Goal: Task Accomplishment & Management: Use online tool/utility

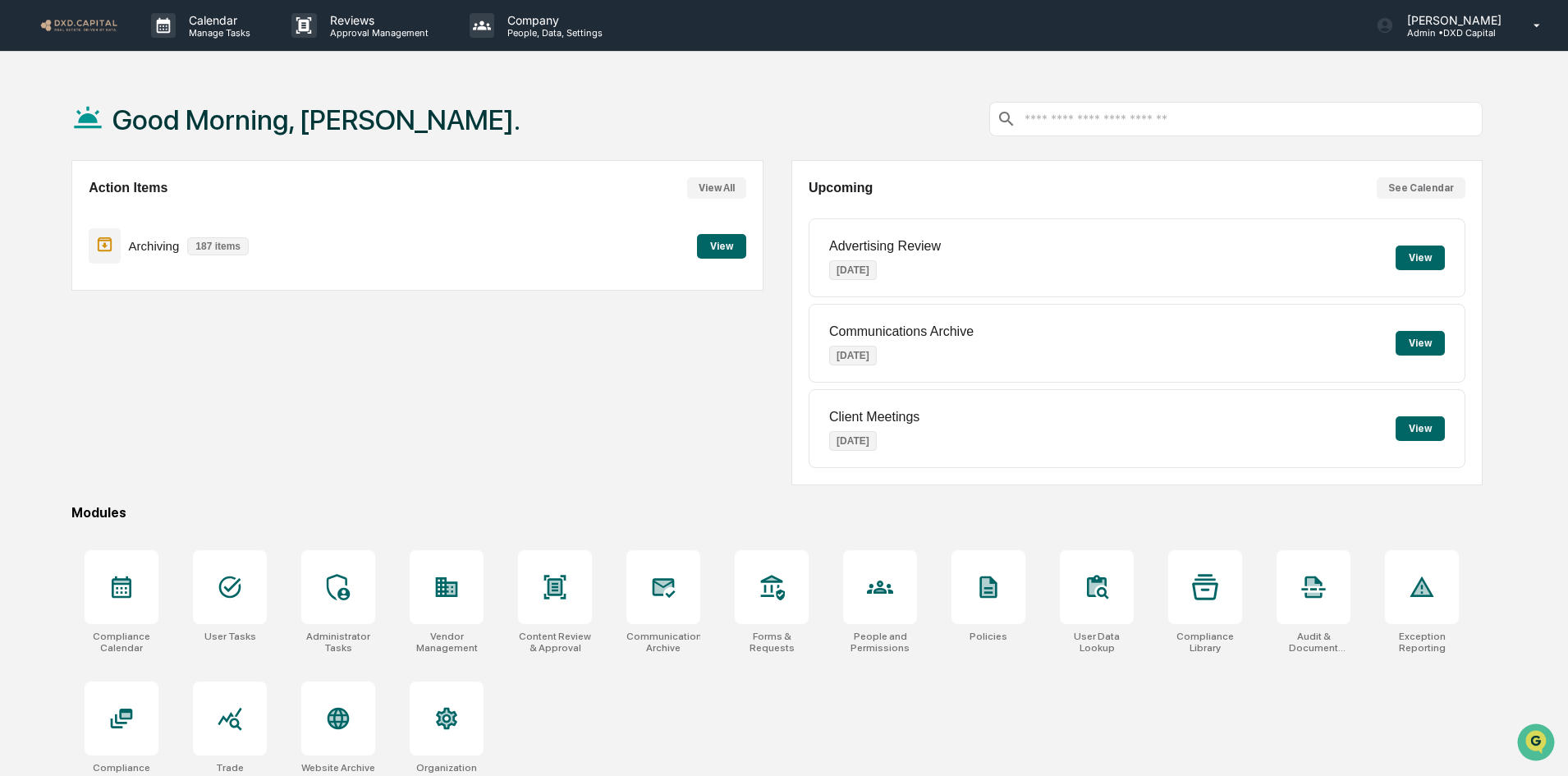
click at [732, 251] on button "View" at bounding box center [721, 246] width 49 height 25
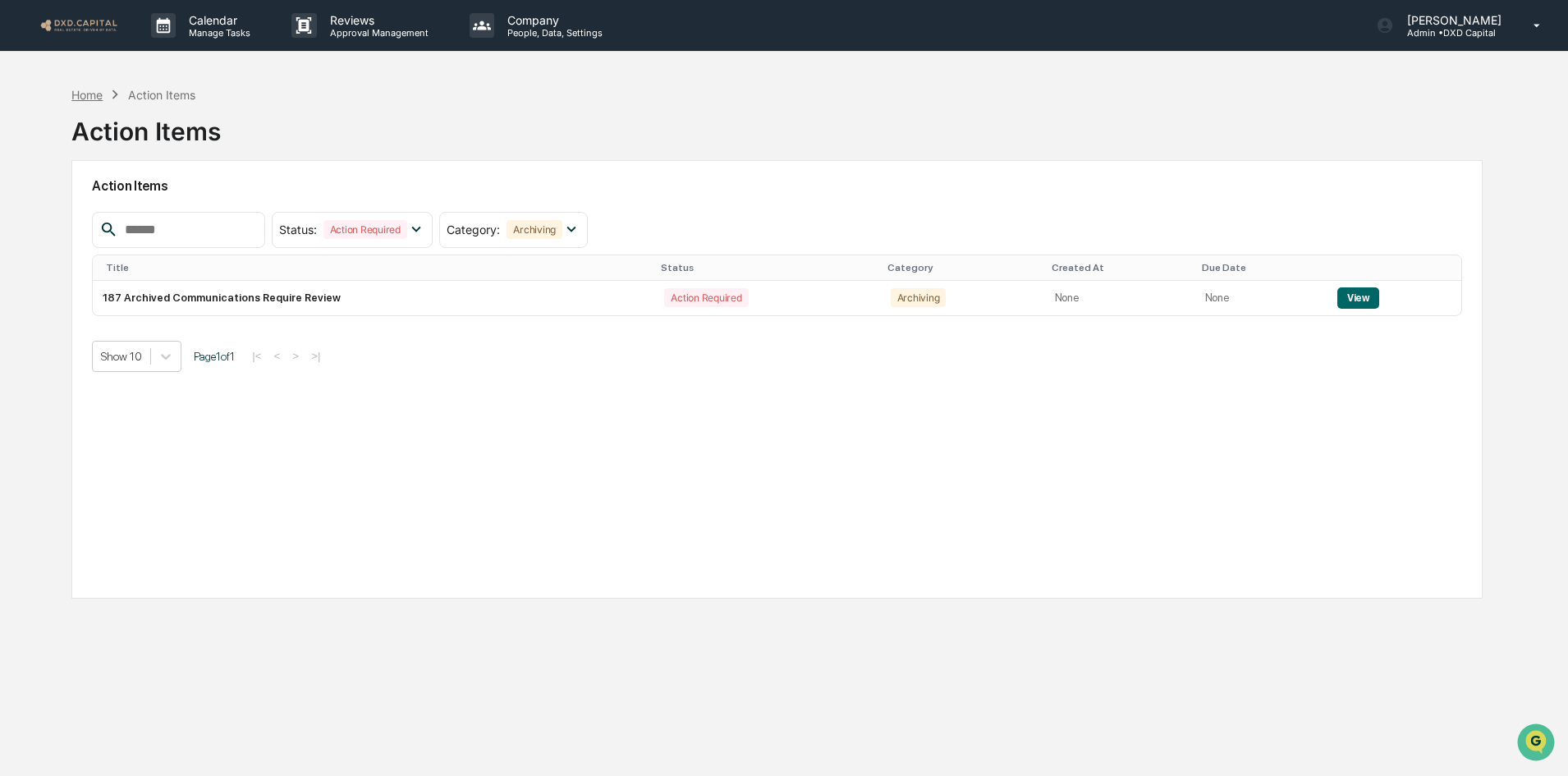
click at [83, 94] on div "Home" at bounding box center [87, 95] width 31 height 14
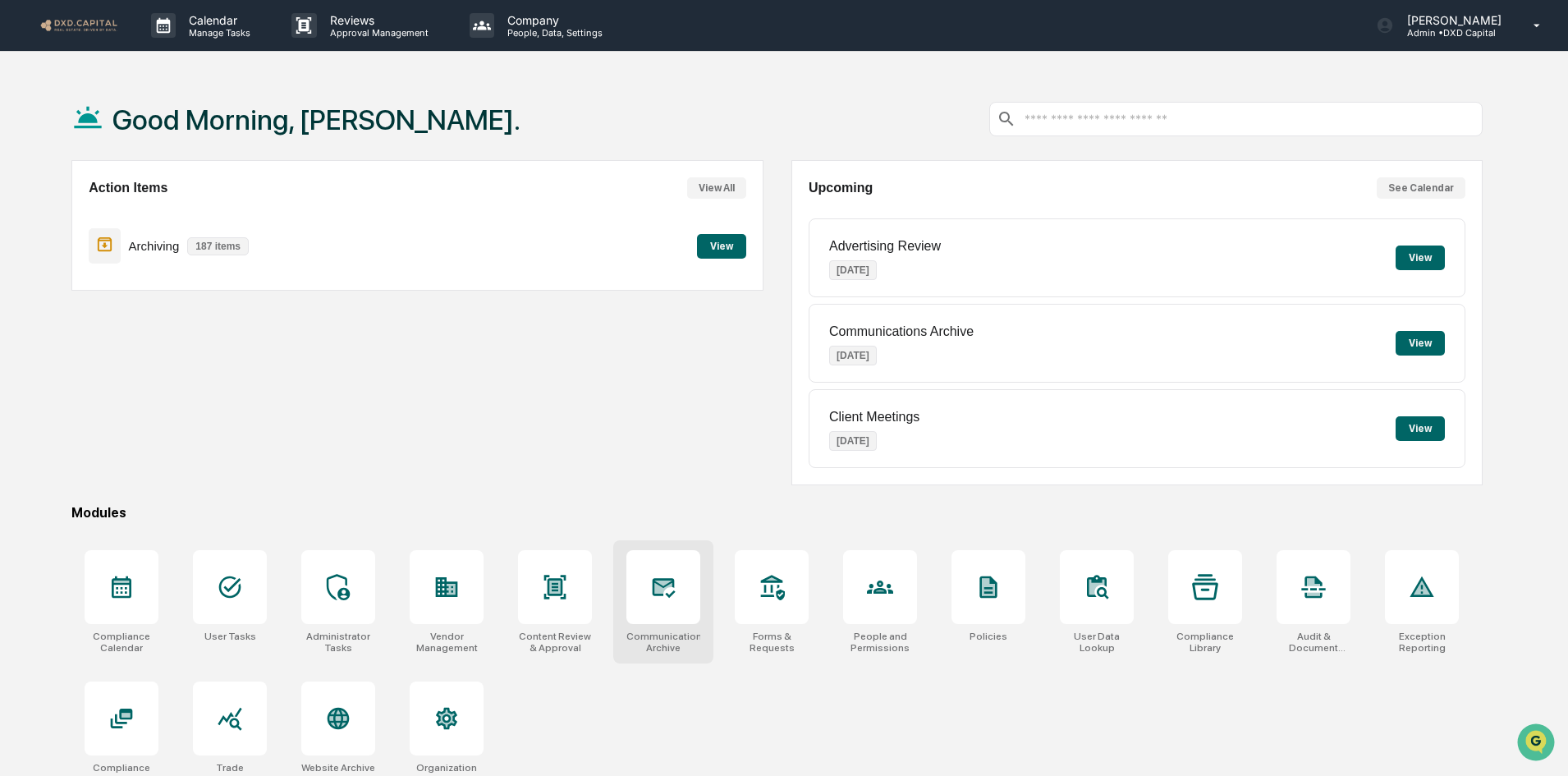
click at [672, 594] on icon at bounding box center [664, 588] width 23 height 19
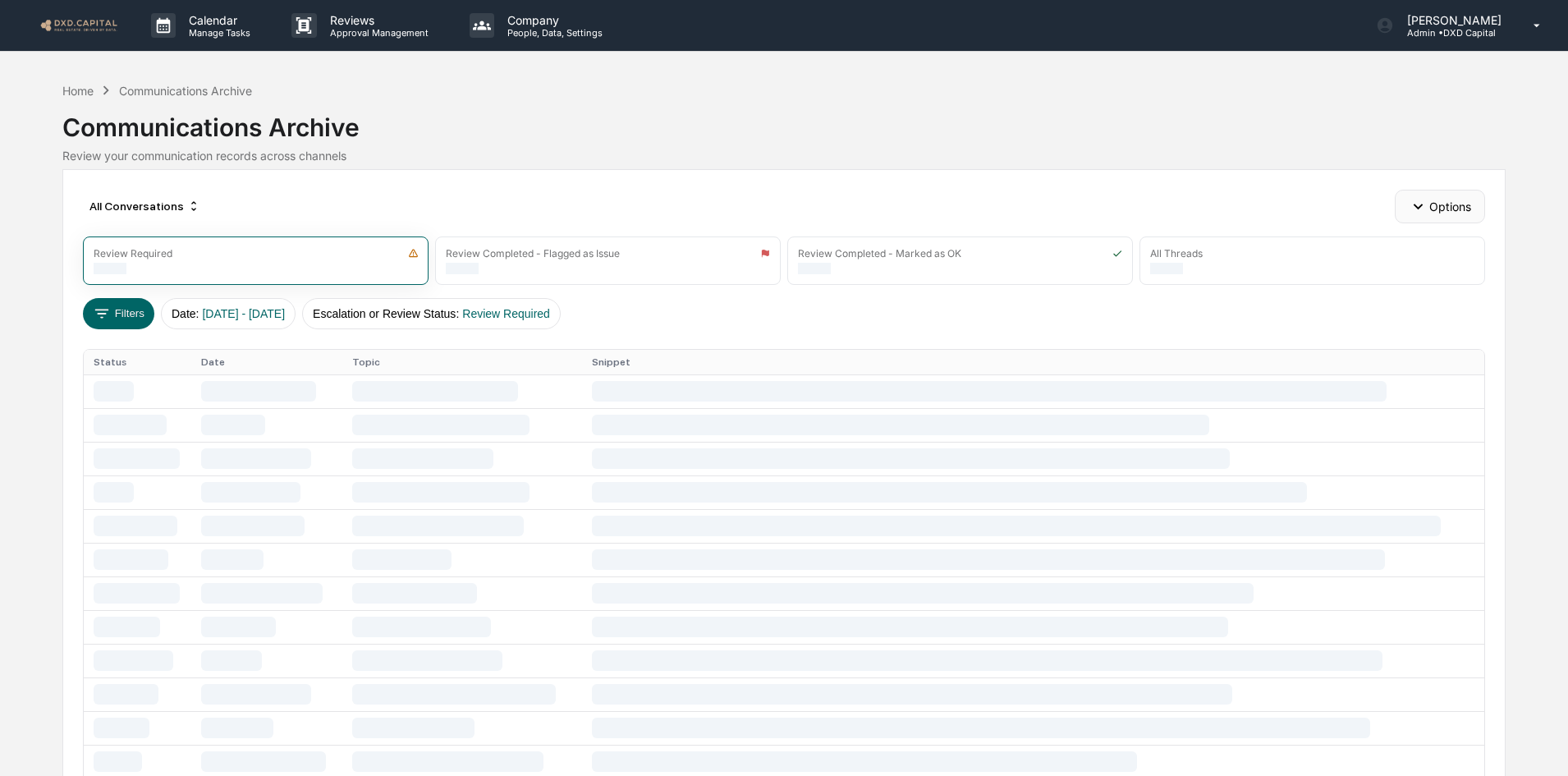
click at [1445, 201] on button "Options" at bounding box center [1440, 207] width 90 height 33
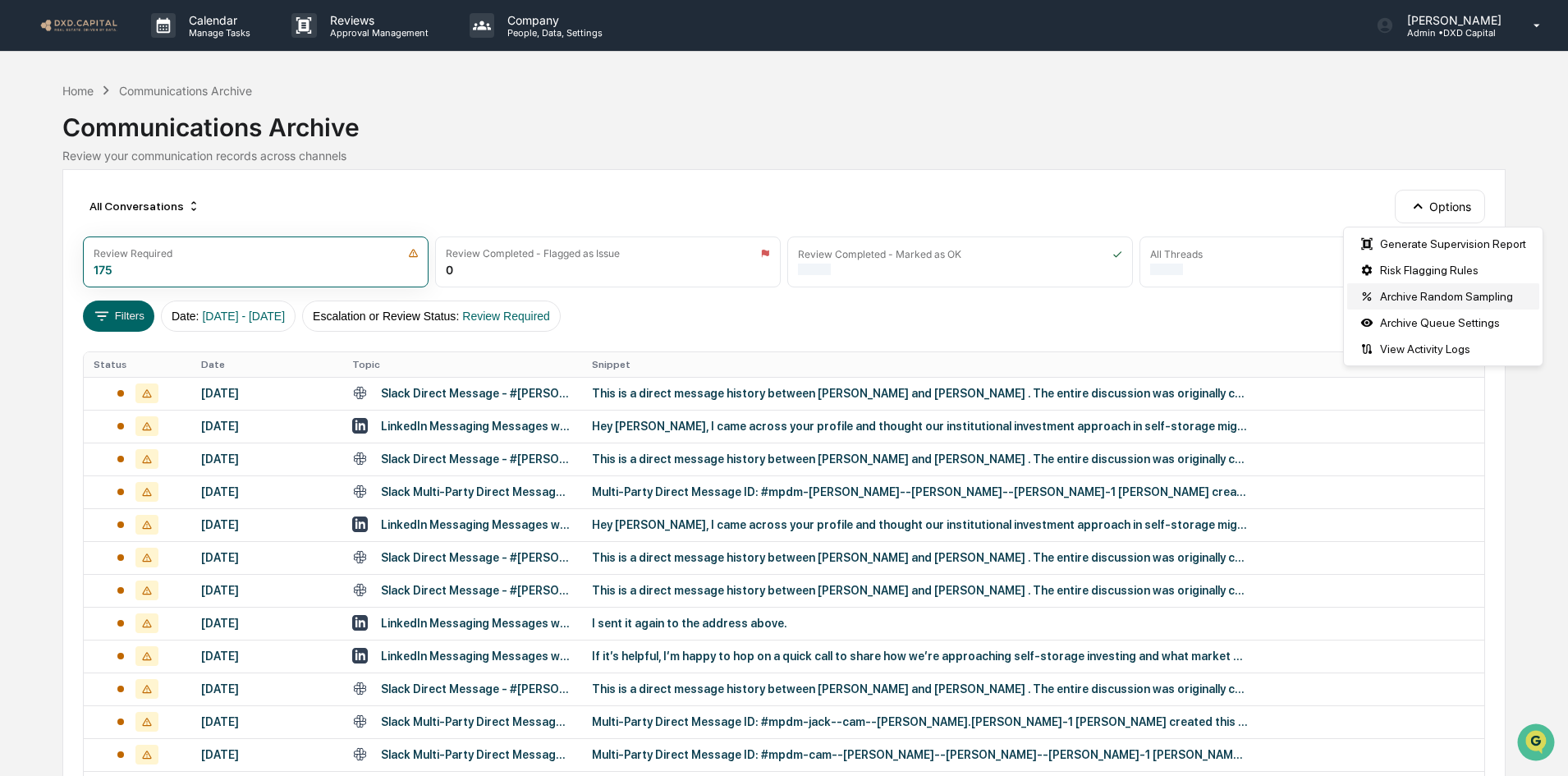
click at [1421, 291] on div "Archive Random Sampling" at bounding box center [1443, 296] width 192 height 26
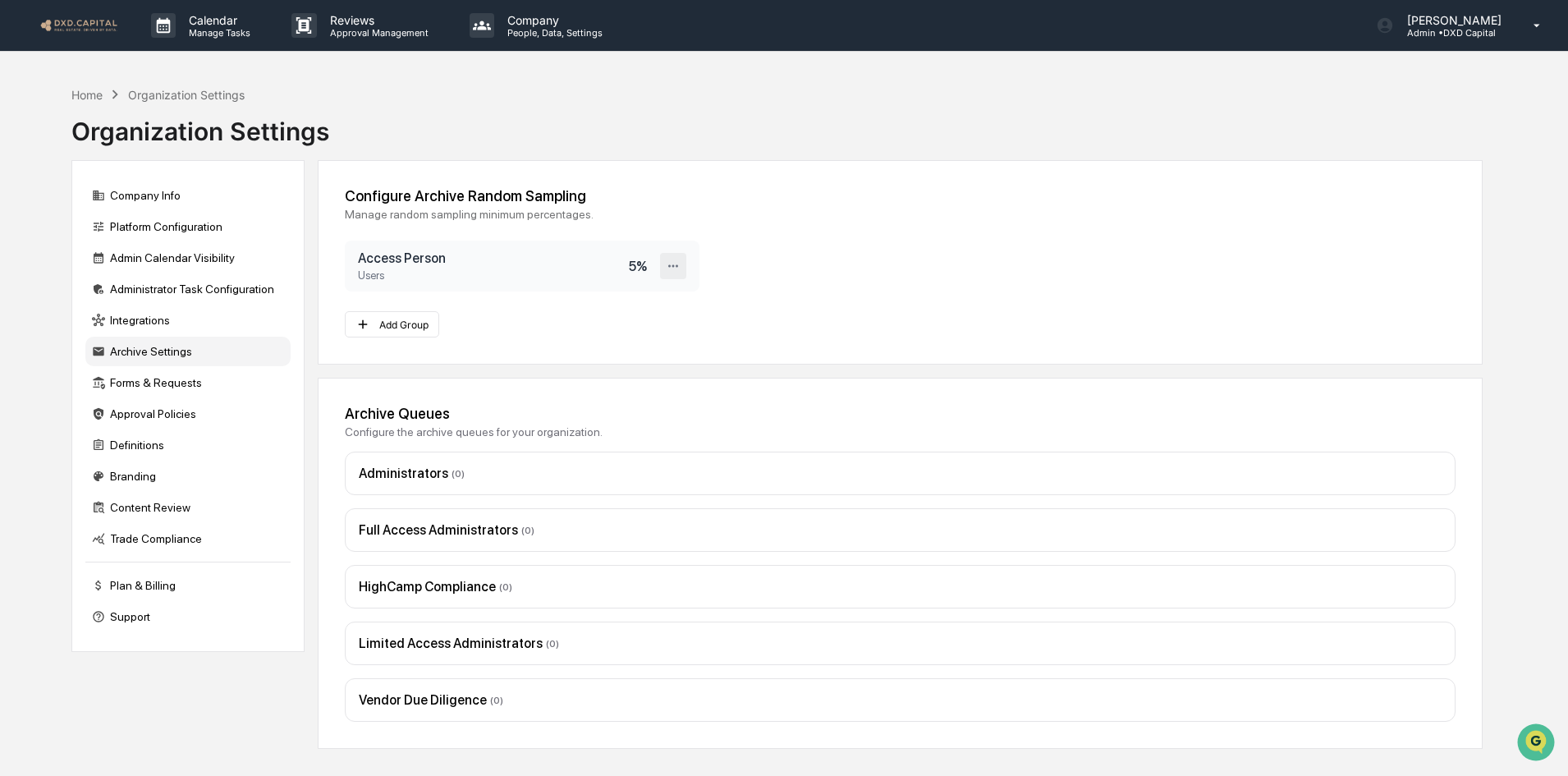
click at [674, 265] on icon at bounding box center [674, 265] width 10 height 3
click at [597, 293] on div "Edit" at bounding box center [620, 293] width 131 height 29
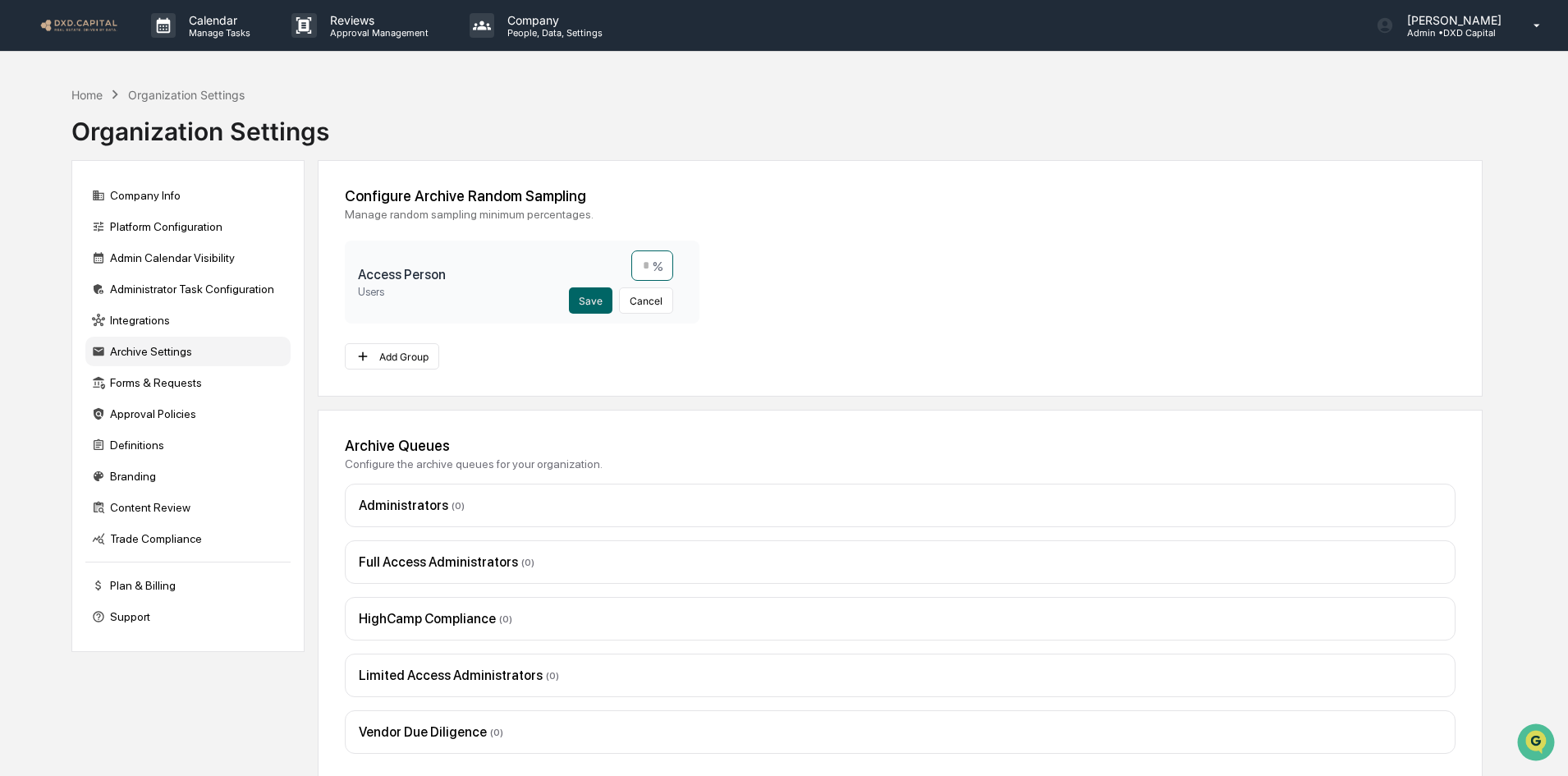
drag, startPoint x: 627, startPoint y: 264, endPoint x: 689, endPoint y: 266, distance: 62.0
click at [681, 265] on div "Access Person Users * % Save Cancel" at bounding box center [522, 282] width 355 height 83
type input "*"
click at [587, 297] on button "Save" at bounding box center [591, 300] width 43 height 26
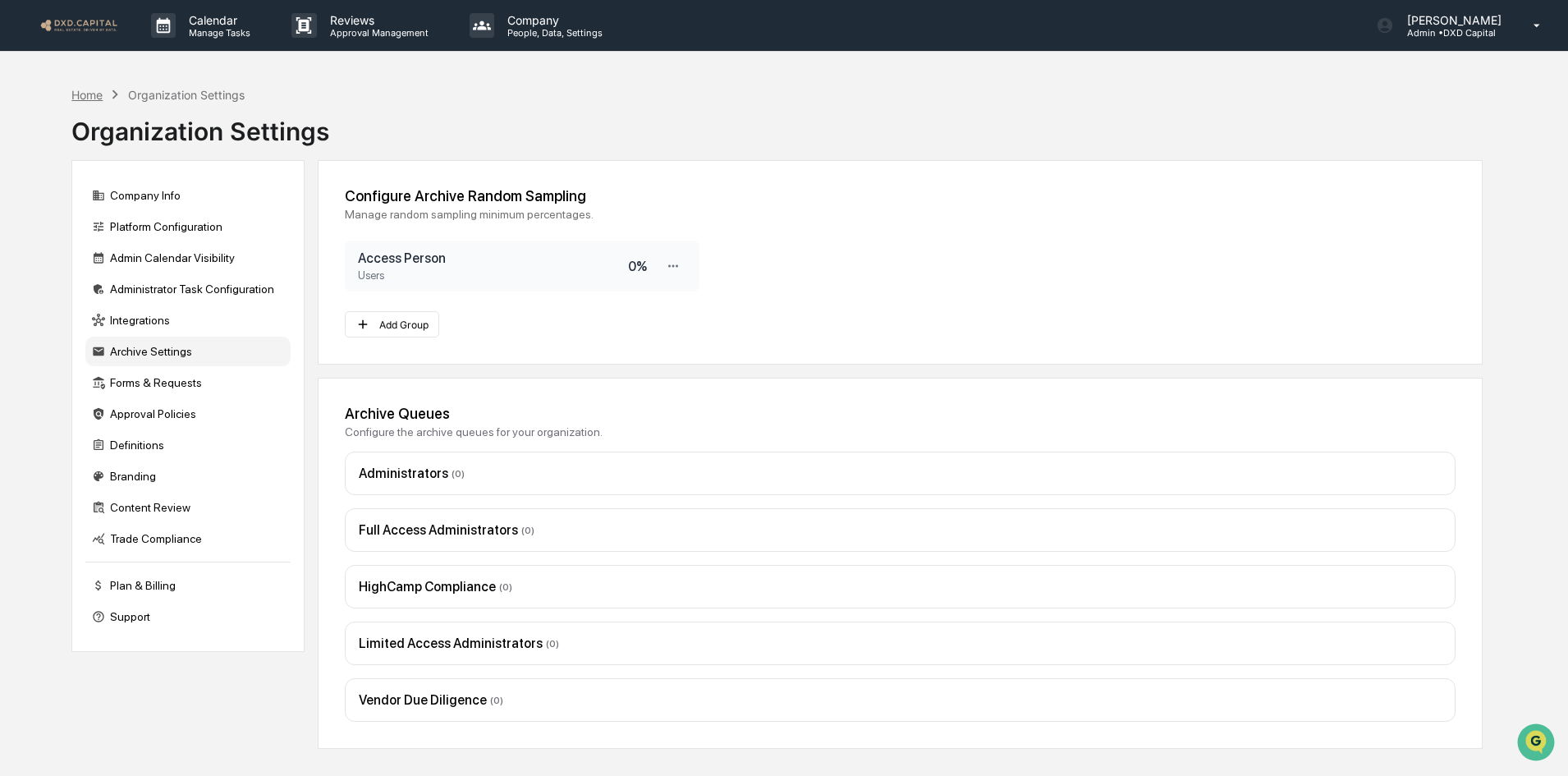
click at [85, 91] on div "Home" at bounding box center [87, 95] width 31 height 14
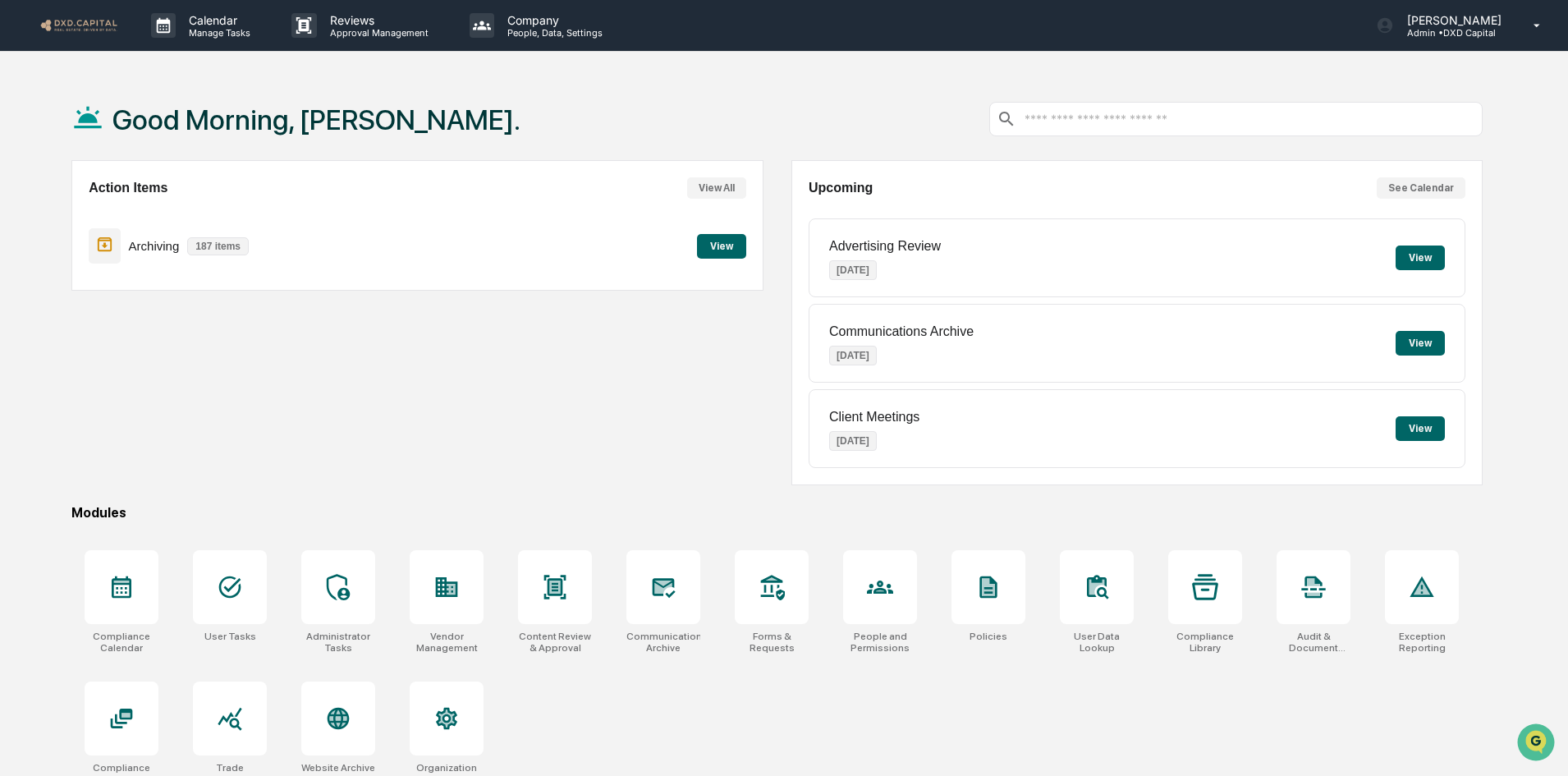
click at [729, 247] on button "View" at bounding box center [721, 246] width 49 height 25
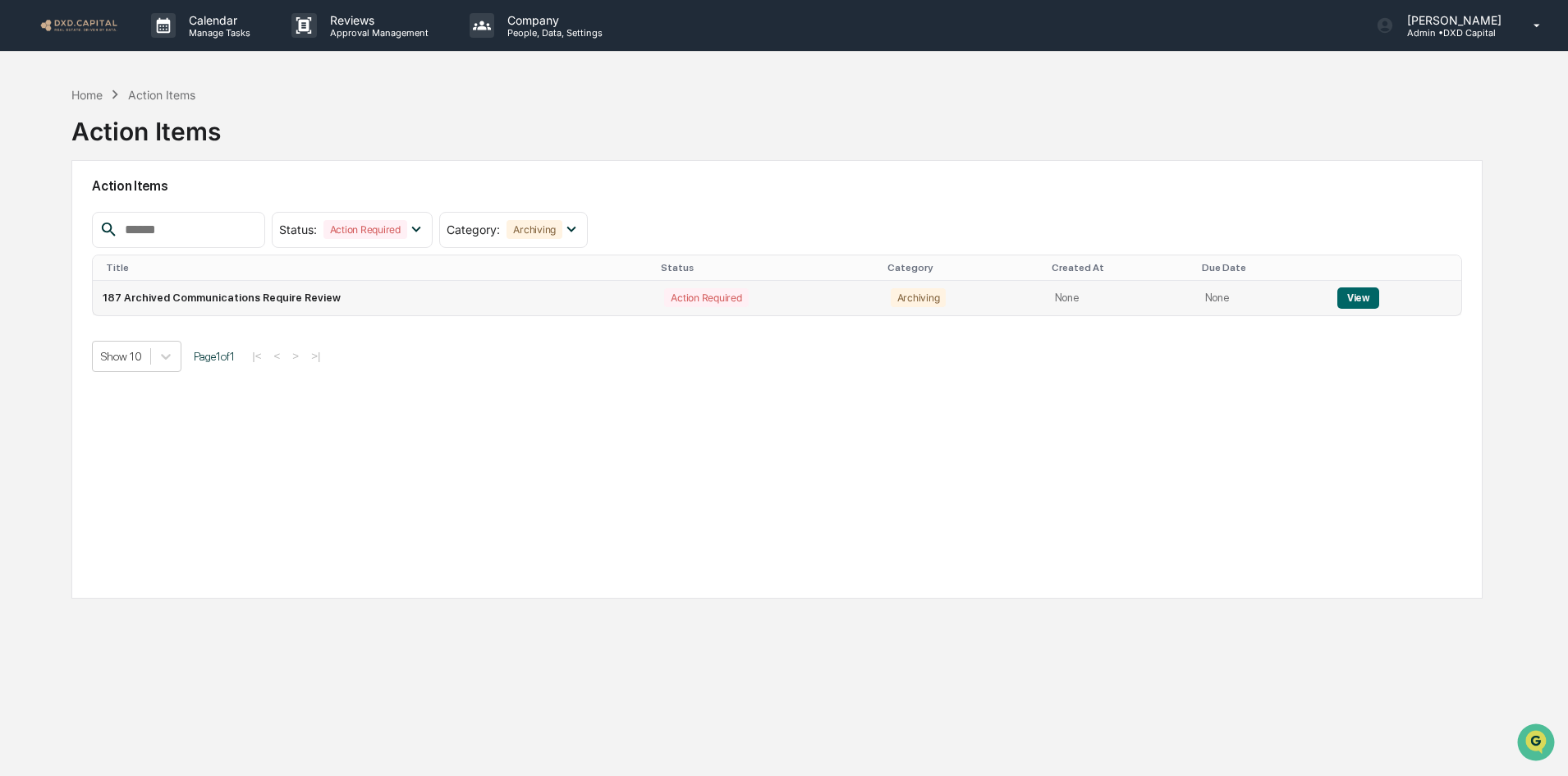
click at [1353, 294] on button "View" at bounding box center [1358, 298] width 41 height 21
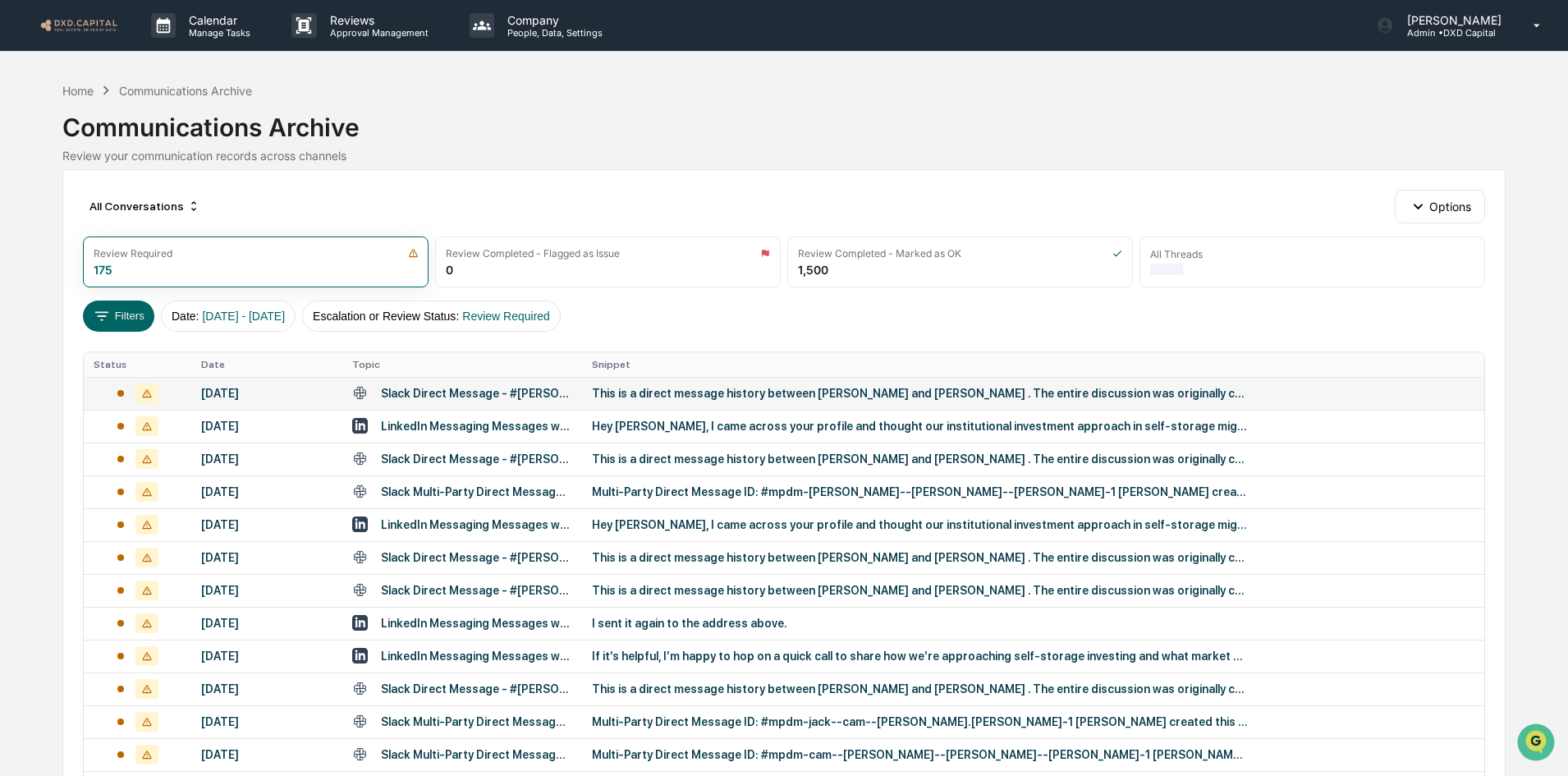
click at [756, 389] on div "This is a direct message history between [PERSON_NAME] and [PERSON_NAME] . The …" at bounding box center [920, 394] width 657 height 14
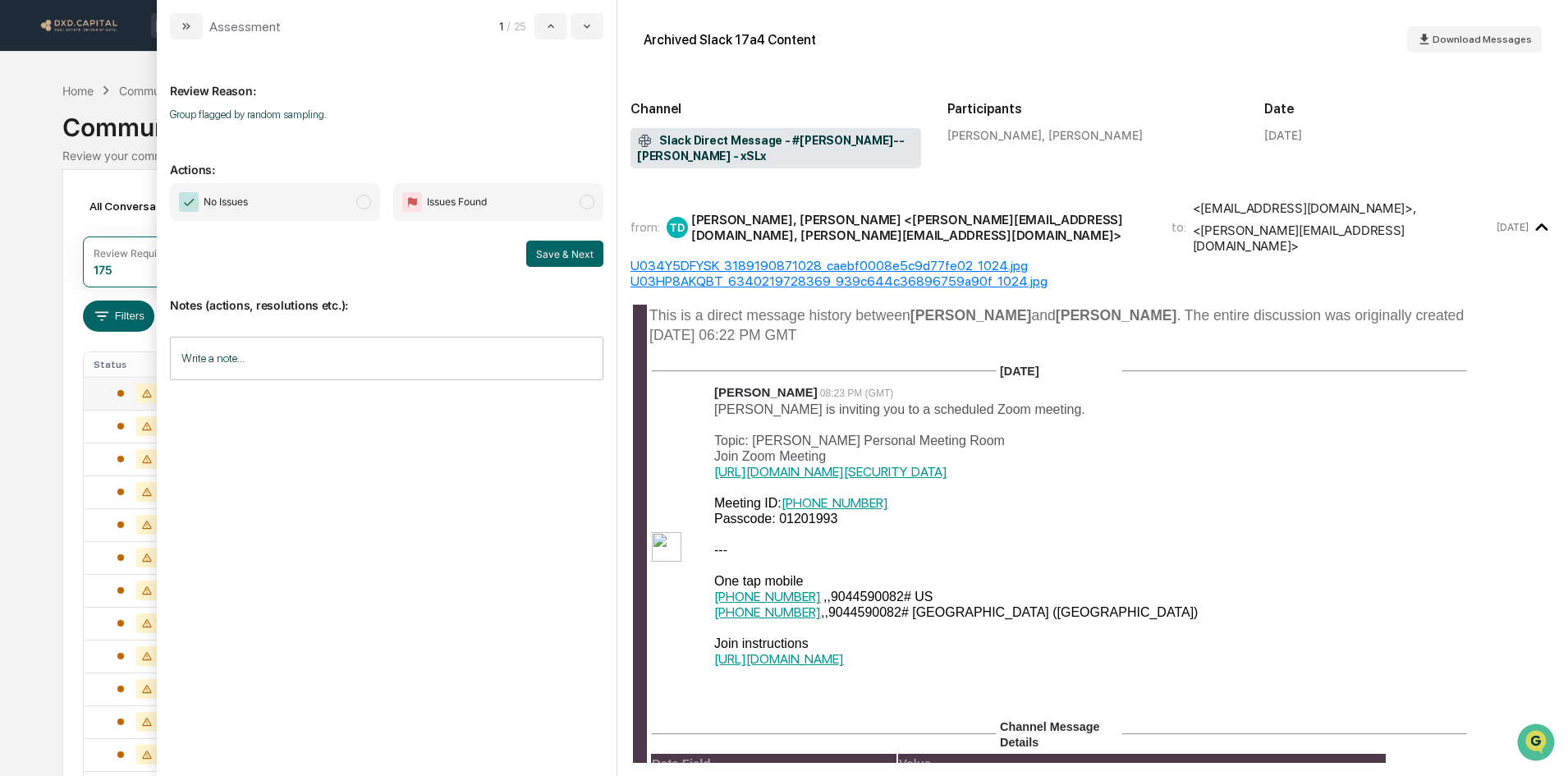
click at [323, 204] on span "No Issues" at bounding box center [275, 202] width 210 height 38
click at [560, 256] on button "Save & Next" at bounding box center [564, 253] width 77 height 26
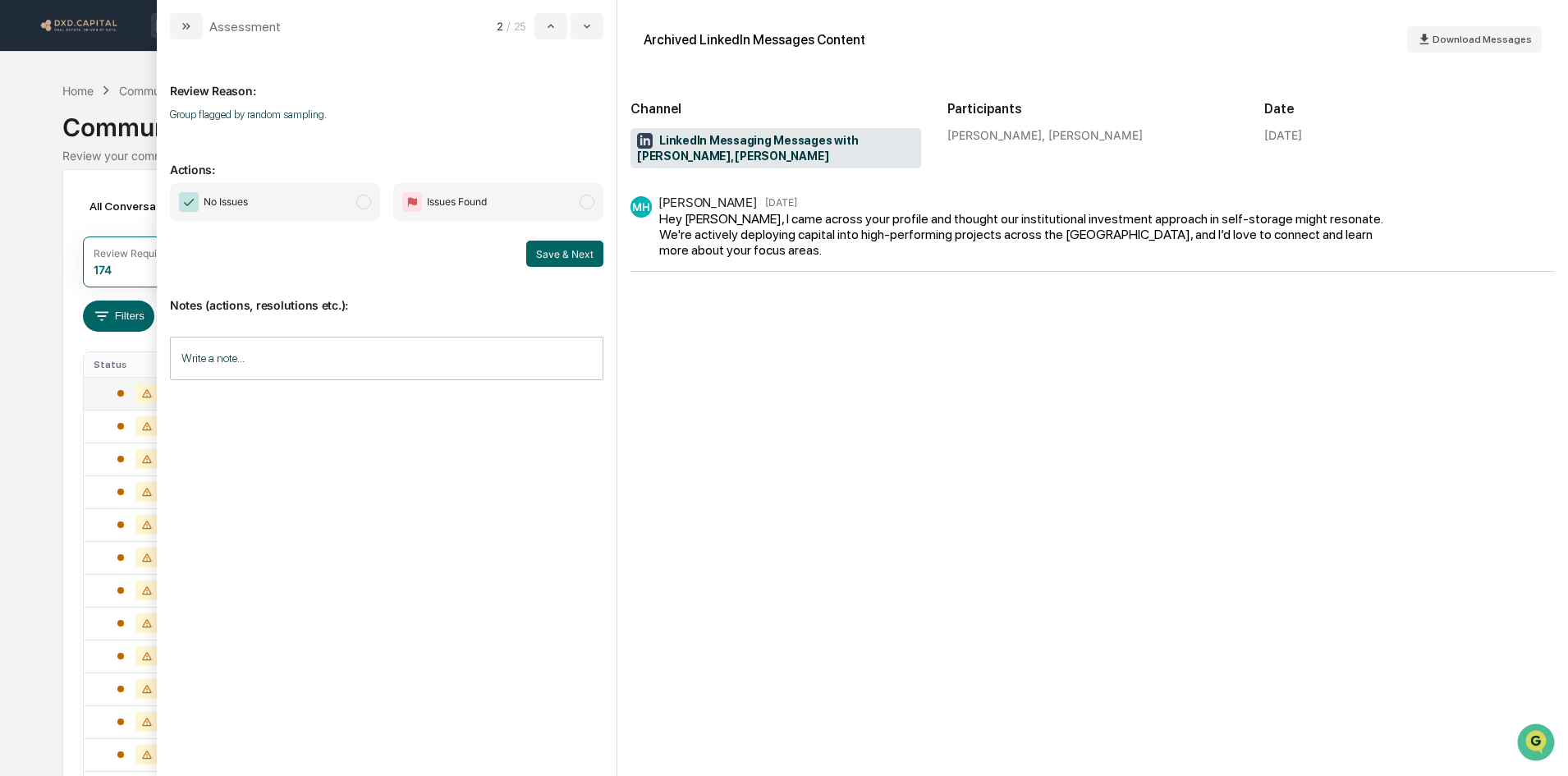
click at [316, 196] on span "No Issues" at bounding box center [275, 202] width 210 height 38
drag, startPoint x: 555, startPoint y: 256, endPoint x: 514, endPoint y: 248, distance: 41.8
click at [555, 257] on button "Save & Next" at bounding box center [564, 253] width 77 height 26
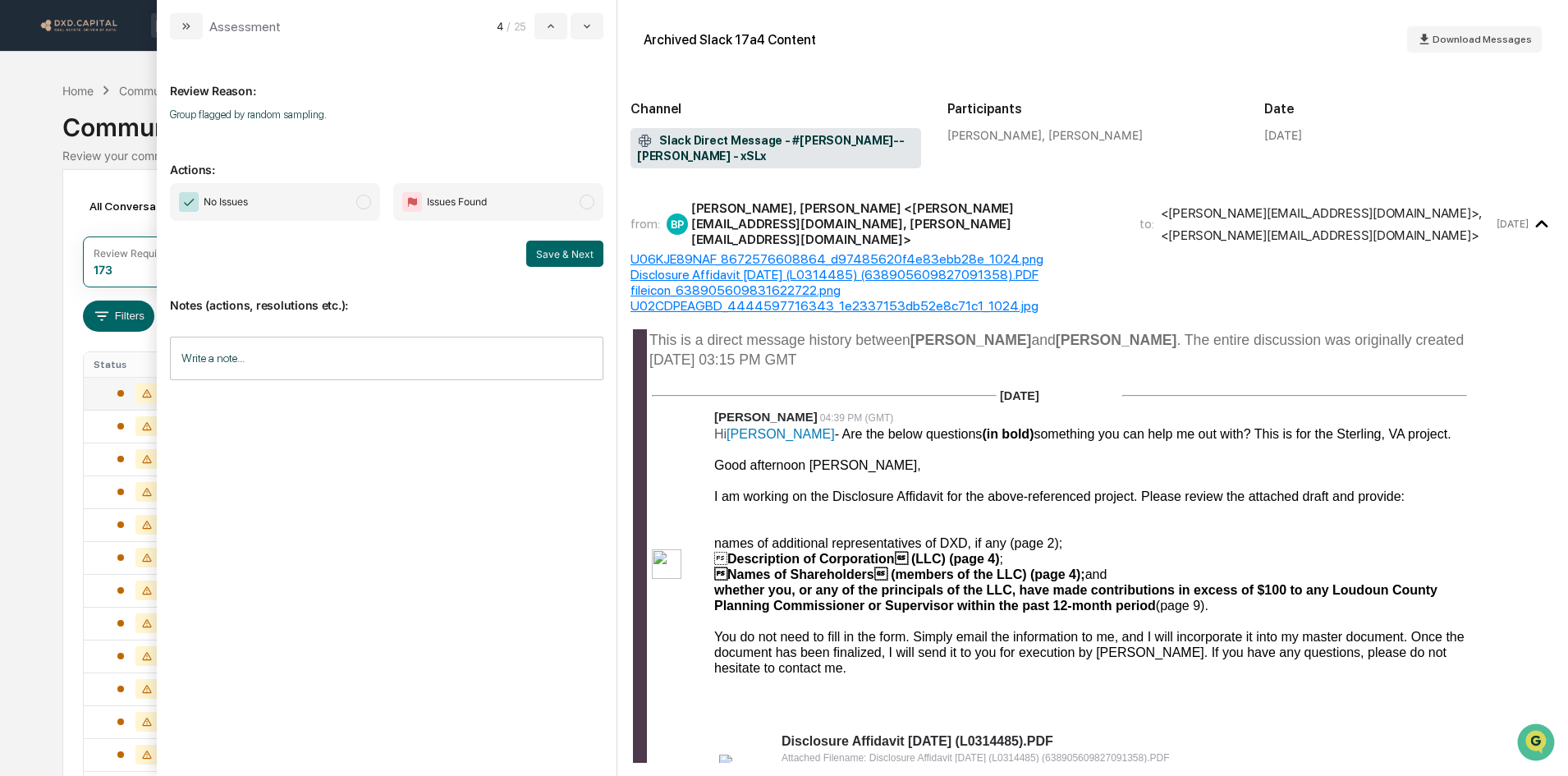
click at [294, 207] on span "No Issues" at bounding box center [275, 202] width 210 height 38
click at [550, 255] on button "Save & Next" at bounding box center [564, 253] width 77 height 26
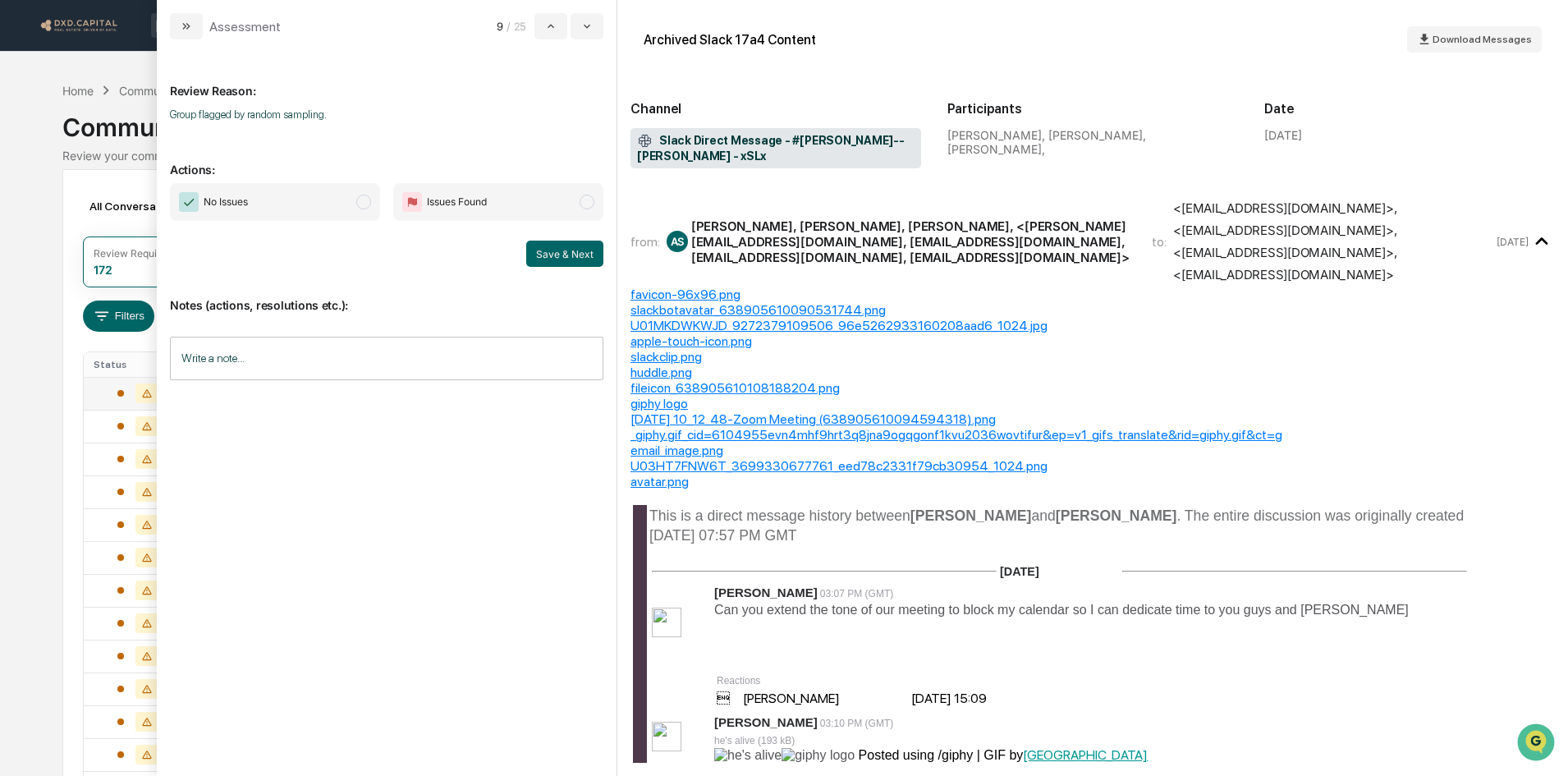
click at [298, 203] on span "No Issues" at bounding box center [275, 202] width 210 height 38
click at [558, 259] on button "Save & Next" at bounding box center [564, 253] width 77 height 26
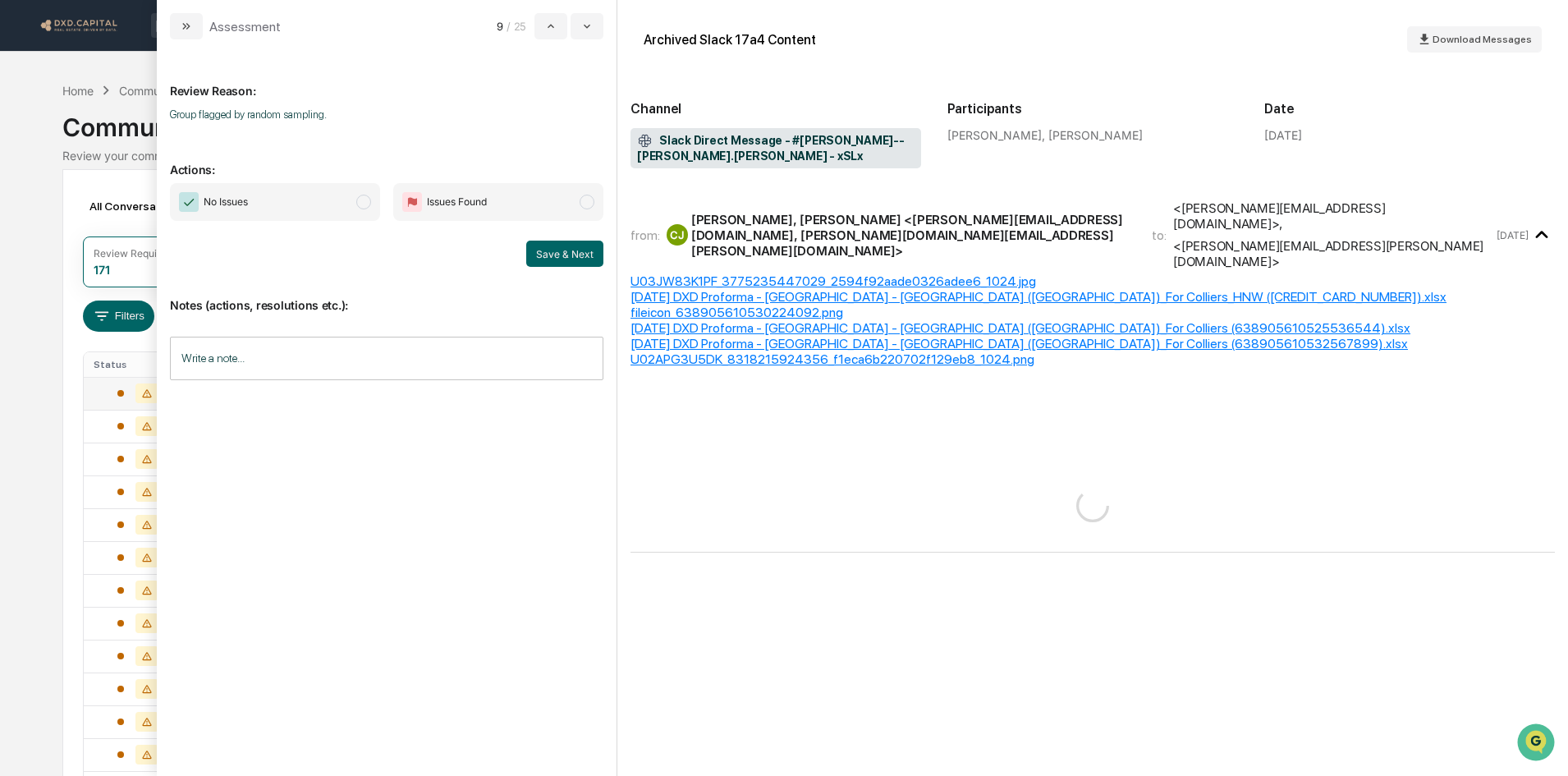
click at [345, 201] on span "No Issues" at bounding box center [275, 202] width 210 height 38
click at [538, 251] on button "Save & Next" at bounding box center [564, 253] width 77 height 26
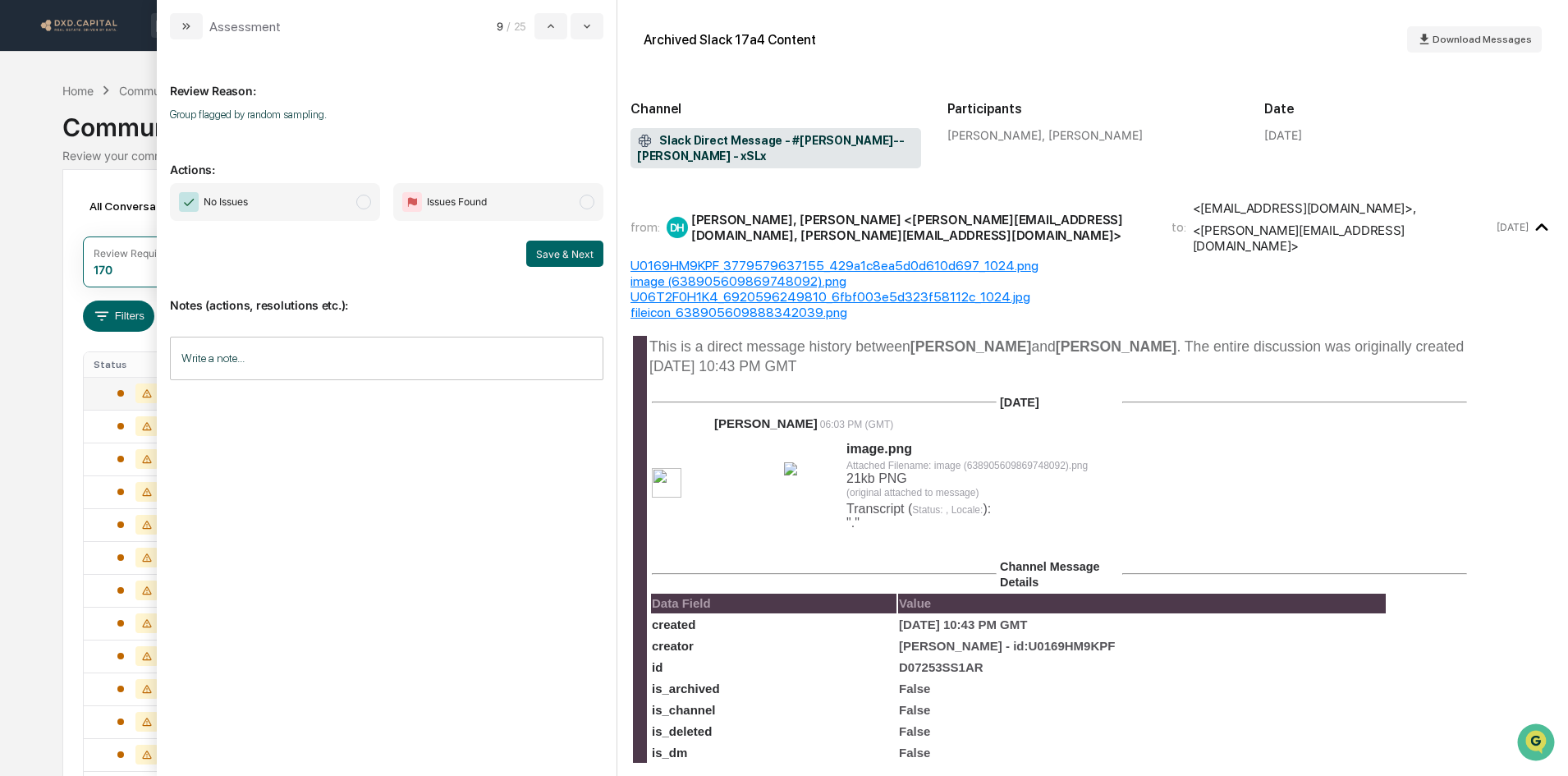
click at [333, 207] on span "No Issues" at bounding box center [275, 202] width 210 height 38
click at [542, 248] on button "Save & Next" at bounding box center [564, 253] width 77 height 26
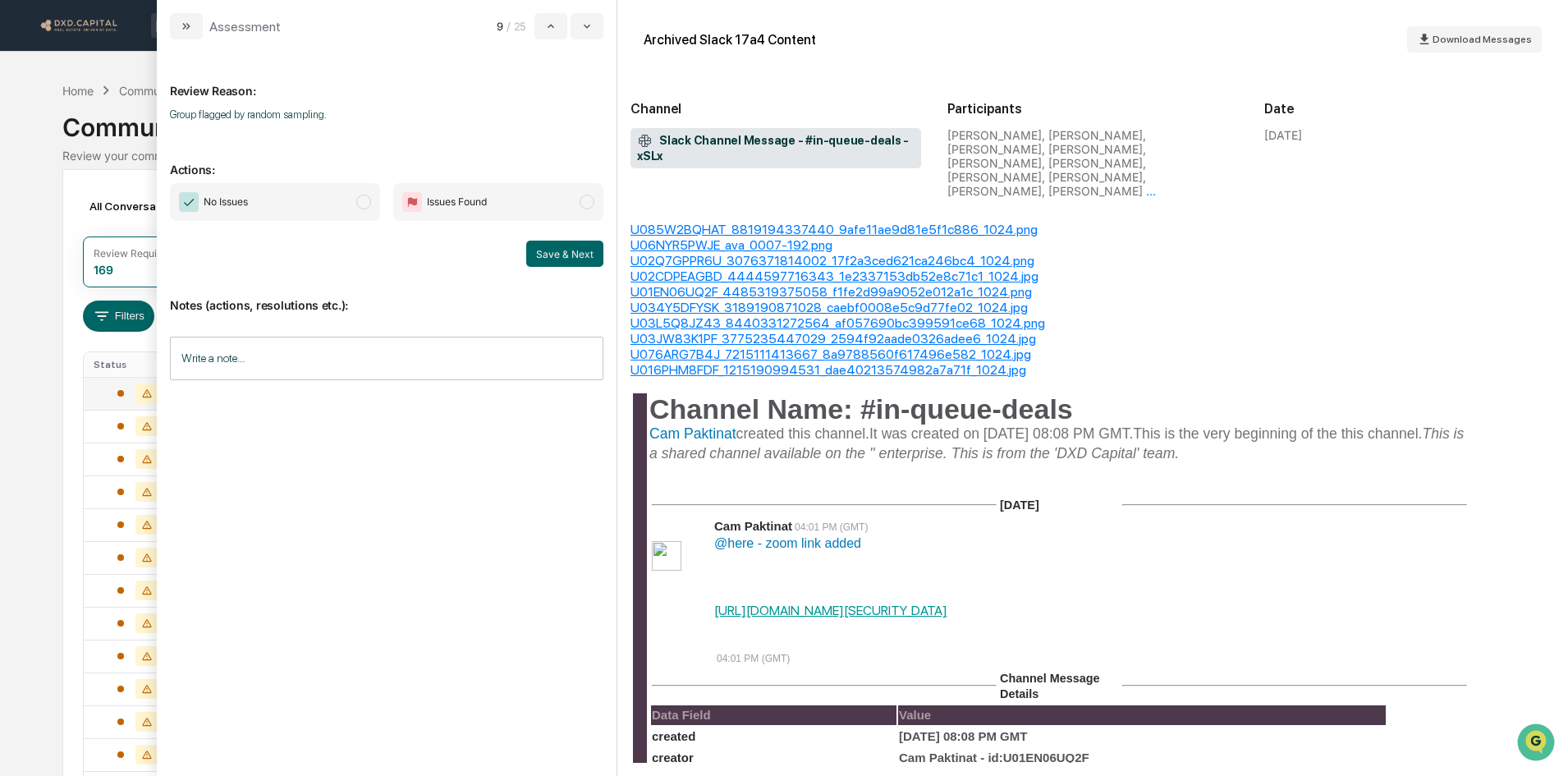
scroll to position [164, 0]
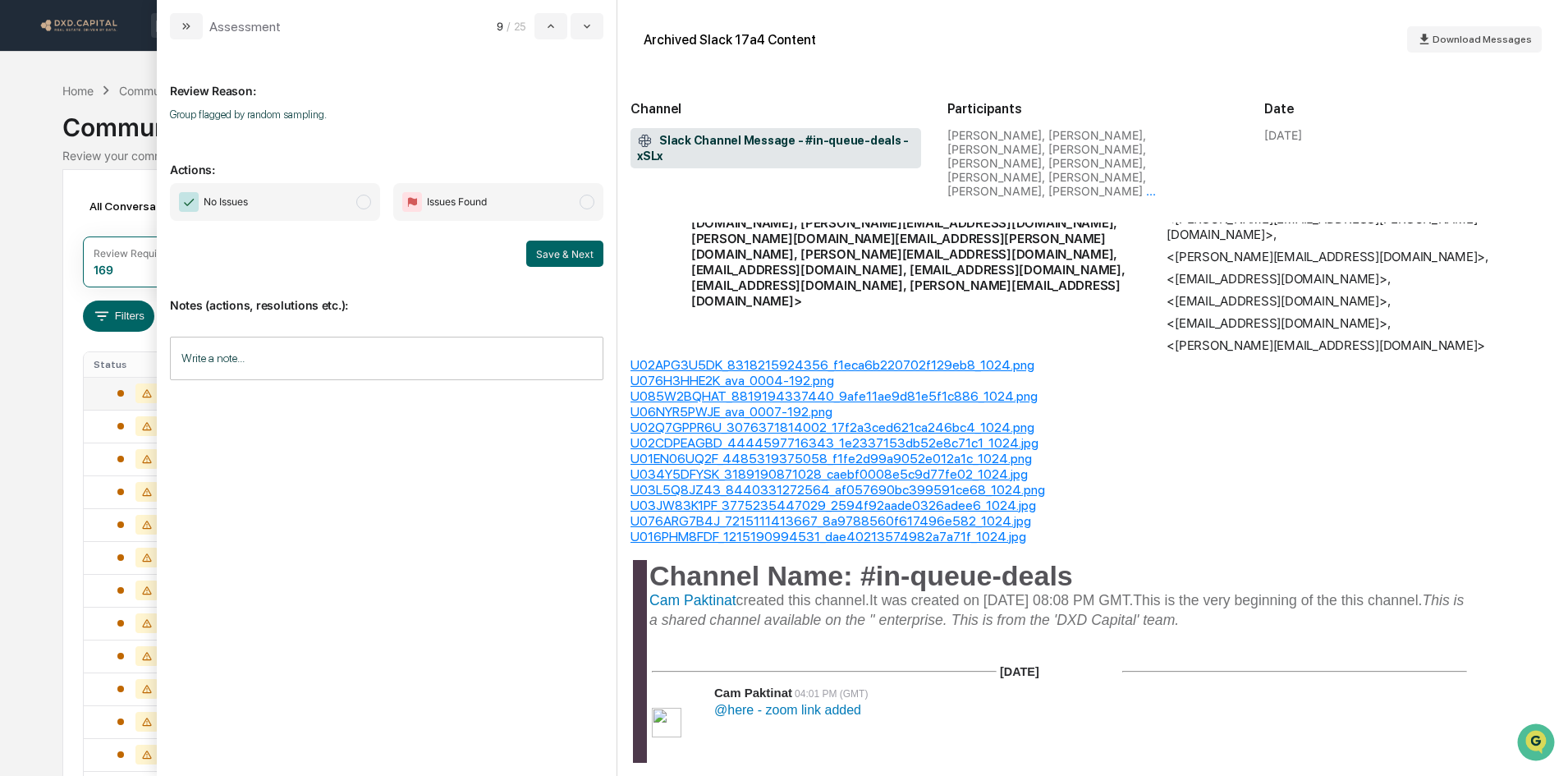
click at [281, 200] on span "No Issues" at bounding box center [275, 202] width 210 height 38
click at [590, 264] on button "Save & Next" at bounding box center [564, 253] width 77 height 26
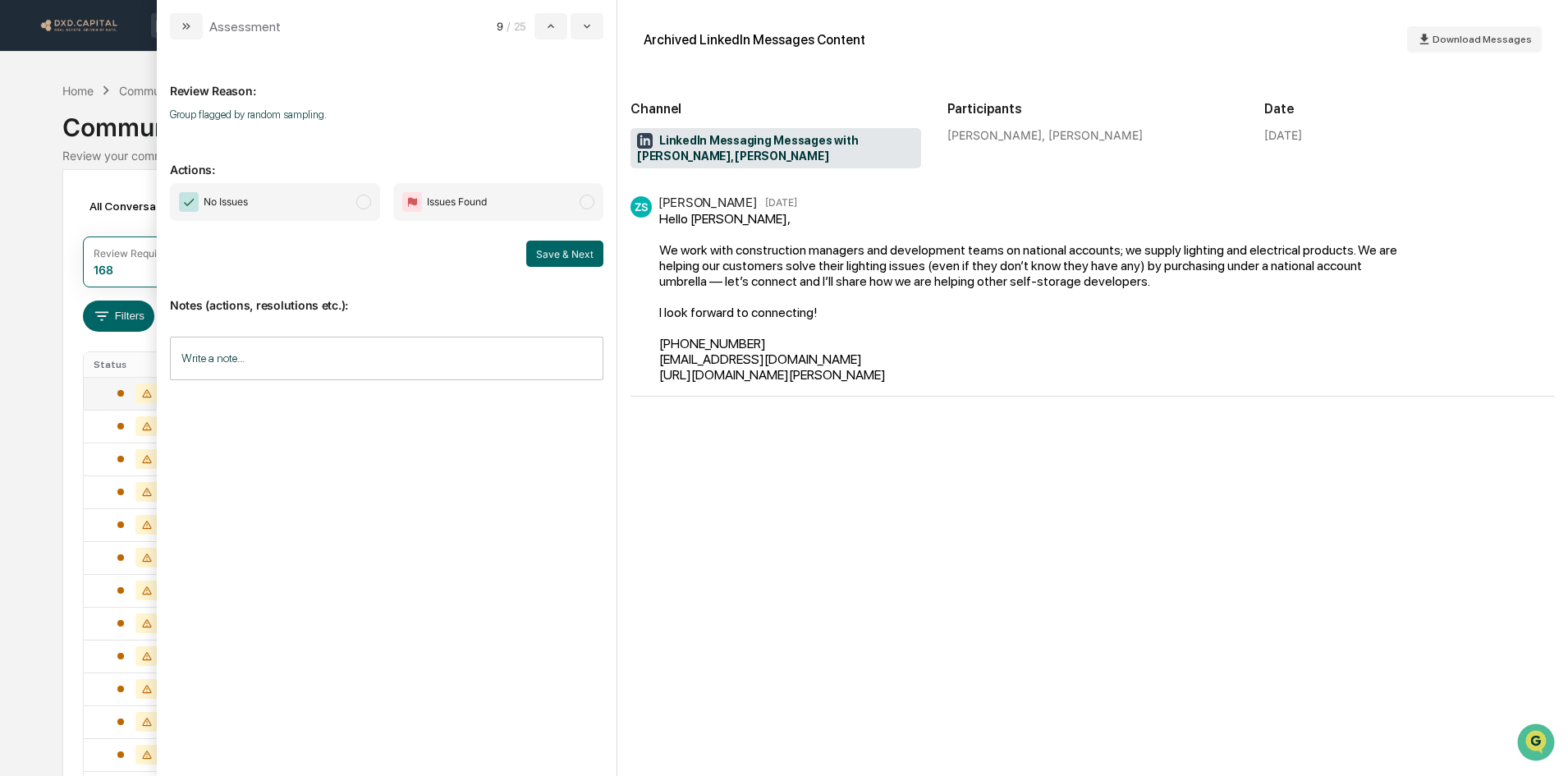
click at [260, 200] on span "No Issues" at bounding box center [275, 202] width 210 height 38
click at [565, 257] on button "Save & Next" at bounding box center [564, 253] width 77 height 26
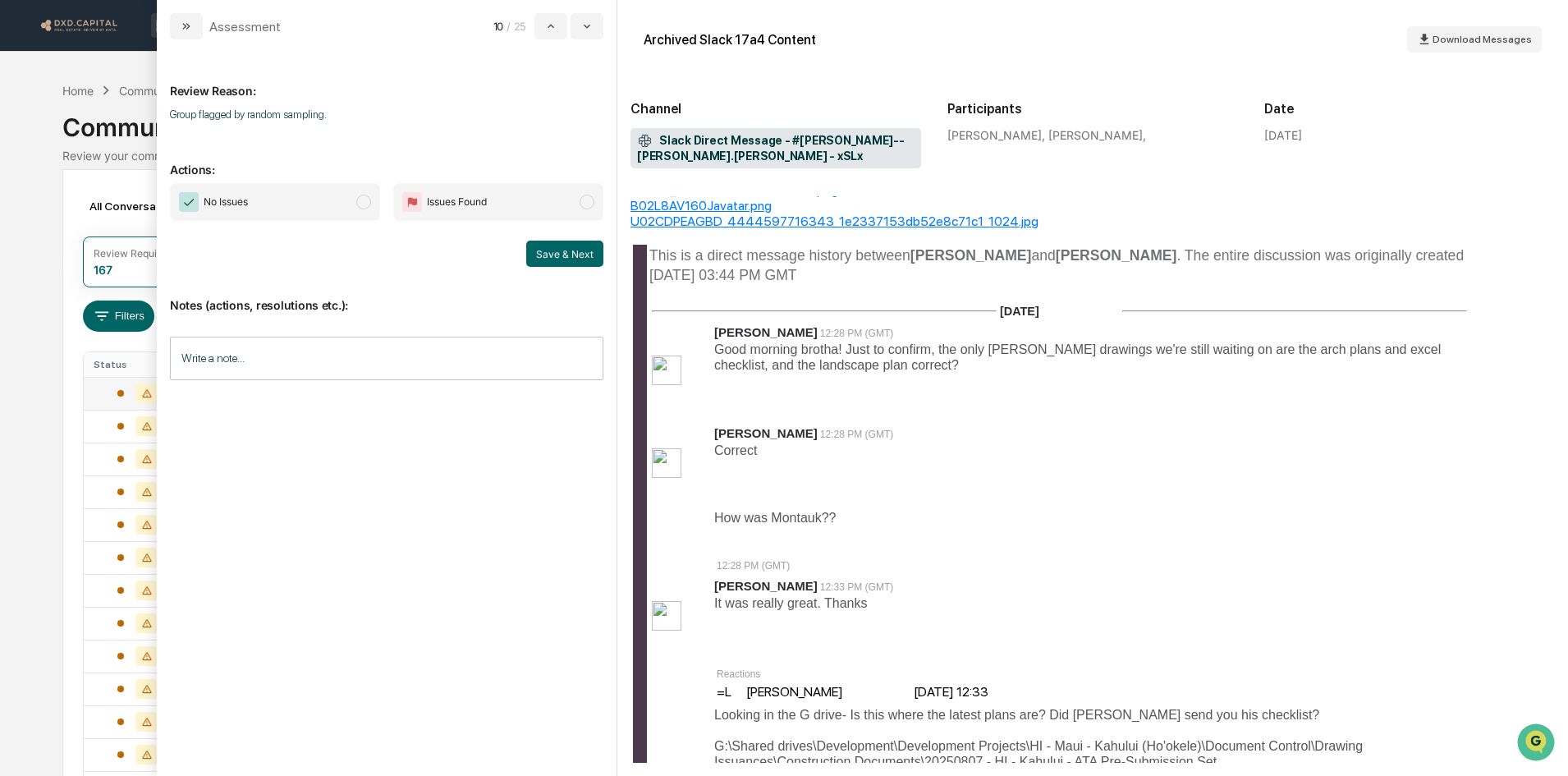
scroll to position [164, 0]
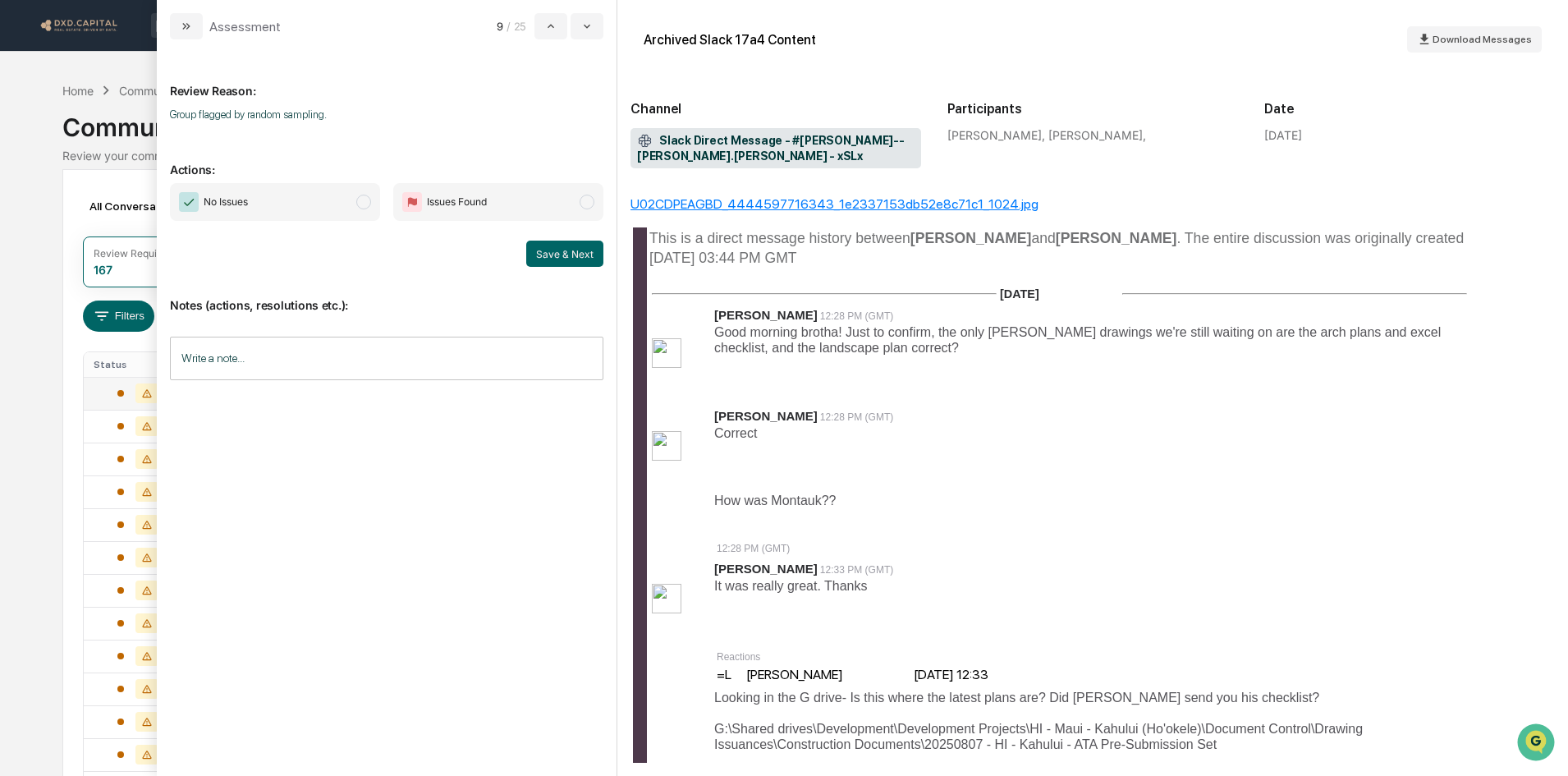
click at [342, 212] on span "No Issues" at bounding box center [275, 202] width 210 height 38
click at [548, 246] on button "Save & Next" at bounding box center [564, 253] width 77 height 26
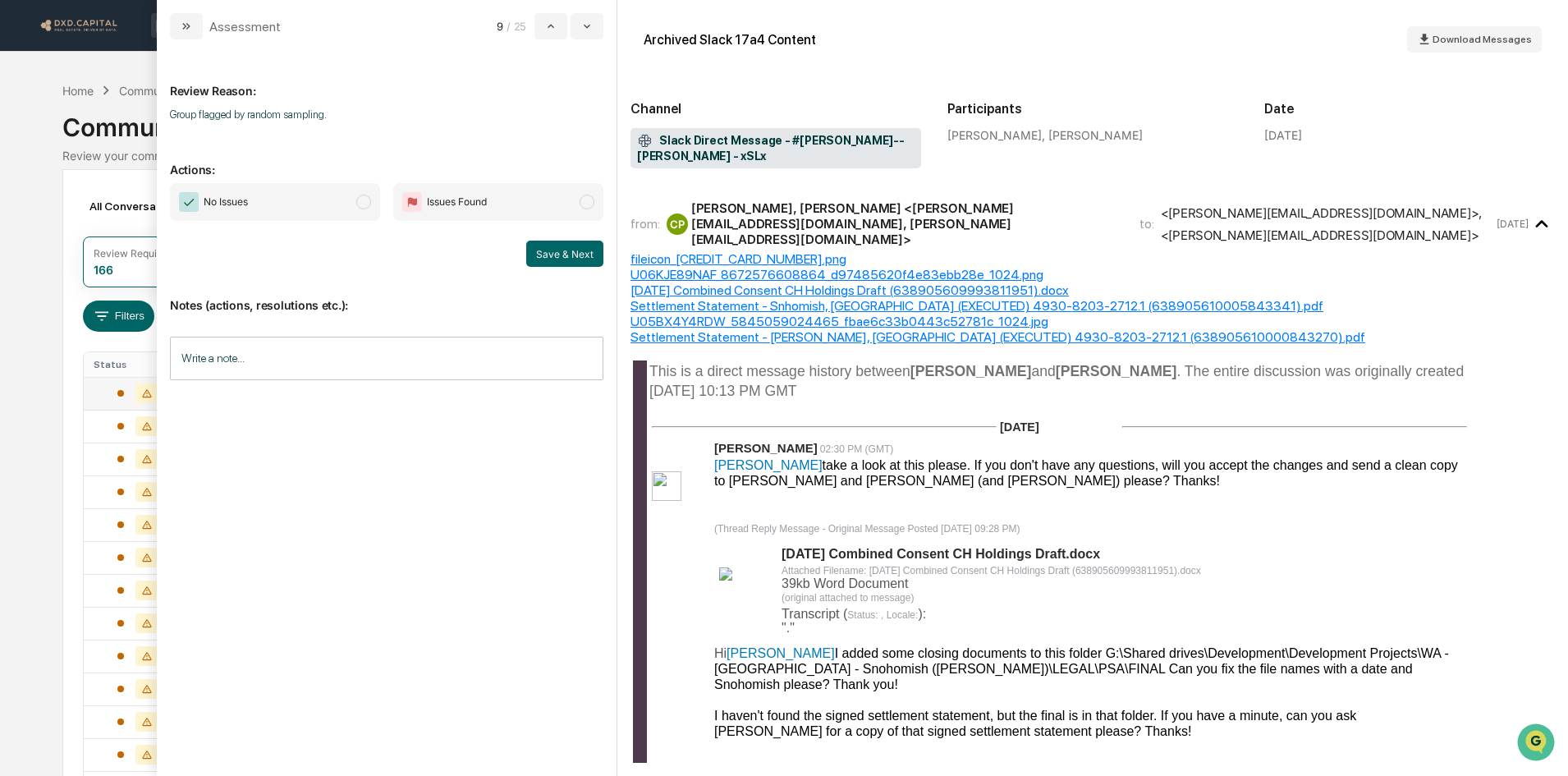
click at [286, 201] on span "No Issues" at bounding box center [275, 202] width 210 height 38
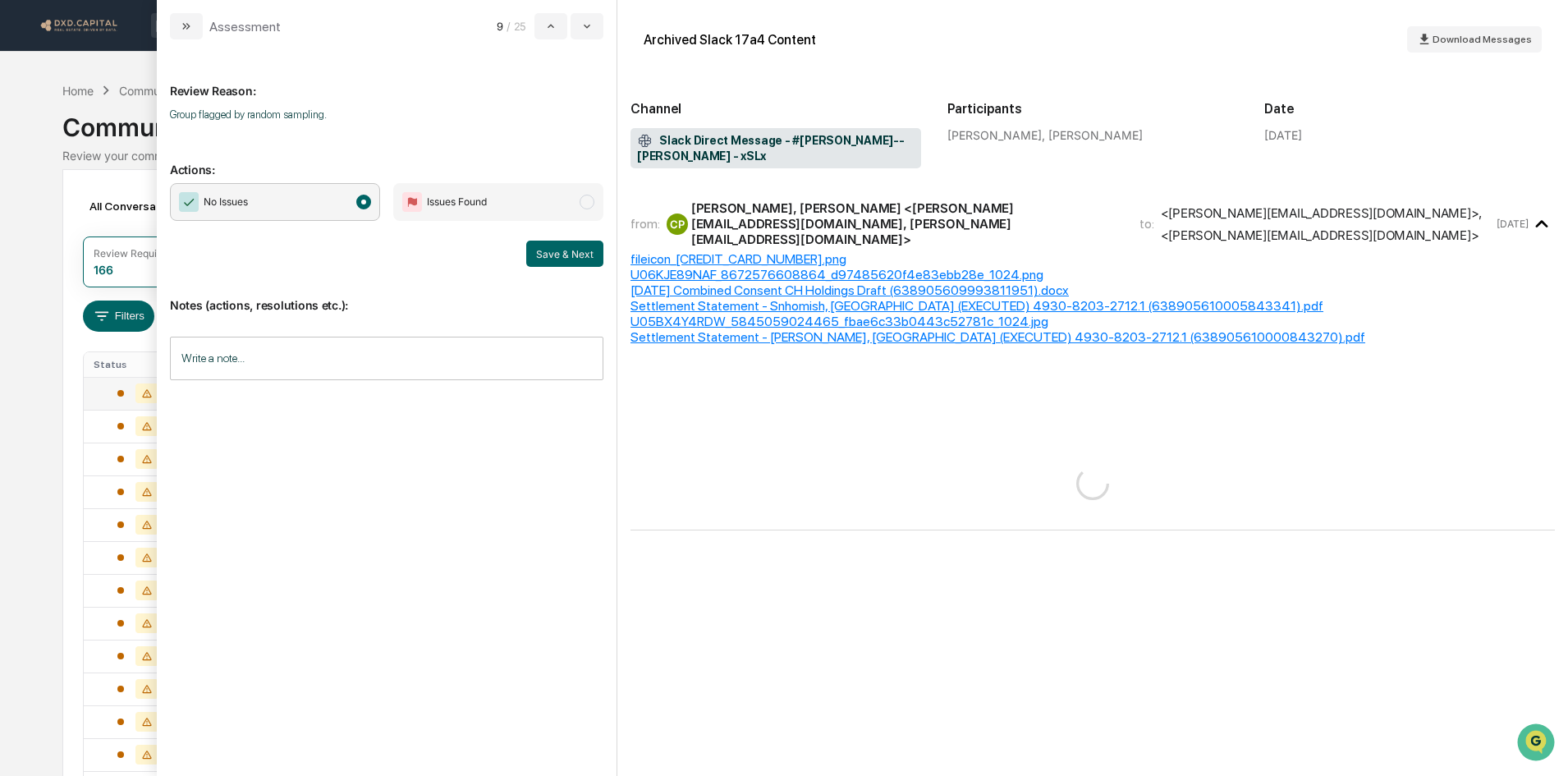
click at [545, 250] on button "Save & Next" at bounding box center [564, 253] width 77 height 26
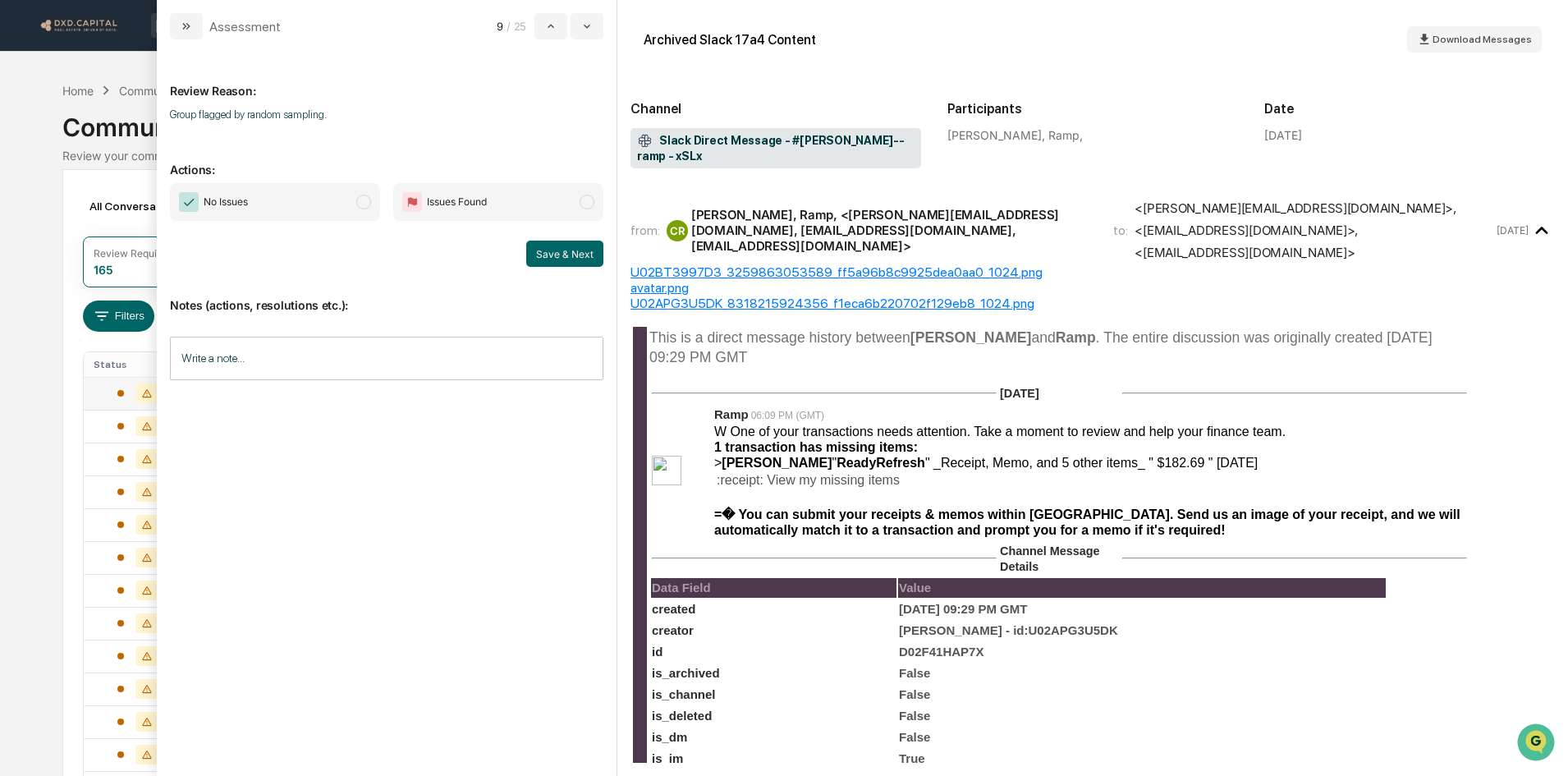
drag, startPoint x: 229, startPoint y: 185, endPoint x: 255, endPoint y: 188, distance: 26.2
click at [229, 185] on span "No Issues" at bounding box center [275, 202] width 210 height 38
click at [566, 245] on button "Save & Next" at bounding box center [564, 253] width 77 height 26
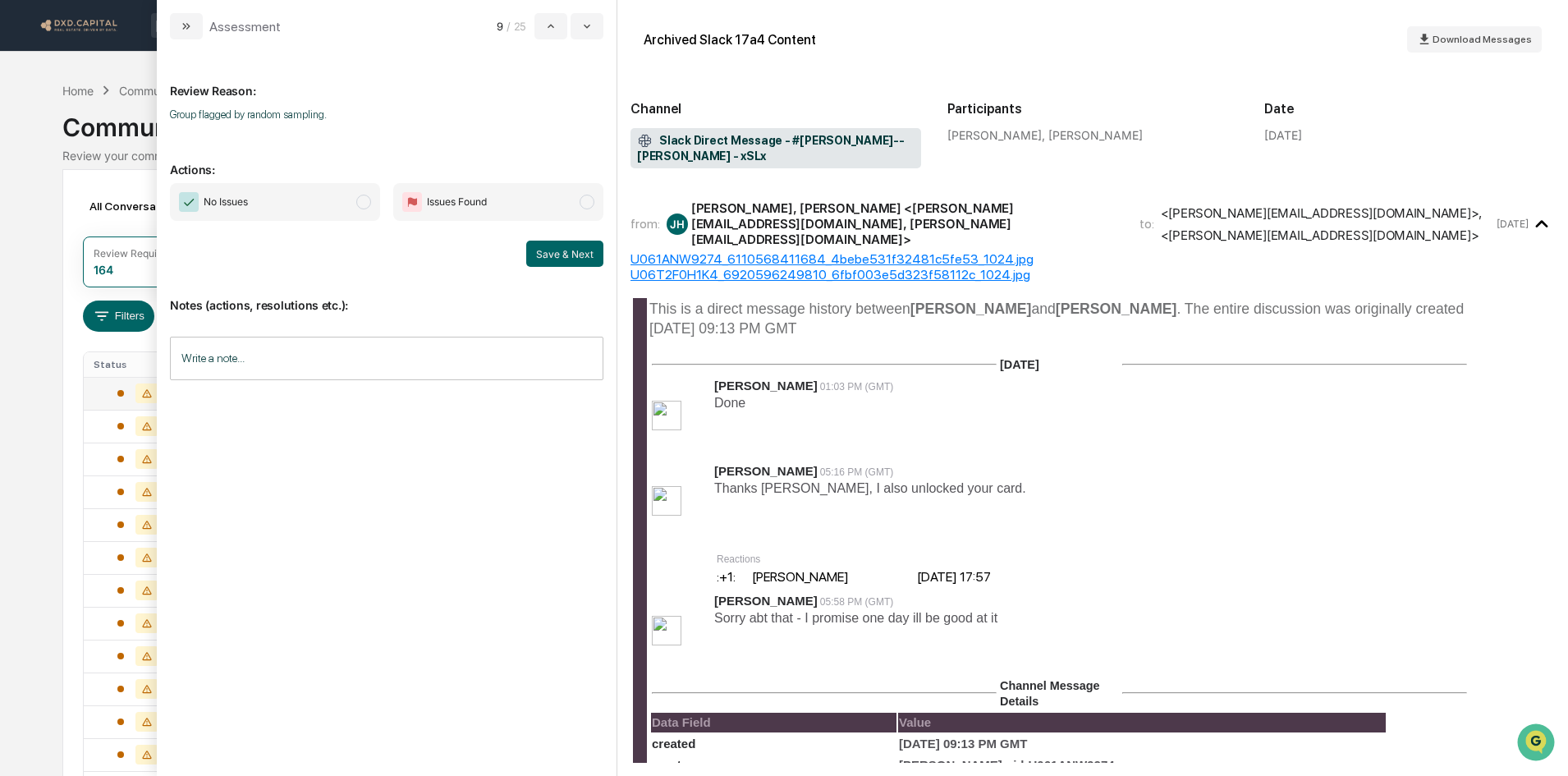
click at [300, 190] on span "No Issues" at bounding box center [275, 202] width 210 height 38
click at [568, 251] on button "Save & Next" at bounding box center [564, 253] width 77 height 26
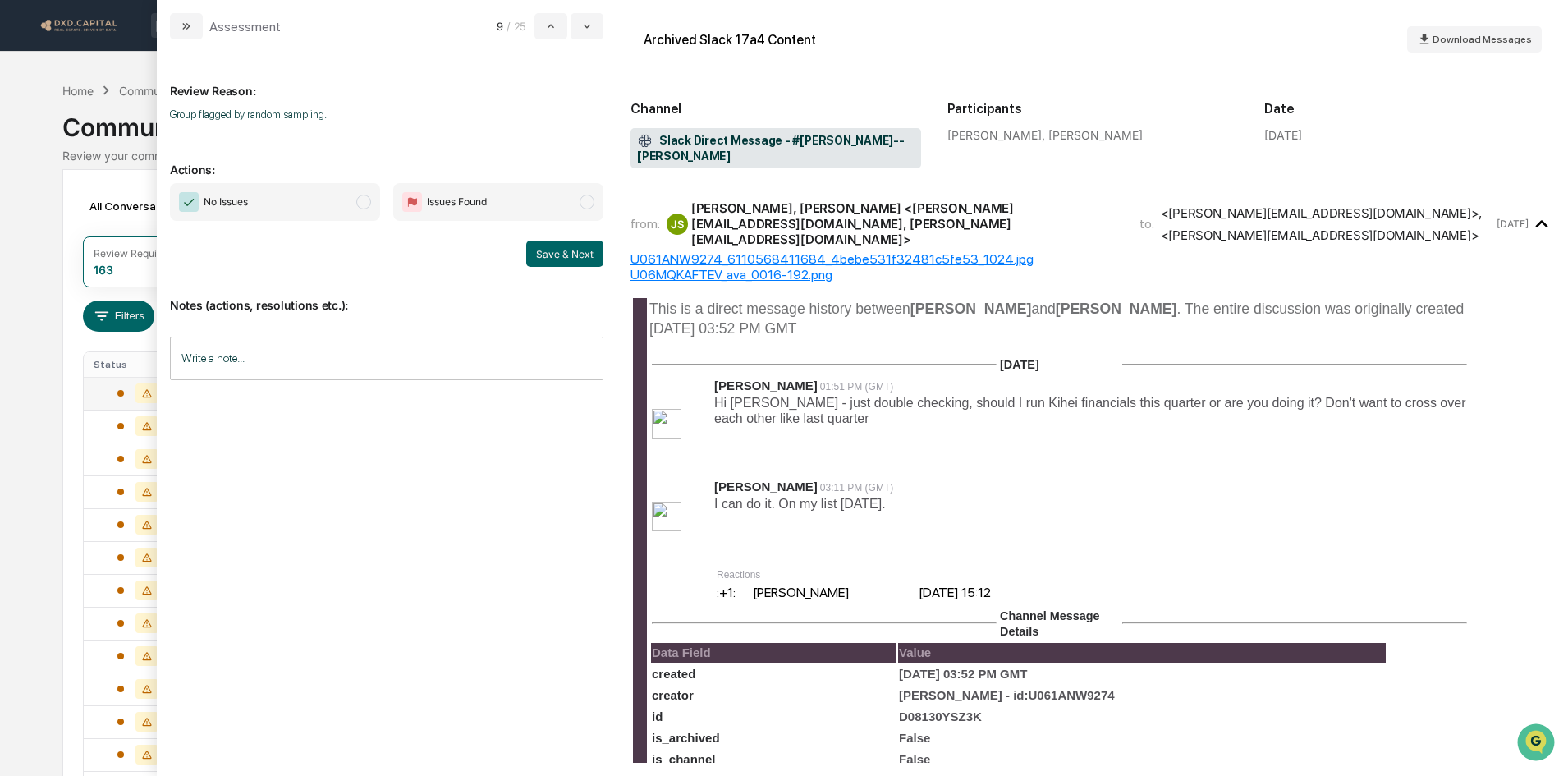
click at [234, 212] on span "No Issues" at bounding box center [275, 202] width 210 height 38
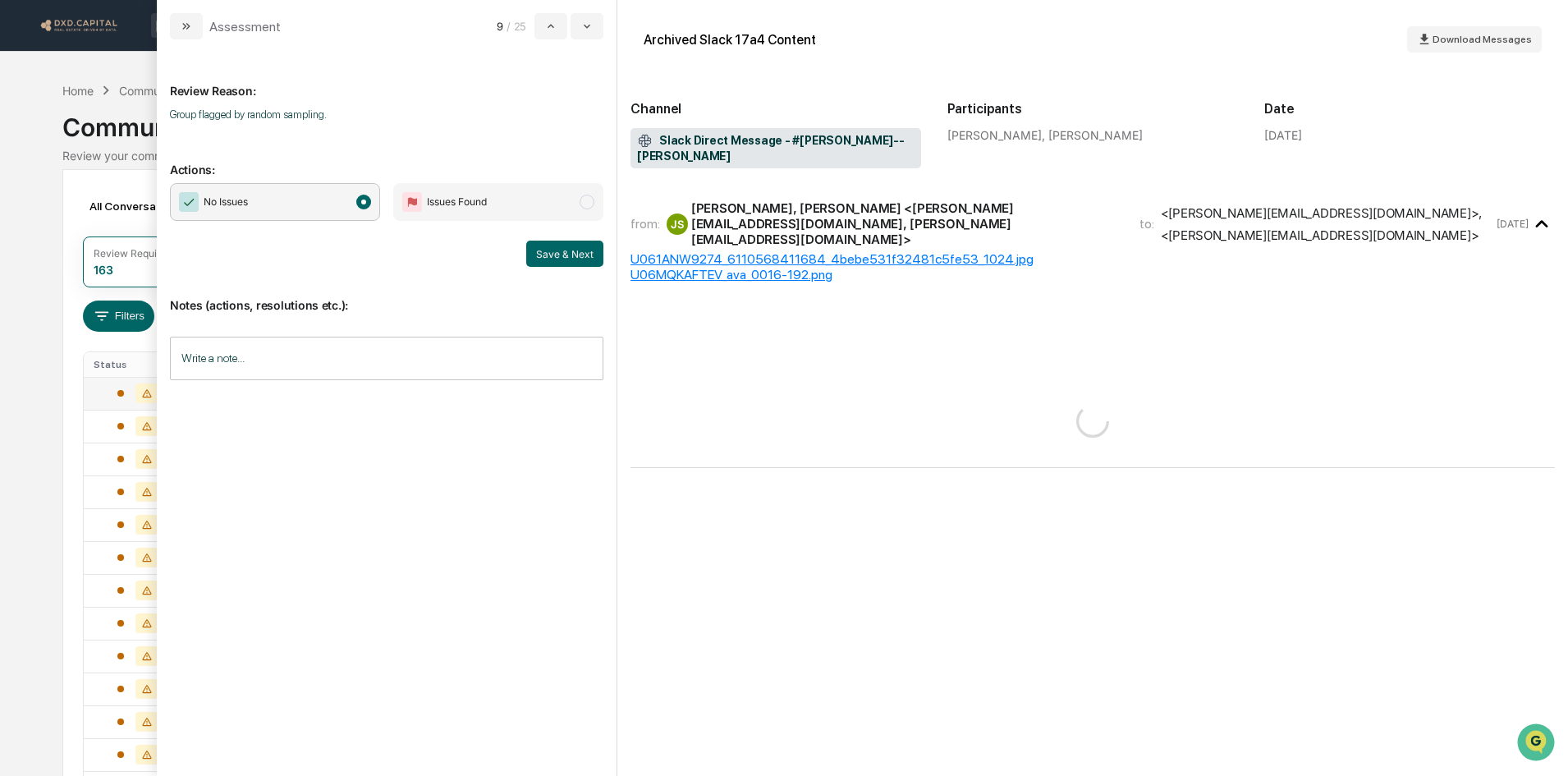
click at [539, 252] on button "Save & Next" at bounding box center [564, 253] width 77 height 26
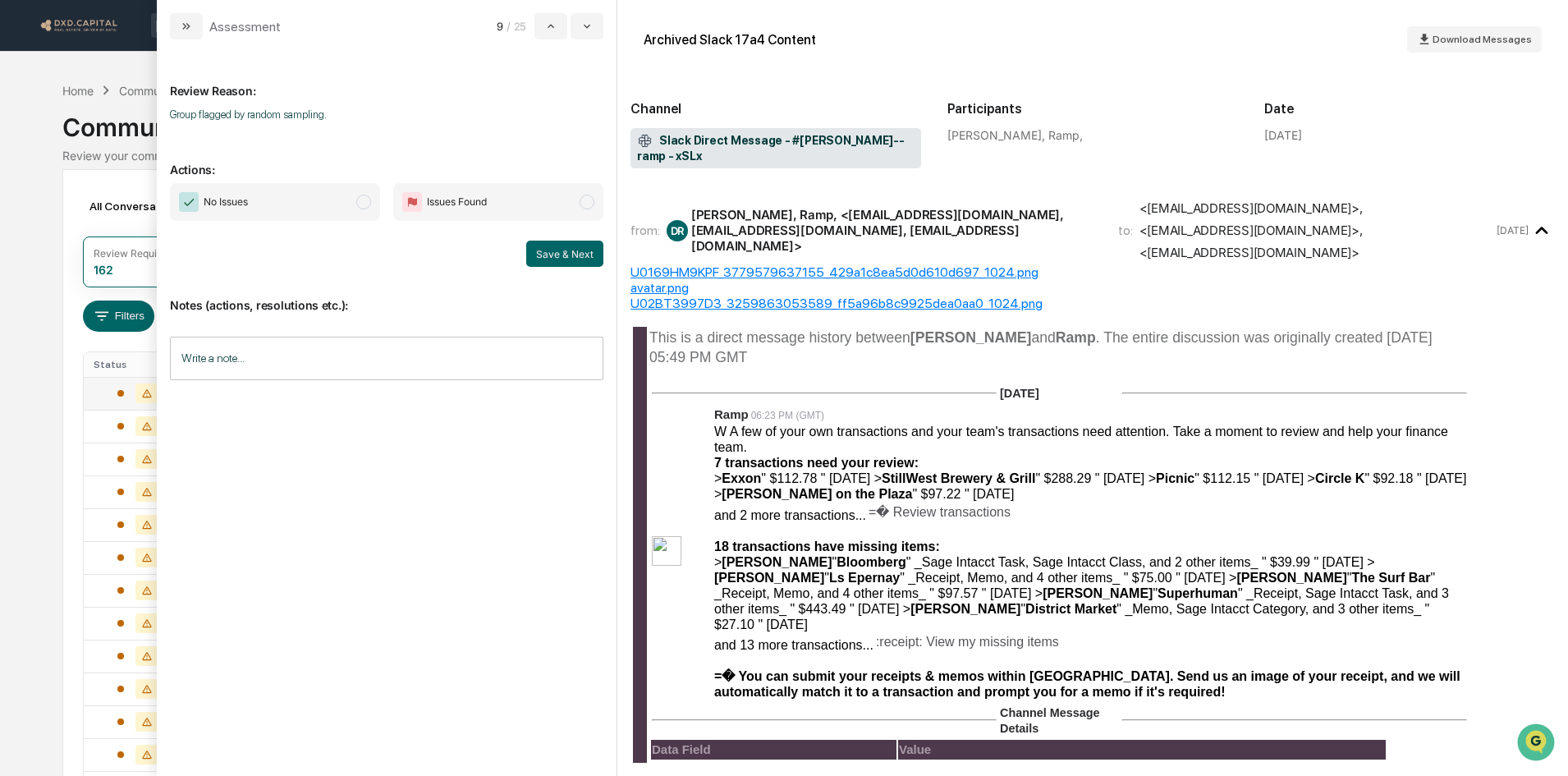
drag, startPoint x: 326, startPoint y: 194, endPoint x: 459, endPoint y: 222, distance: 135.9
click at [326, 194] on span "No Issues" at bounding box center [275, 202] width 210 height 38
click at [577, 253] on button "Save & Next" at bounding box center [564, 253] width 77 height 26
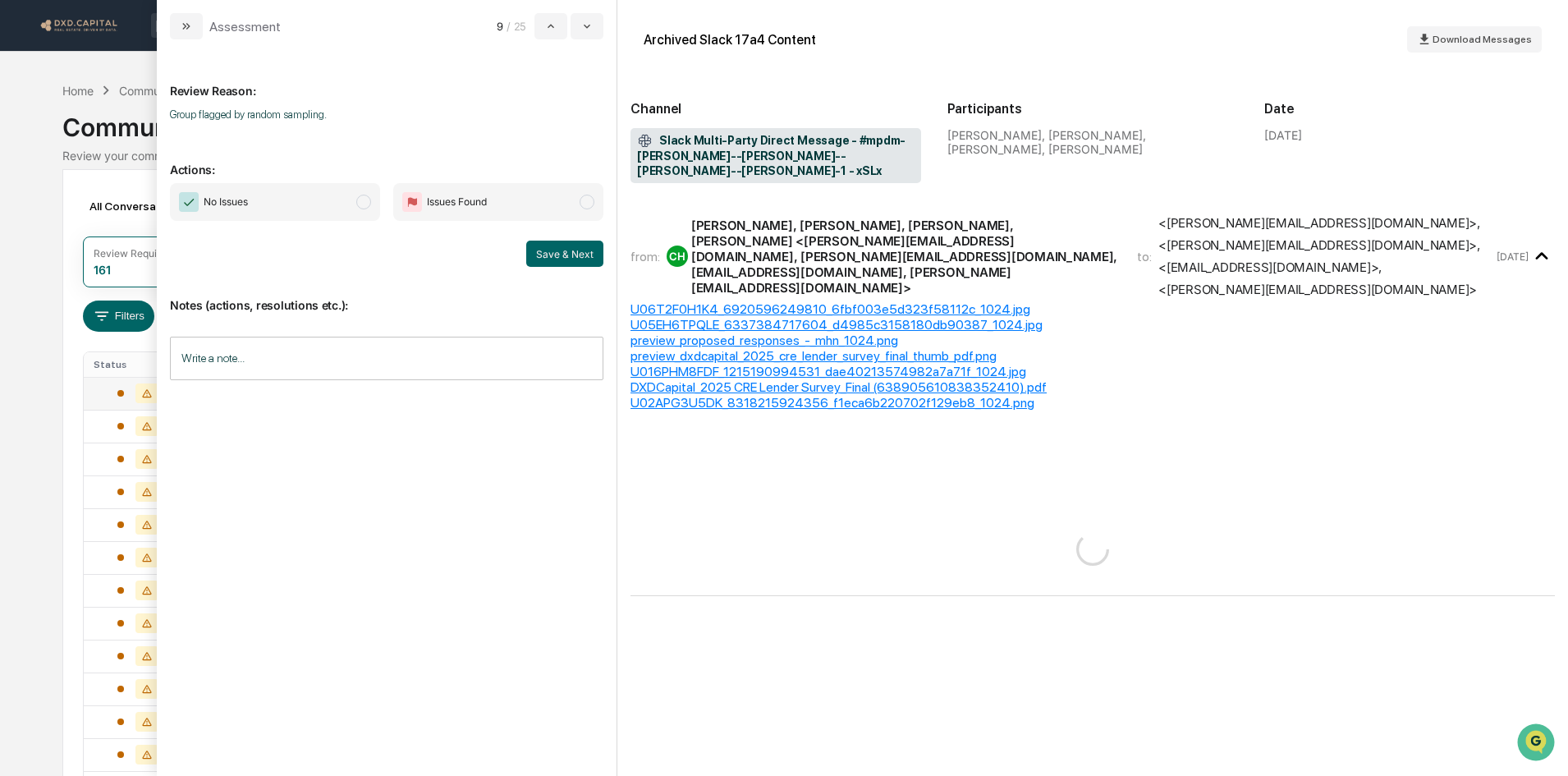
click at [201, 30] on button "modal" at bounding box center [186, 26] width 33 height 26
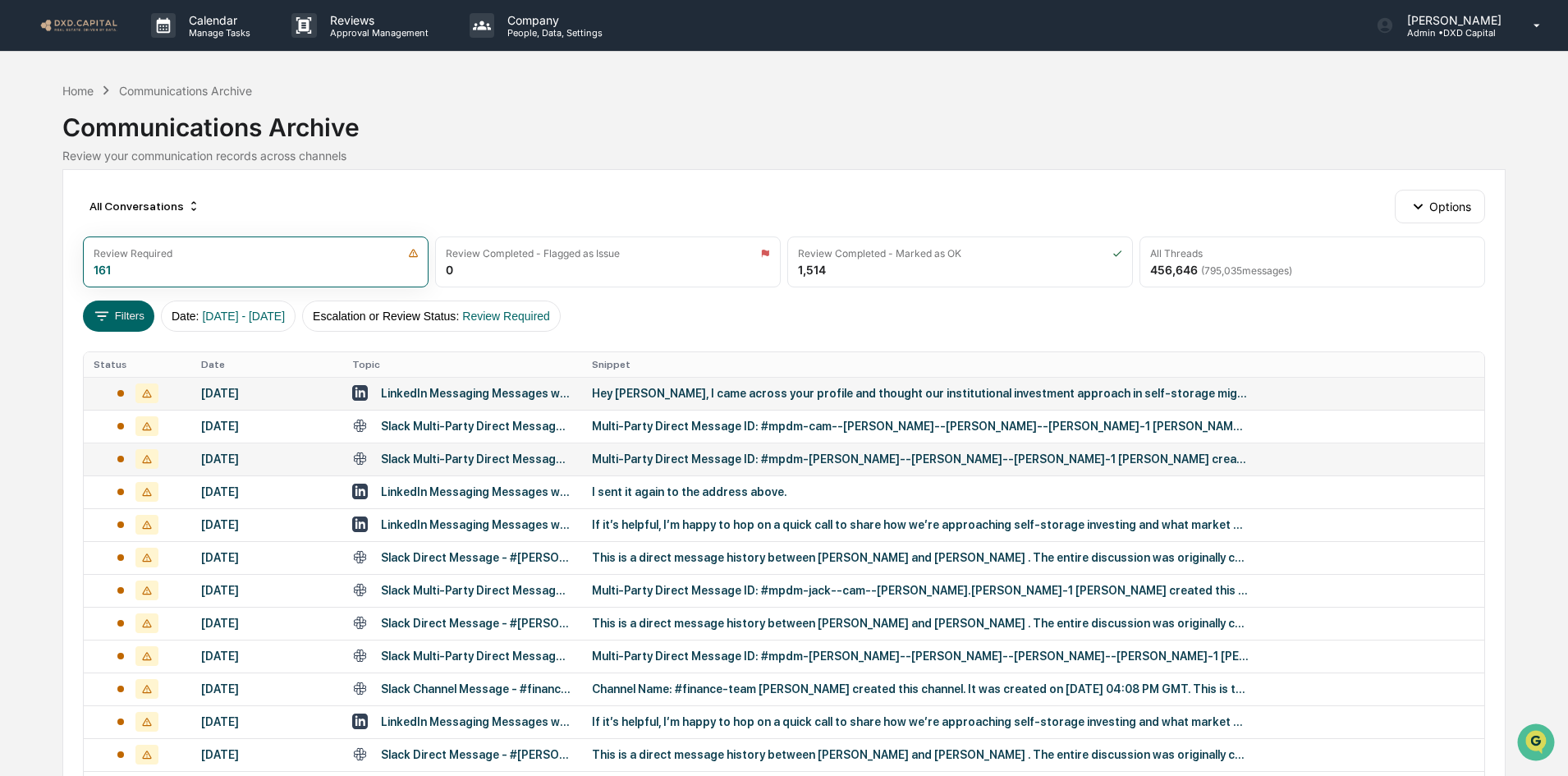
scroll to position [164, 0]
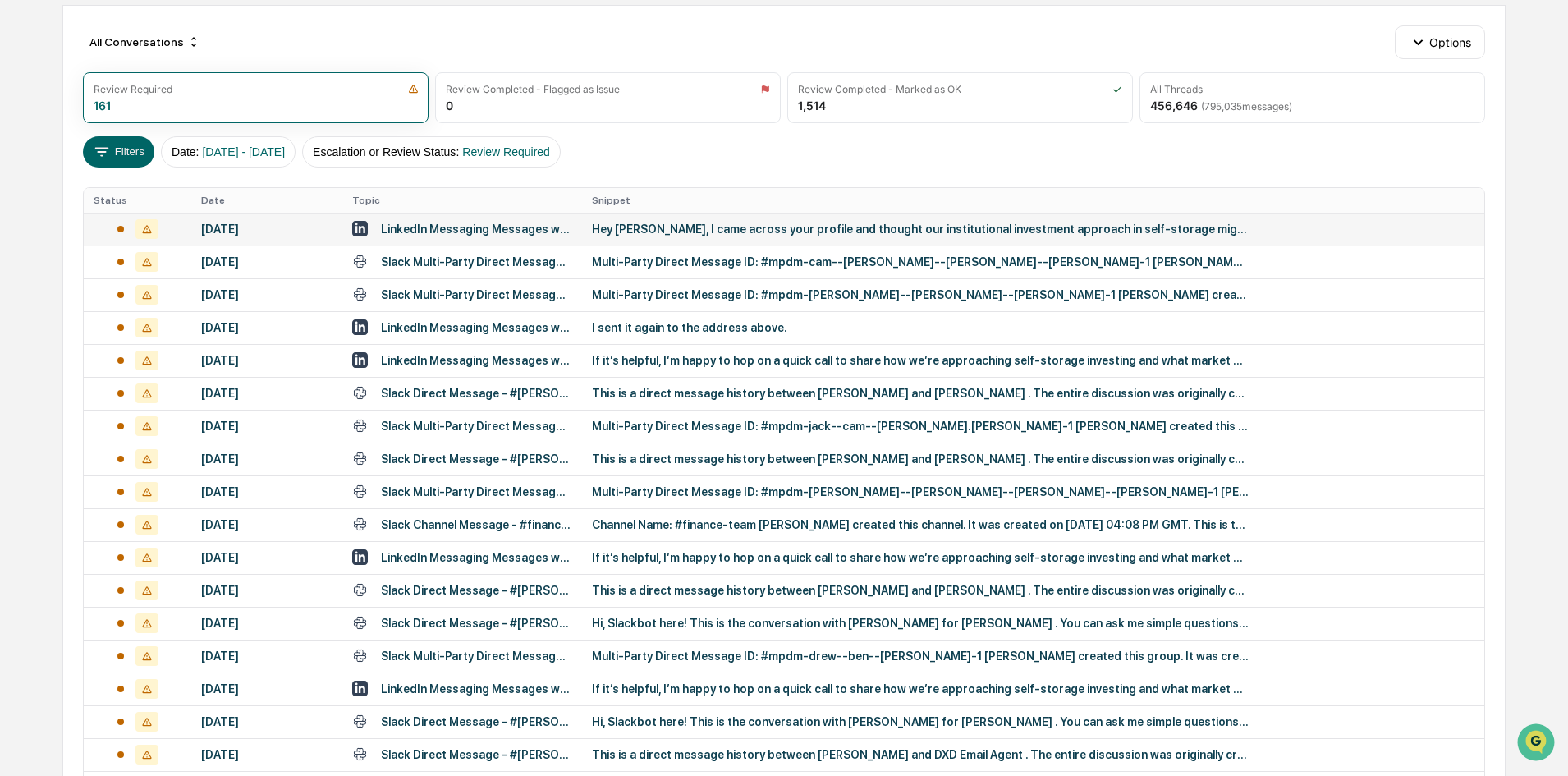
click at [679, 227] on div "Hey [PERSON_NAME], I came across your profile and thought our institutional inv…" at bounding box center [920, 230] width 657 height 14
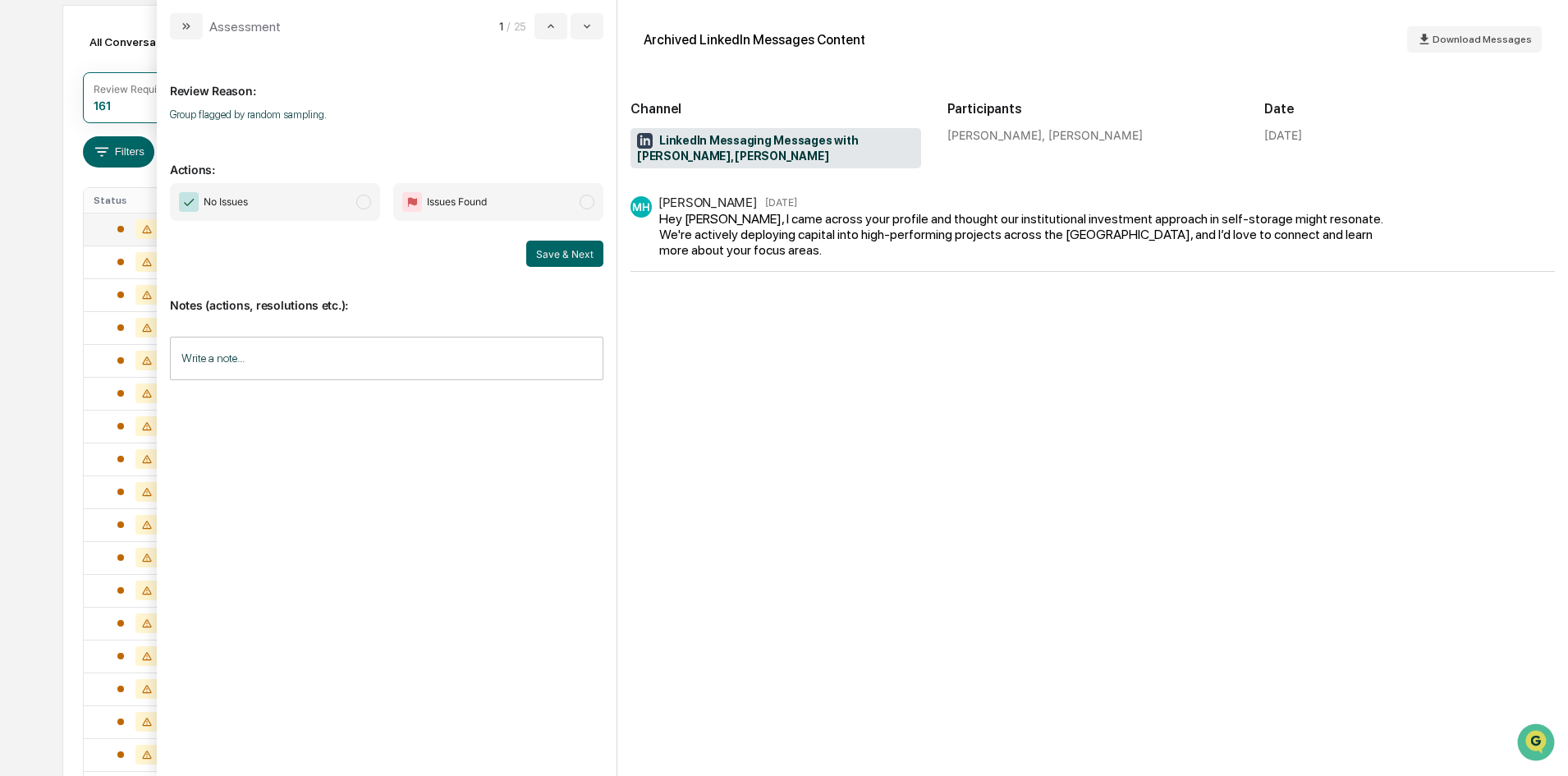
click at [289, 206] on span "No Issues" at bounding box center [275, 202] width 210 height 38
drag, startPoint x: 553, startPoint y: 256, endPoint x: 343, endPoint y: 218, distance: 213.4
click at [553, 256] on button "Save & Next" at bounding box center [564, 253] width 77 height 26
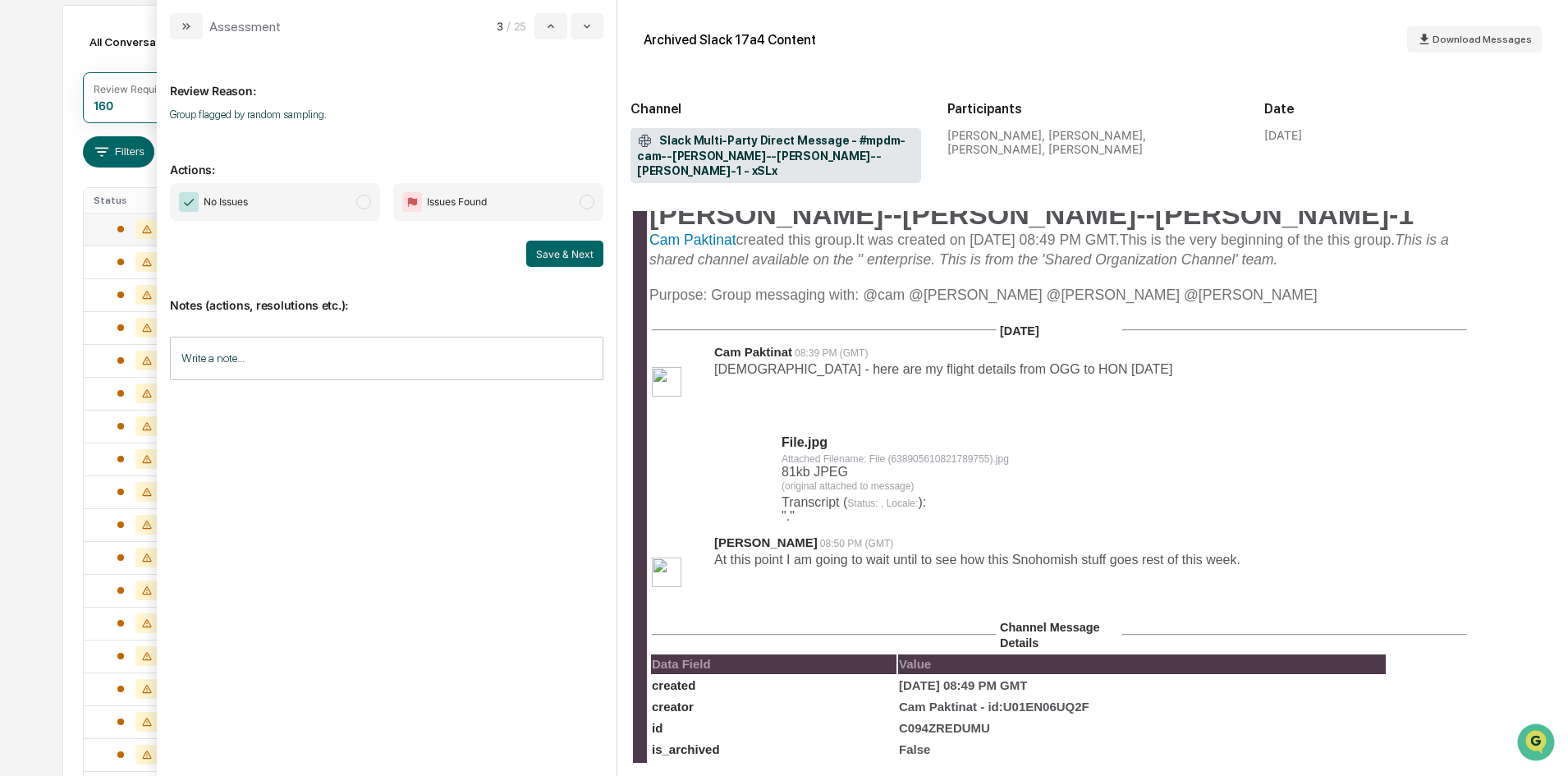
scroll to position [246, 0]
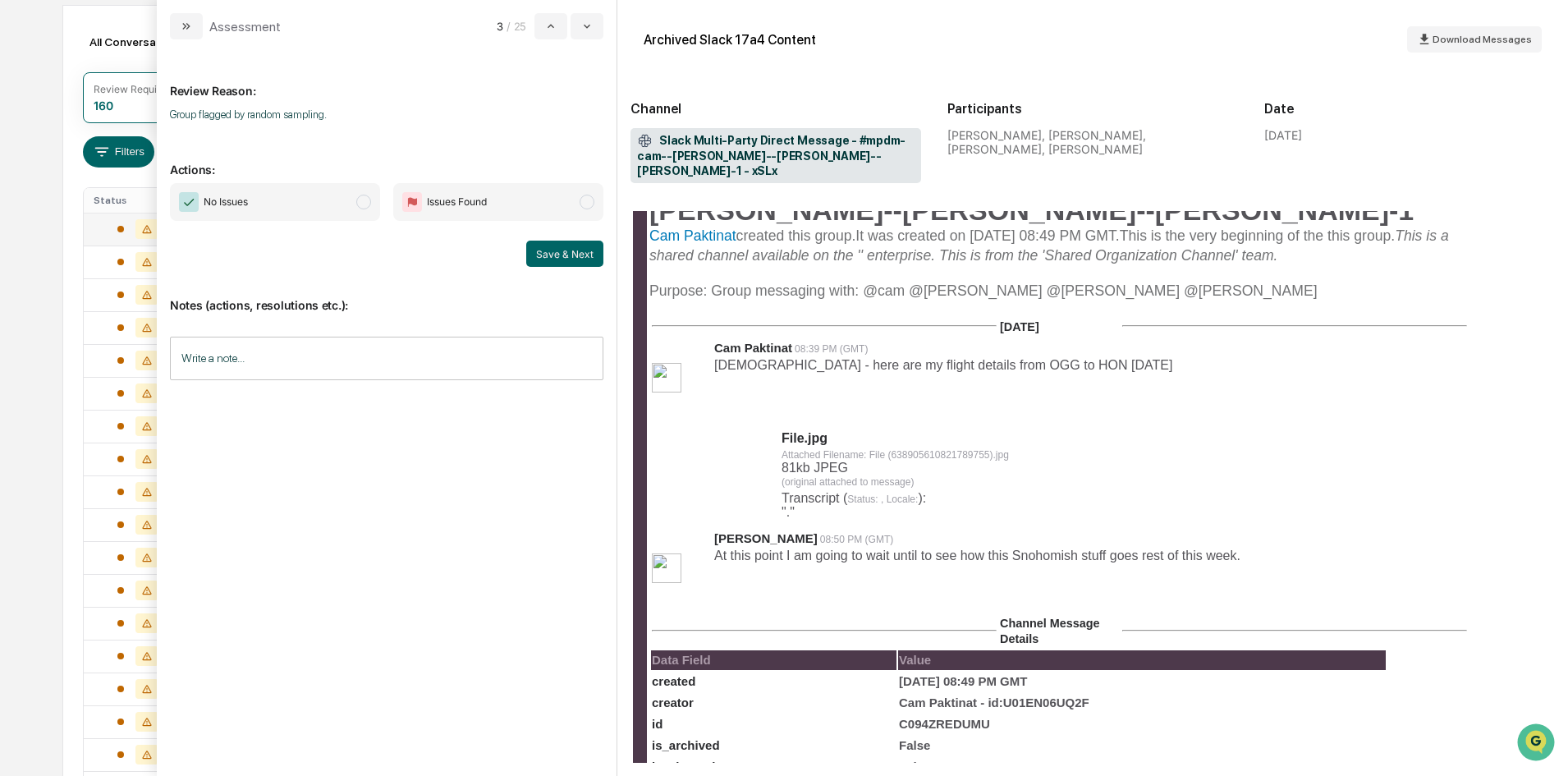
click at [342, 208] on span "No Issues" at bounding box center [275, 202] width 210 height 38
click at [528, 263] on button "Save & Next" at bounding box center [564, 253] width 77 height 26
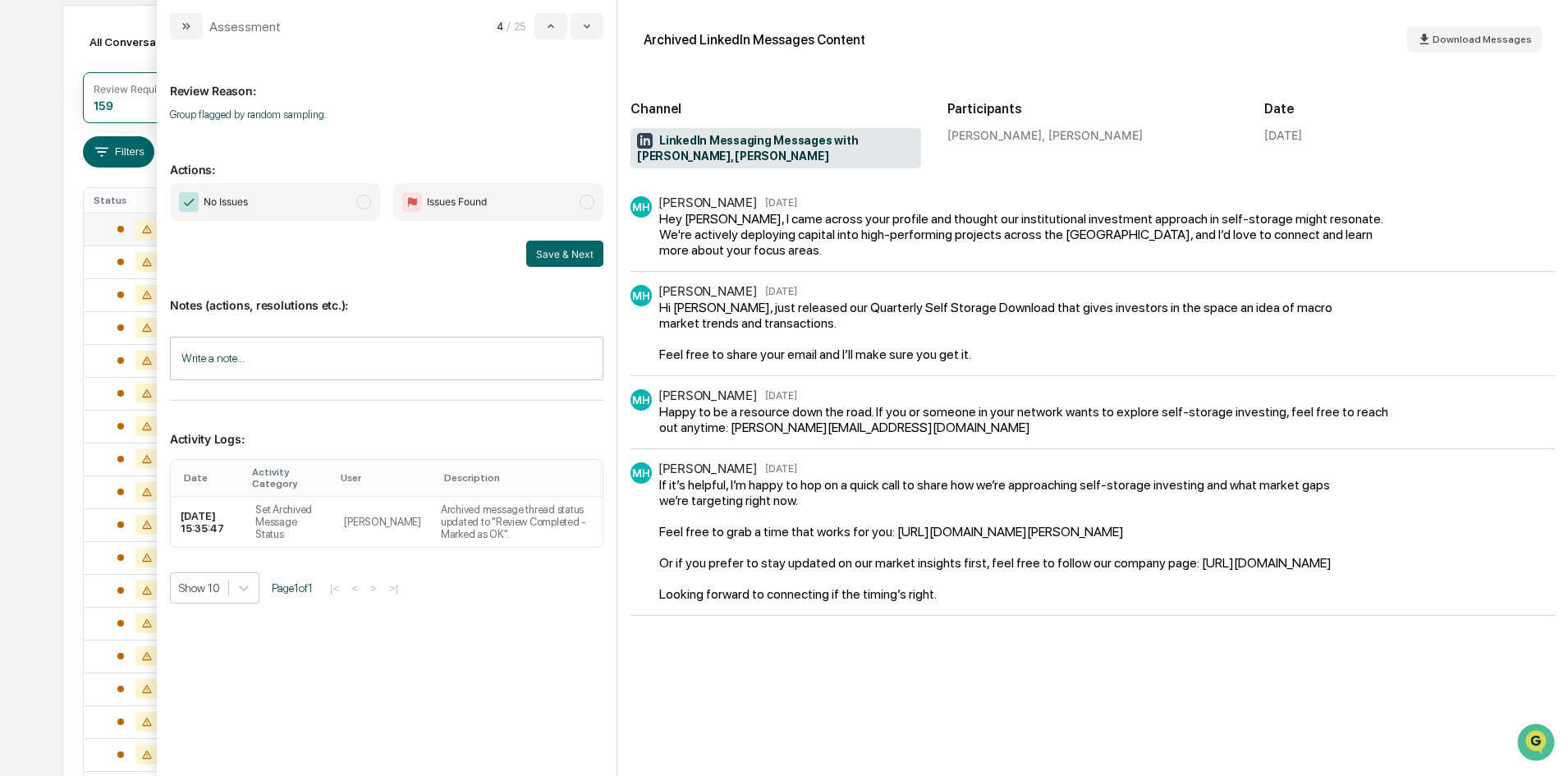
click at [293, 212] on span "No Issues" at bounding box center [275, 202] width 210 height 38
click at [546, 251] on button "Save & Next" at bounding box center [564, 253] width 77 height 26
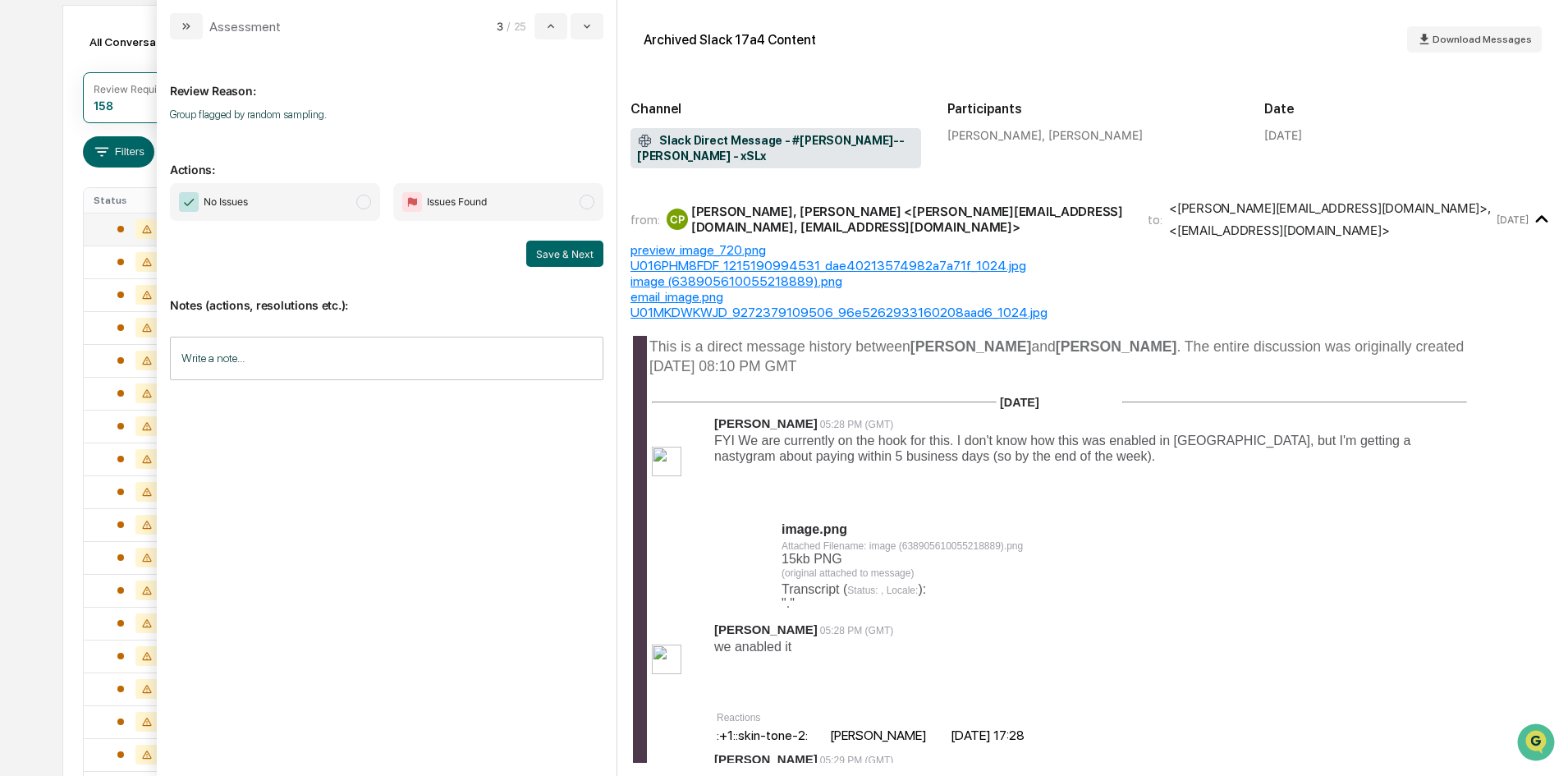
click at [276, 191] on span "No Issues" at bounding box center [275, 202] width 210 height 38
click at [575, 252] on button "Save & Next" at bounding box center [564, 253] width 77 height 26
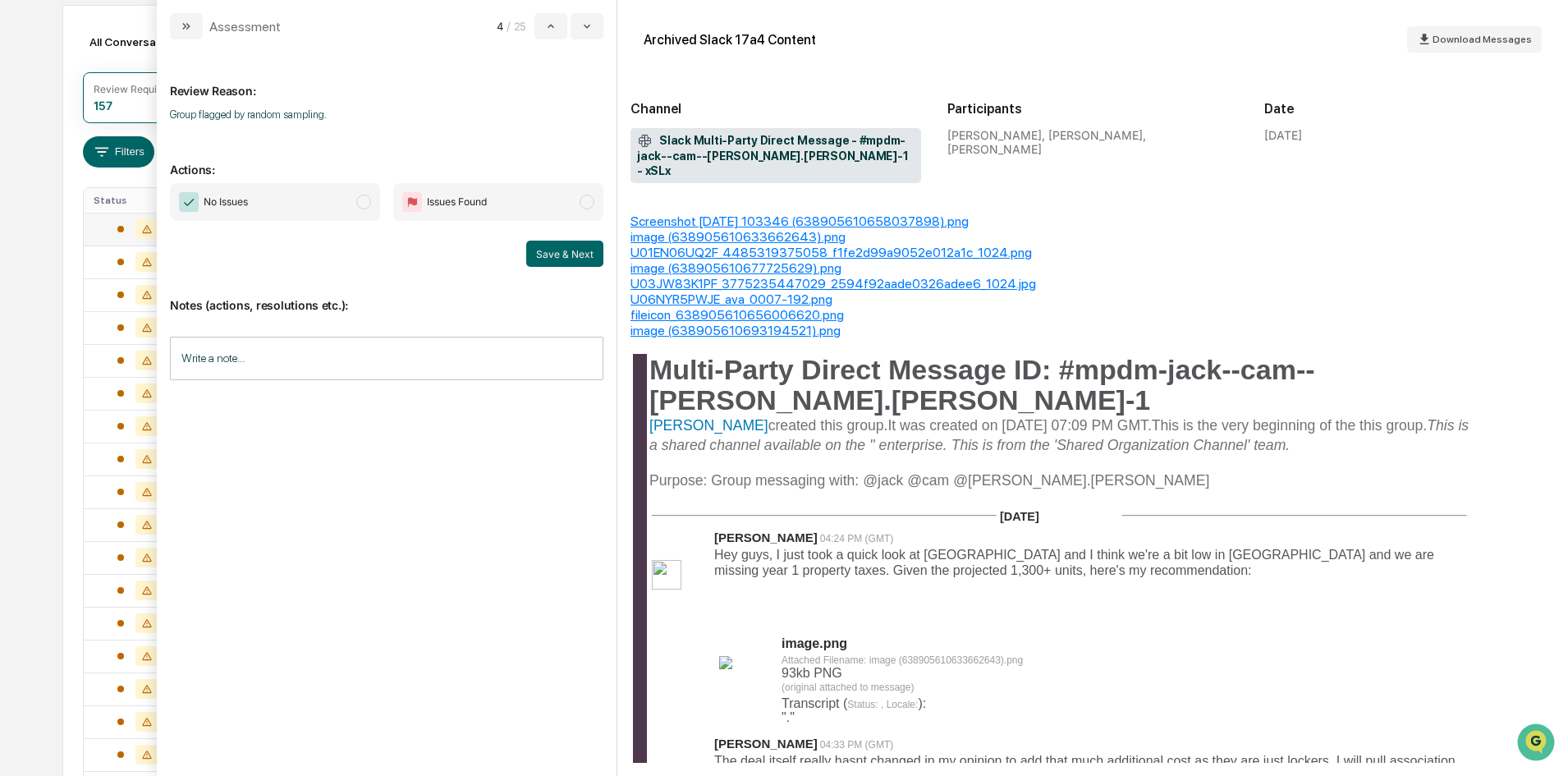
scroll to position [82, 0]
drag, startPoint x: 335, startPoint y: 204, endPoint x: 503, endPoint y: 246, distance: 173.2
click at [339, 203] on span "No Issues" at bounding box center [275, 202] width 210 height 38
click at [581, 256] on button "Save & Next" at bounding box center [564, 253] width 77 height 26
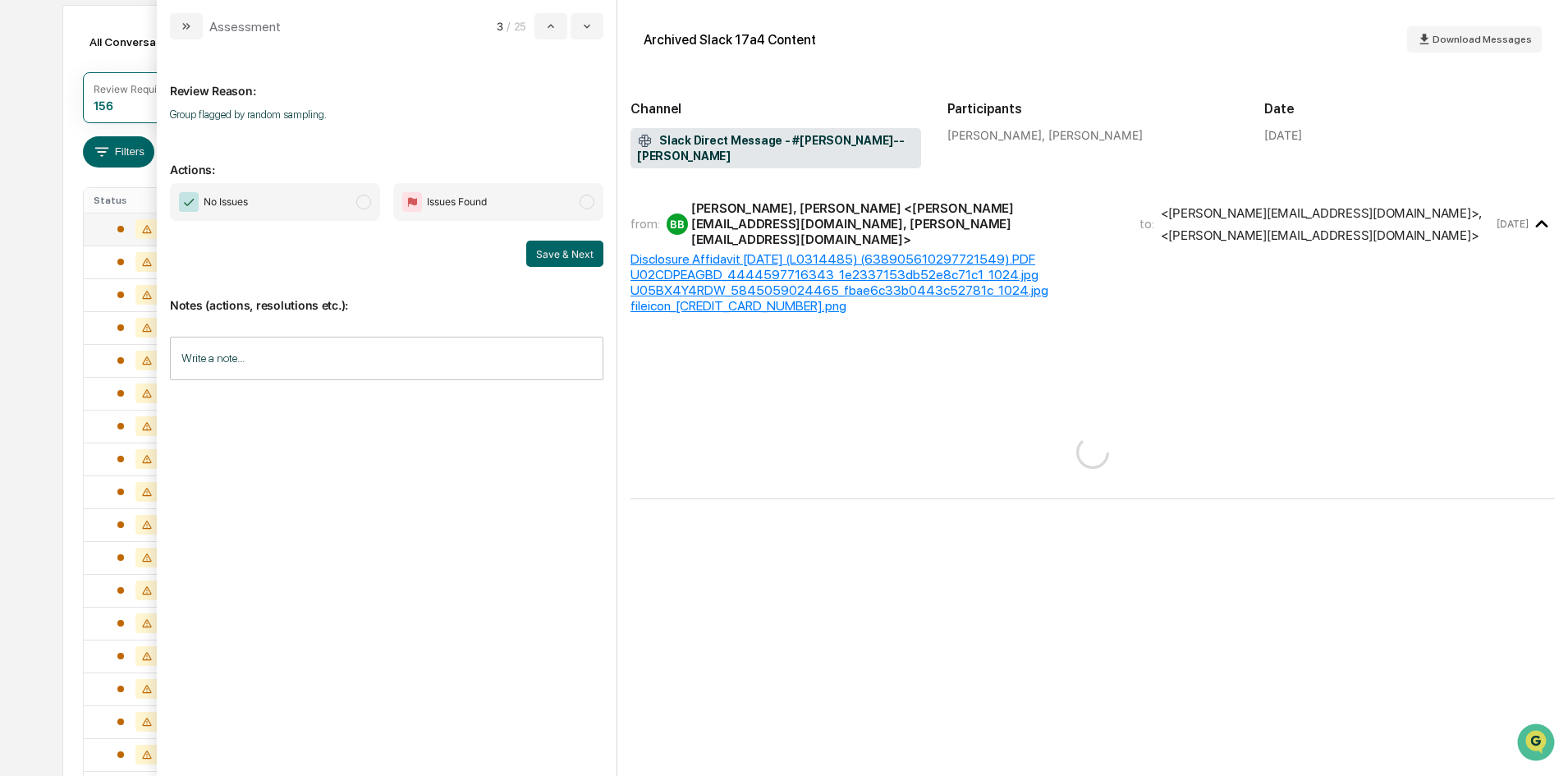
drag, startPoint x: 327, startPoint y: 201, endPoint x: 462, endPoint y: 211, distance: 135.4
click at [327, 201] on span "No Issues" at bounding box center [275, 202] width 210 height 38
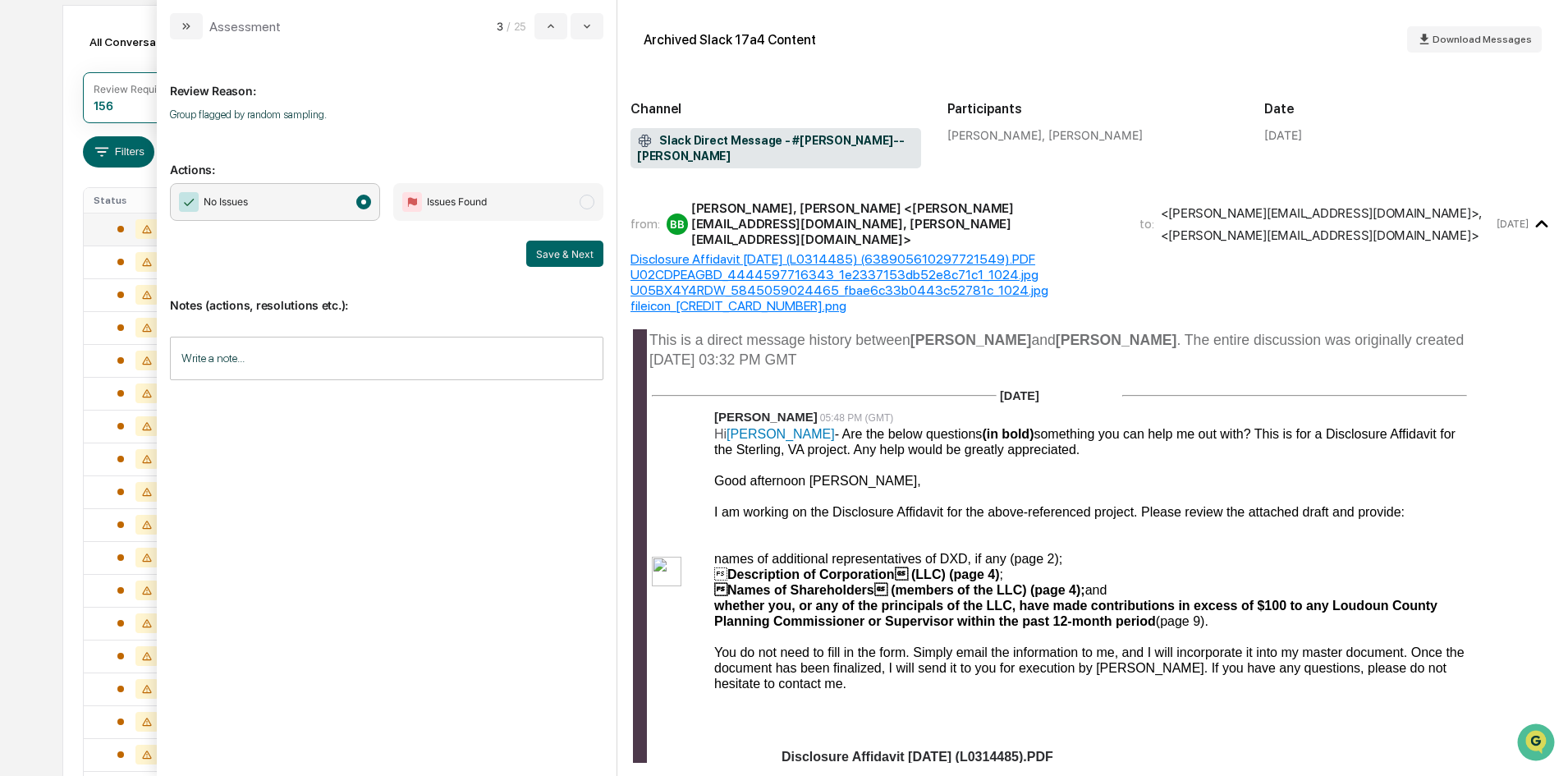
drag, startPoint x: 543, startPoint y: 252, endPoint x: 552, endPoint y: 253, distance: 9.1
click at [544, 252] on button "Save & Next" at bounding box center [564, 253] width 77 height 26
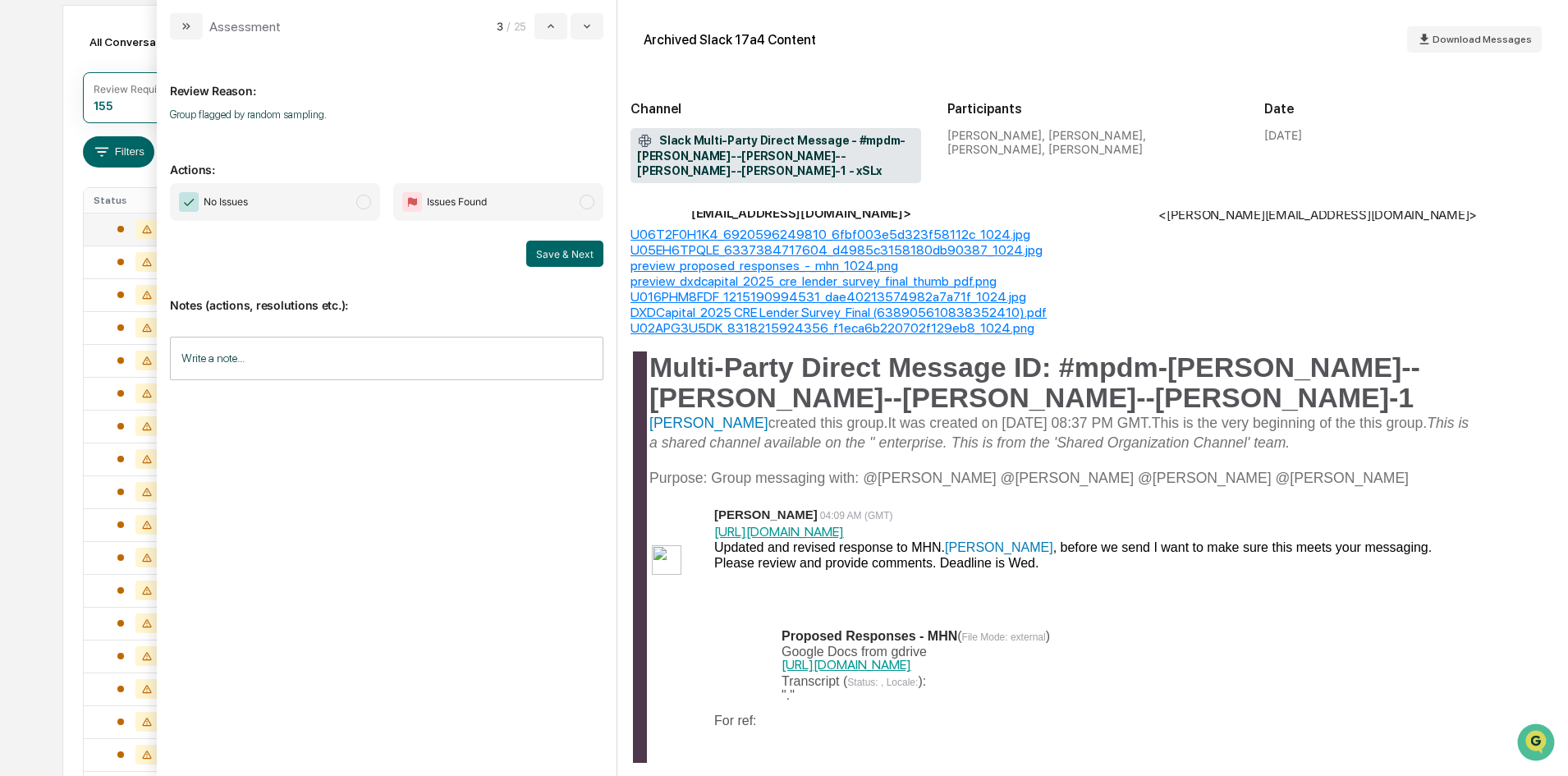
scroll to position [164, 0]
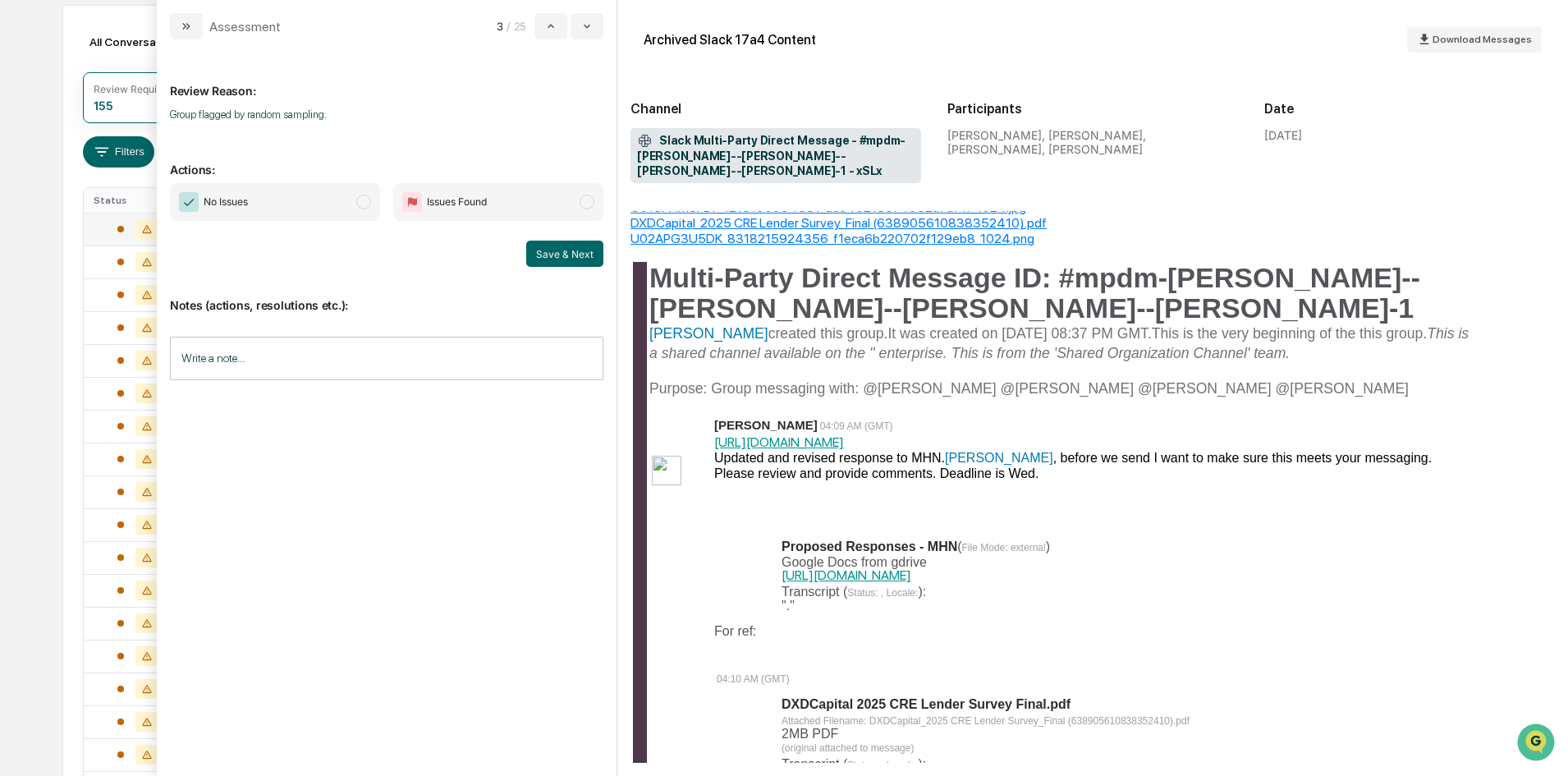
drag, startPoint x: 335, startPoint y: 214, endPoint x: 391, endPoint y: 224, distance: 56.9
click at [335, 214] on span "No Issues" at bounding box center [275, 202] width 210 height 38
click at [555, 251] on button "Save & Next" at bounding box center [564, 253] width 77 height 26
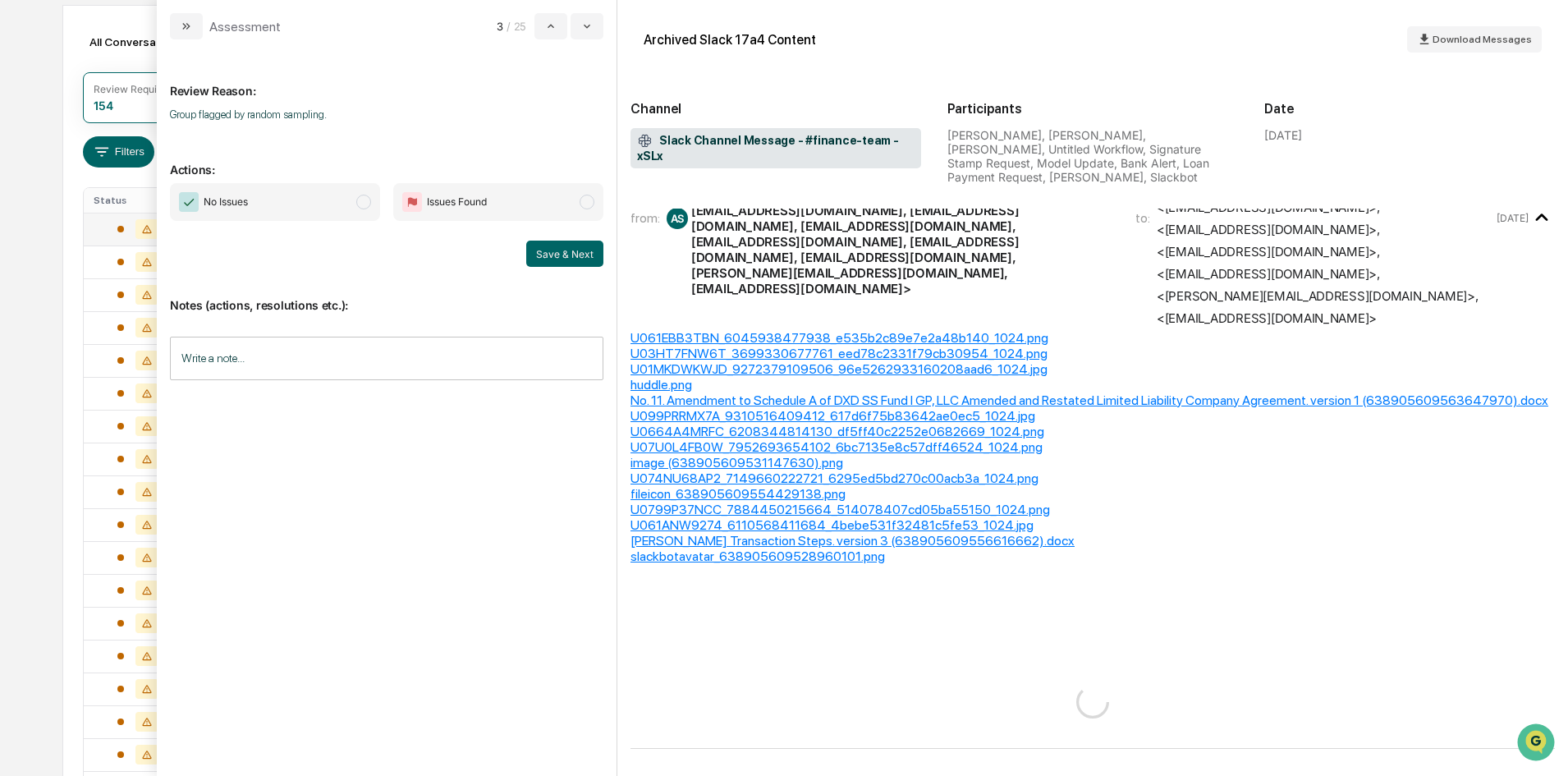
scroll to position [20, 0]
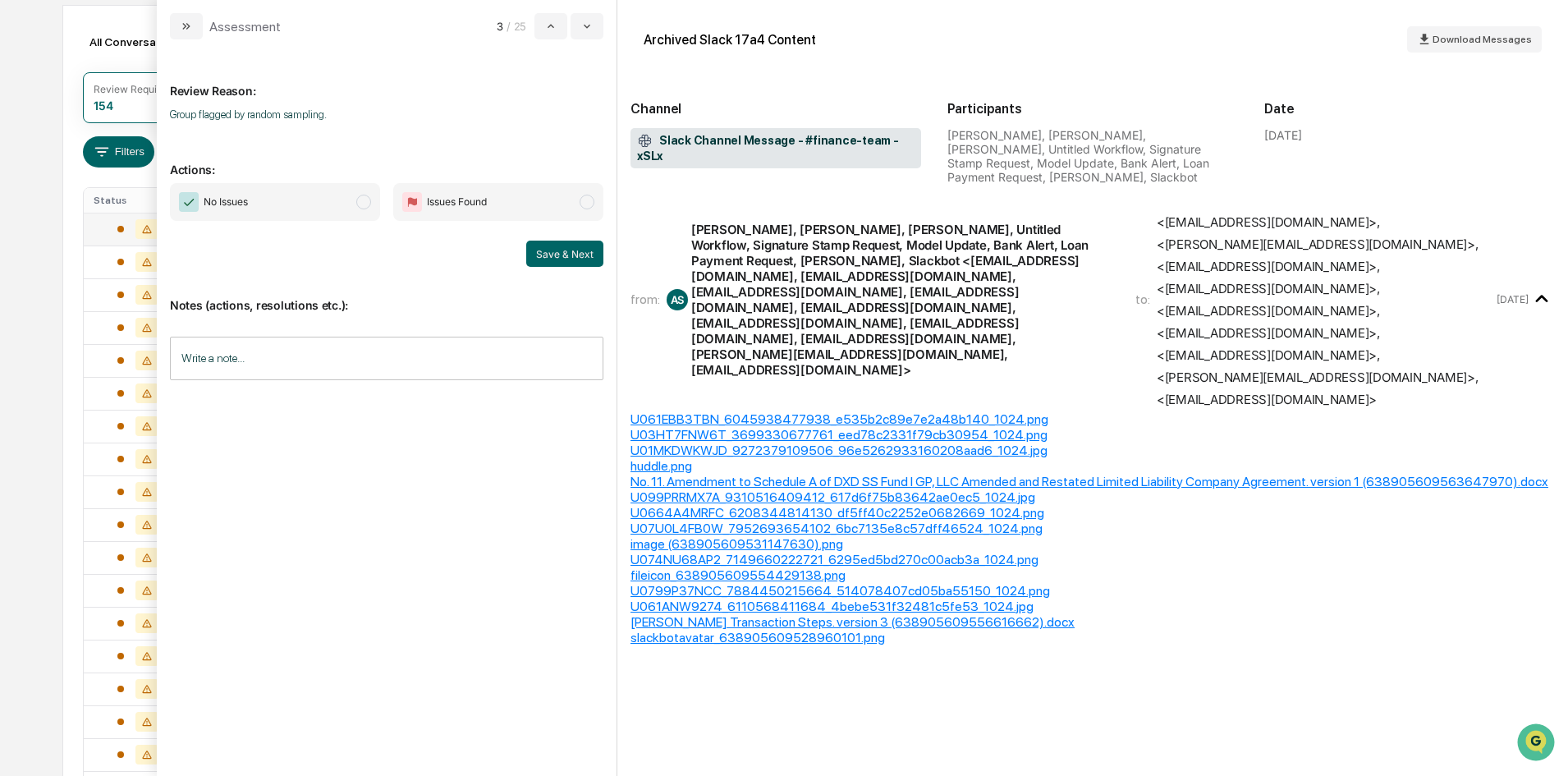
drag, startPoint x: 320, startPoint y: 201, endPoint x: 534, endPoint y: 234, distance: 216.5
click at [321, 201] on span "No Issues" at bounding box center [275, 202] width 210 height 38
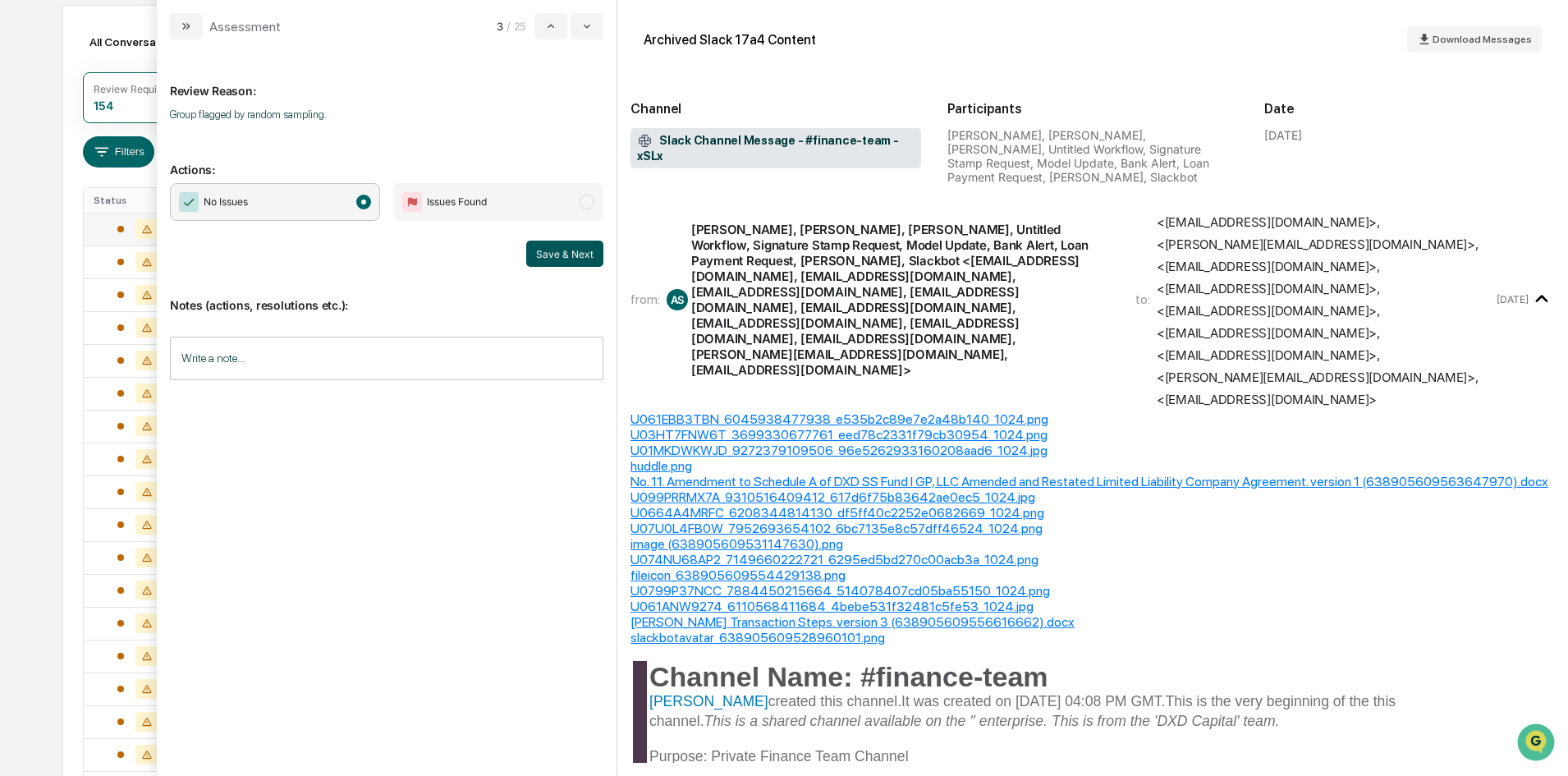
scroll to position [739, 0]
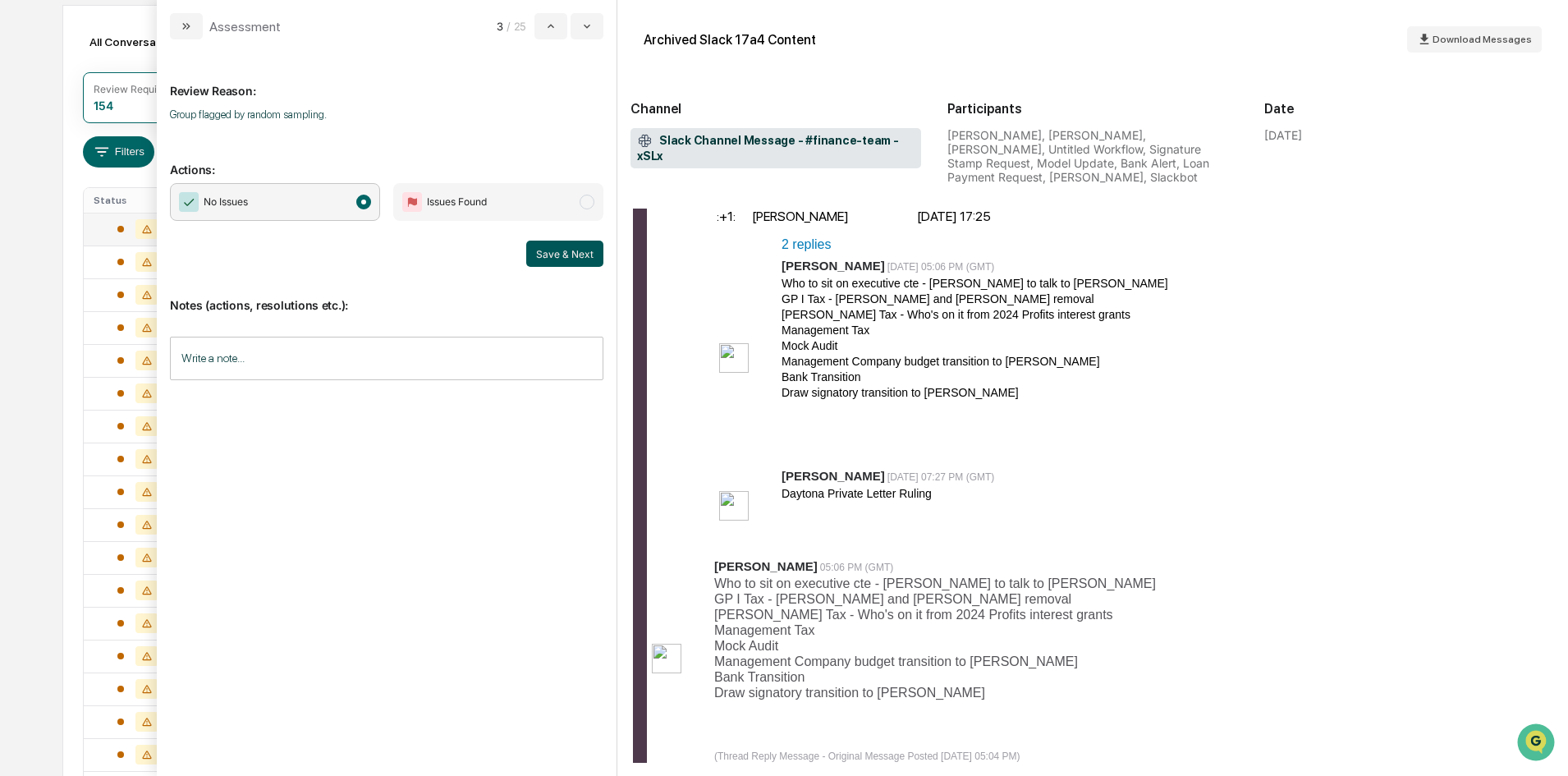
click at [568, 253] on button "Save & Next" at bounding box center [564, 253] width 77 height 26
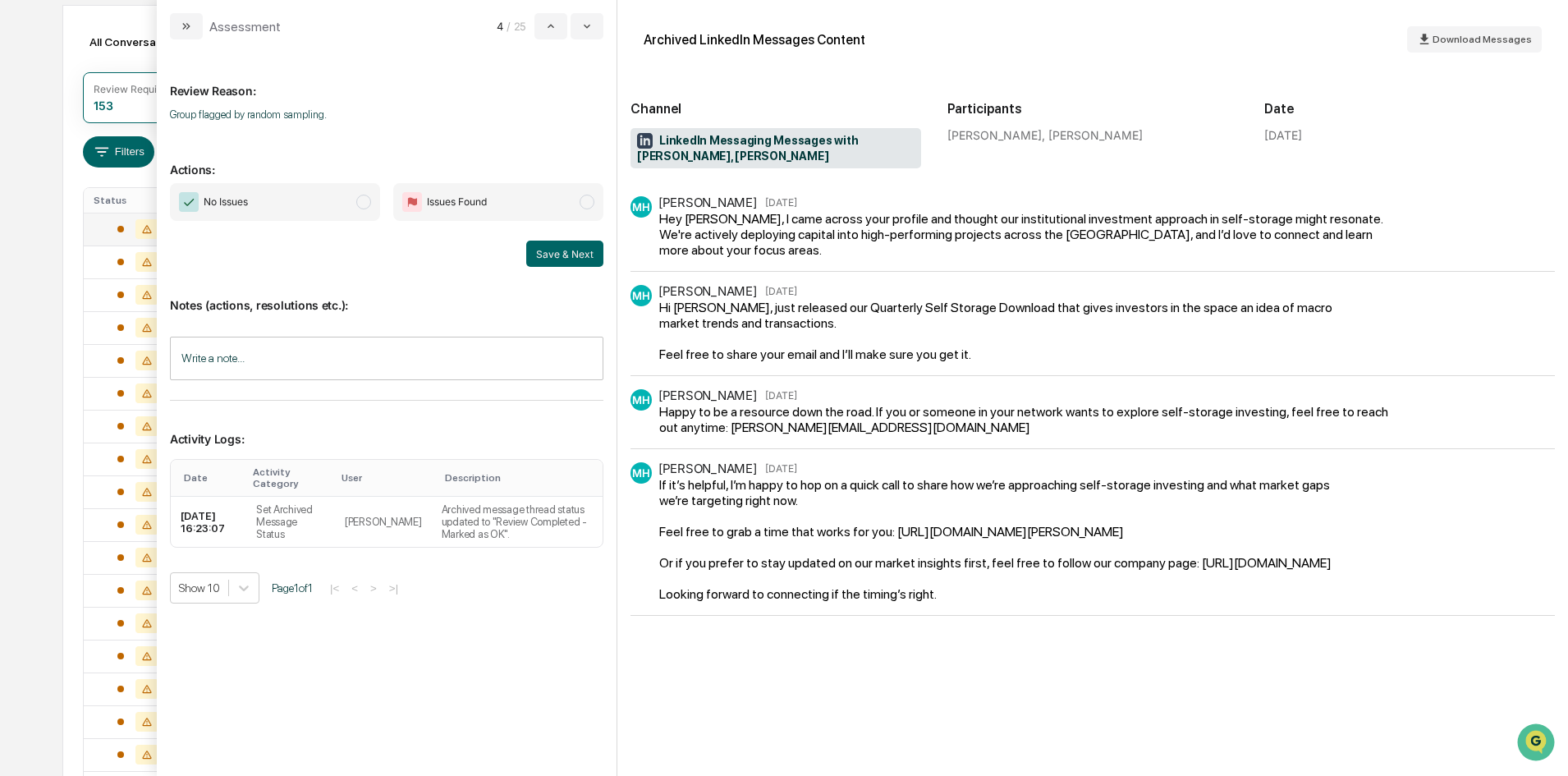
click at [324, 195] on span "No Issues" at bounding box center [275, 202] width 210 height 38
drag, startPoint x: 559, startPoint y: 247, endPoint x: 388, endPoint y: 226, distance: 172.3
click at [559, 248] on button "Save & Next" at bounding box center [564, 253] width 77 height 26
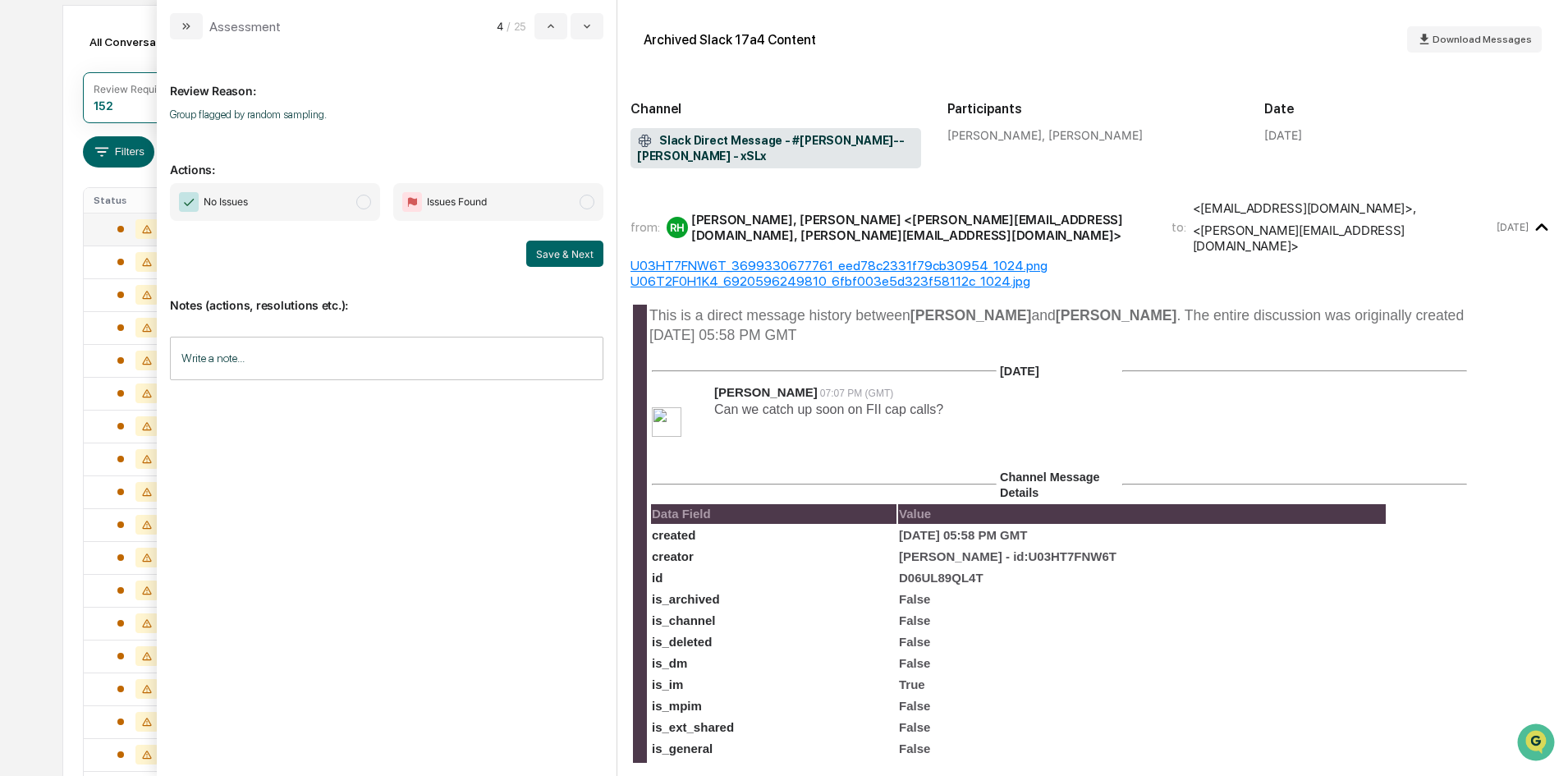
click at [371, 208] on span "No Issues" at bounding box center [275, 202] width 210 height 38
click at [553, 256] on button "Save & Next" at bounding box center [564, 253] width 77 height 26
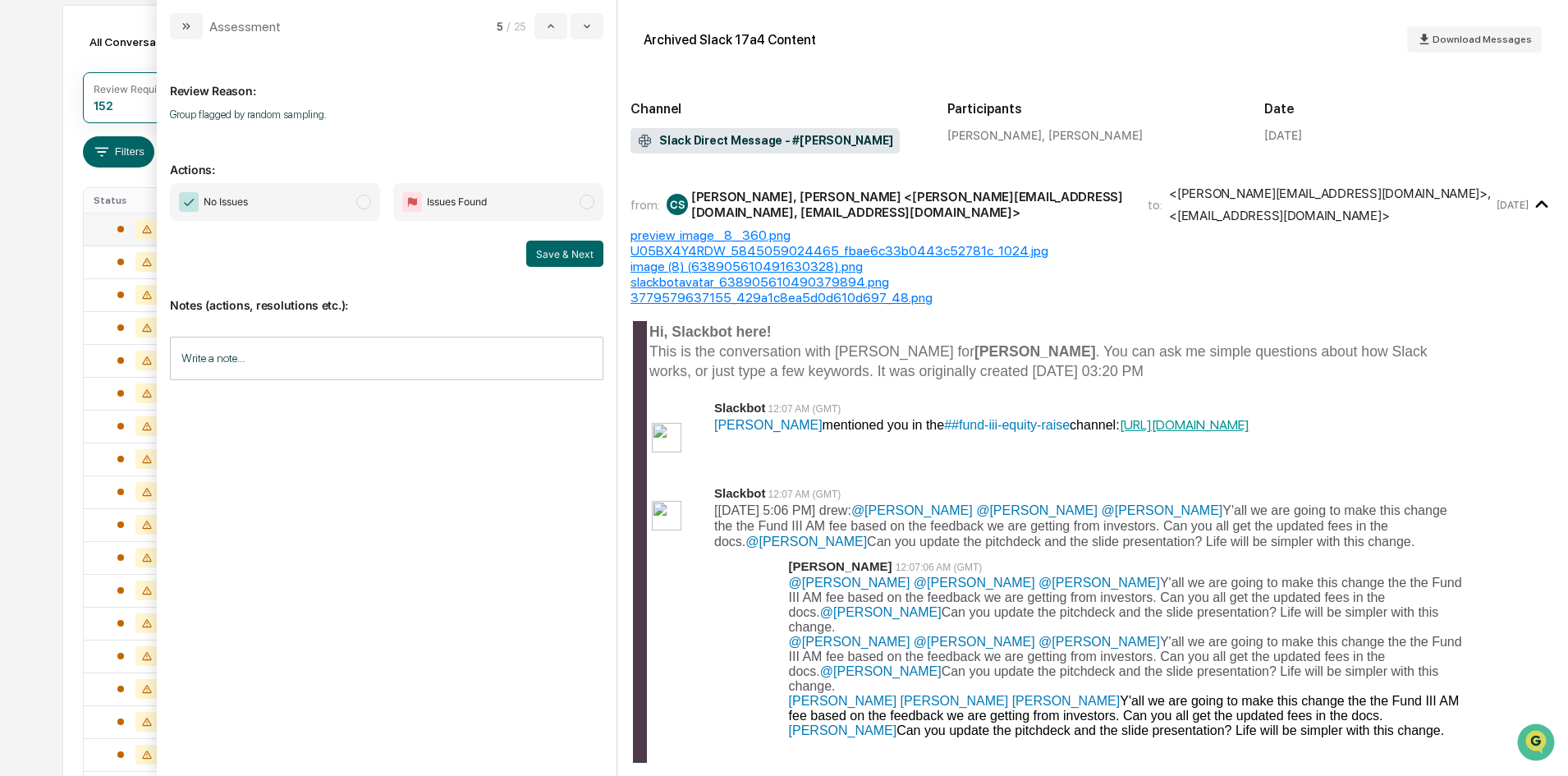
click at [309, 201] on span "No Issues" at bounding box center [275, 202] width 210 height 38
click at [553, 256] on button "Save & Next" at bounding box center [564, 253] width 77 height 26
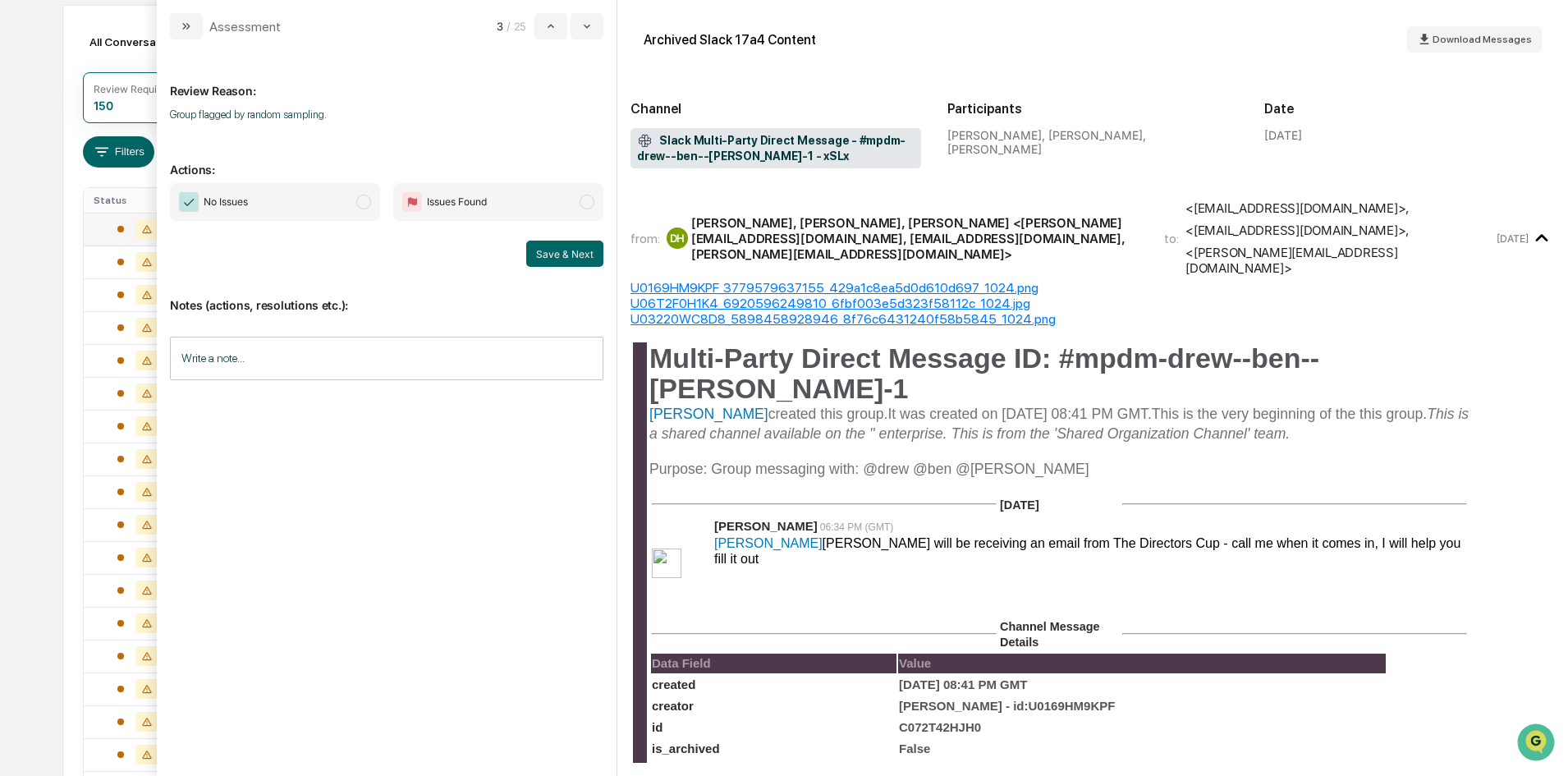
click at [299, 206] on span "No Issues" at bounding box center [275, 202] width 210 height 38
click at [550, 263] on button "Save & Next" at bounding box center [564, 253] width 77 height 26
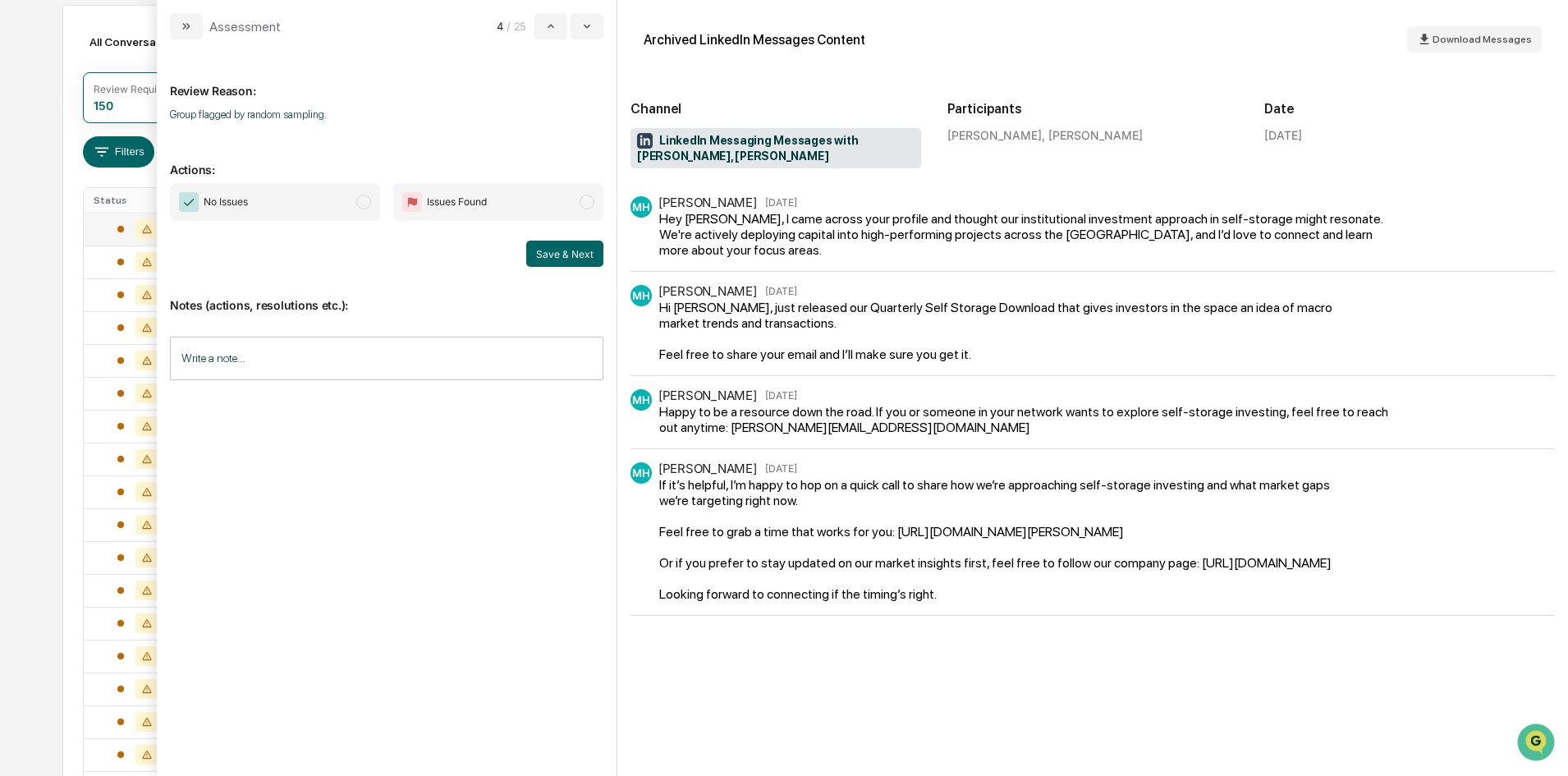
click at [325, 191] on span "No Issues" at bounding box center [275, 202] width 210 height 38
click at [550, 254] on button "Save & Next" at bounding box center [564, 253] width 77 height 26
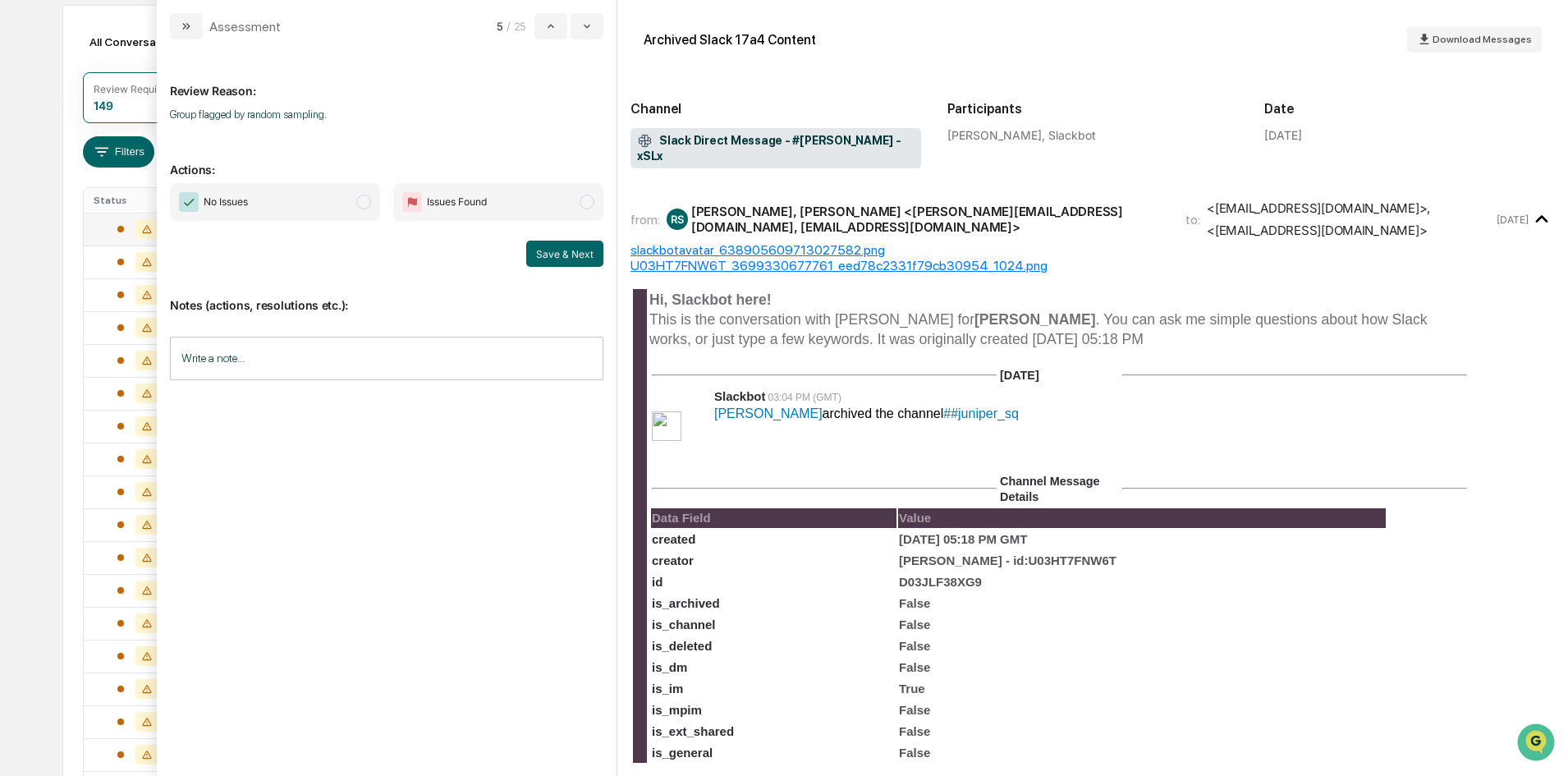
click at [294, 196] on span "No Issues" at bounding box center [275, 202] width 210 height 38
click at [564, 257] on button "Save & Next" at bounding box center [564, 253] width 77 height 26
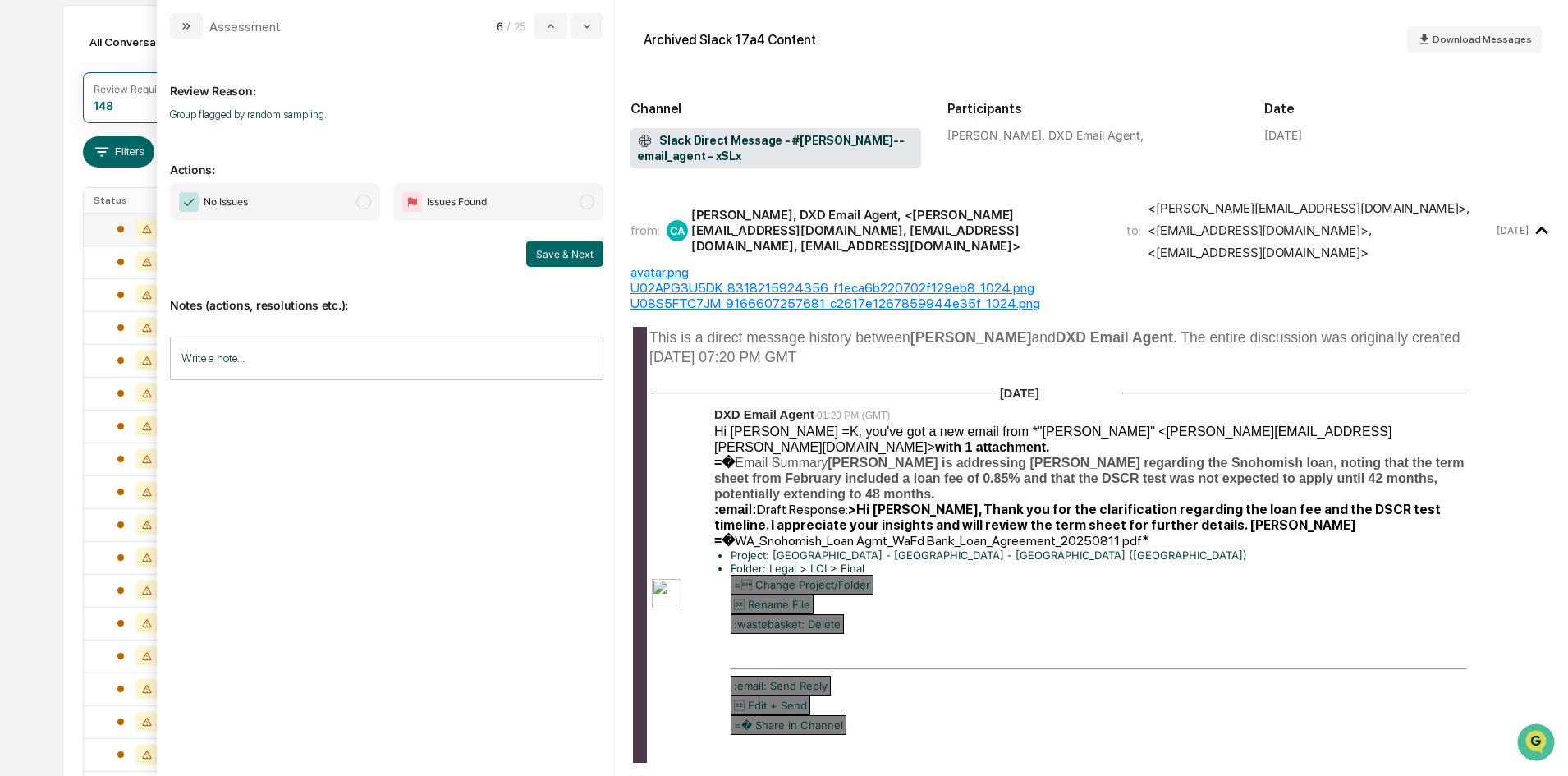
click at [255, 196] on span "No Issues" at bounding box center [275, 202] width 210 height 38
click at [554, 256] on button "Save & Next" at bounding box center [564, 253] width 77 height 26
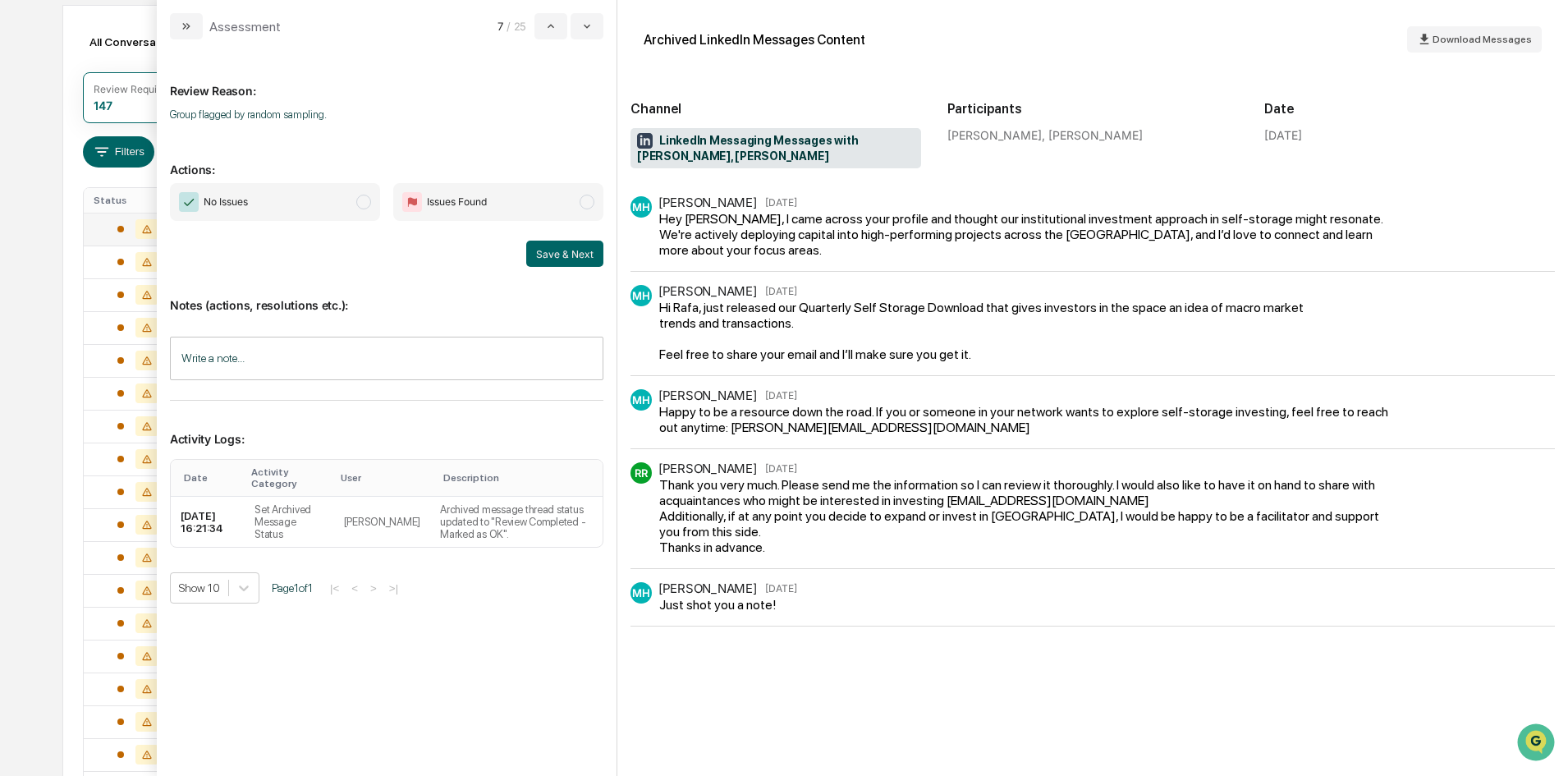
click at [284, 207] on span "No Issues" at bounding box center [275, 202] width 210 height 38
click at [566, 256] on button "Save & Next" at bounding box center [564, 253] width 77 height 26
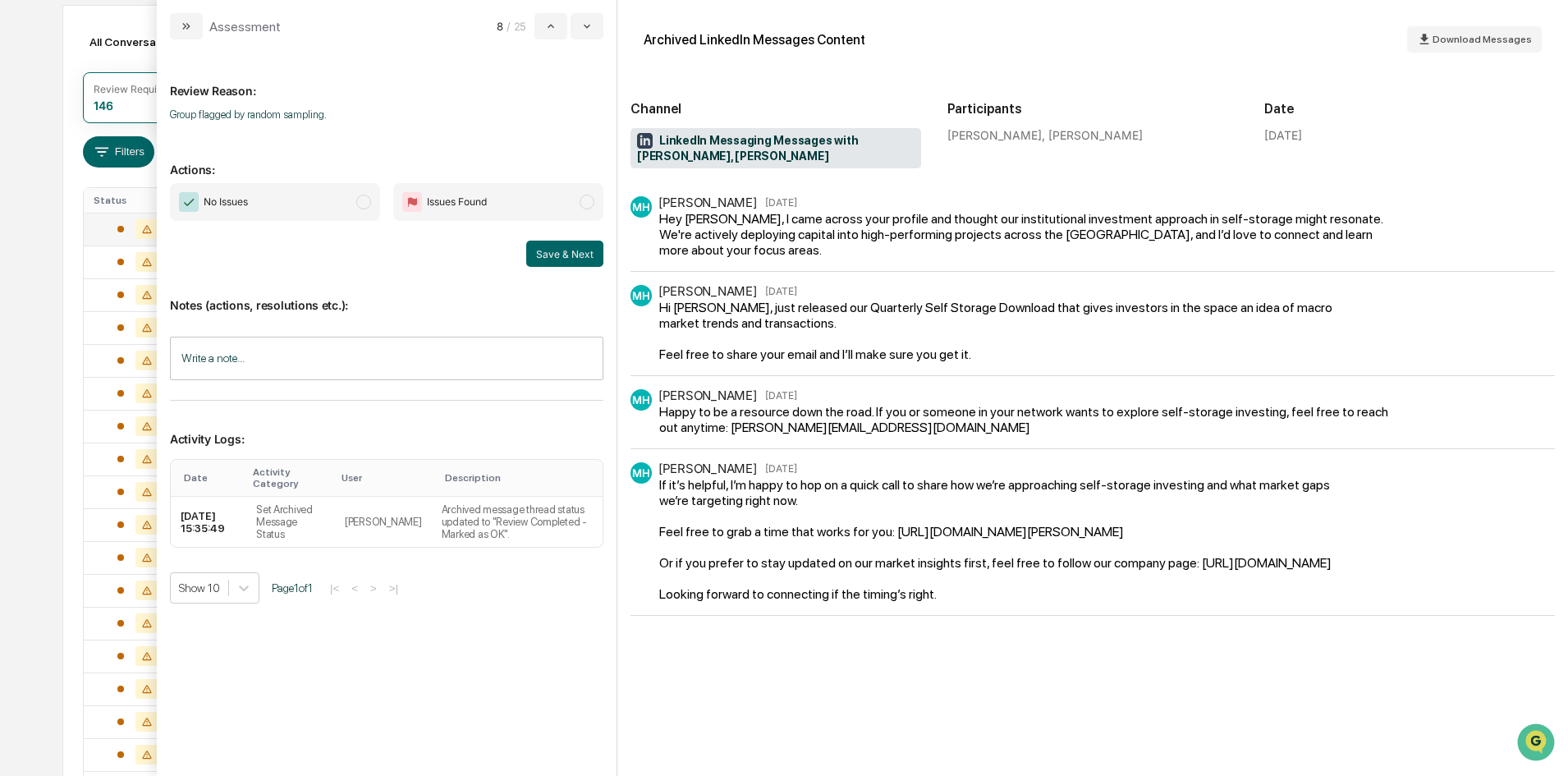
click at [306, 208] on span "No Issues" at bounding box center [275, 202] width 210 height 38
click at [558, 254] on button "Save & Next" at bounding box center [564, 253] width 77 height 26
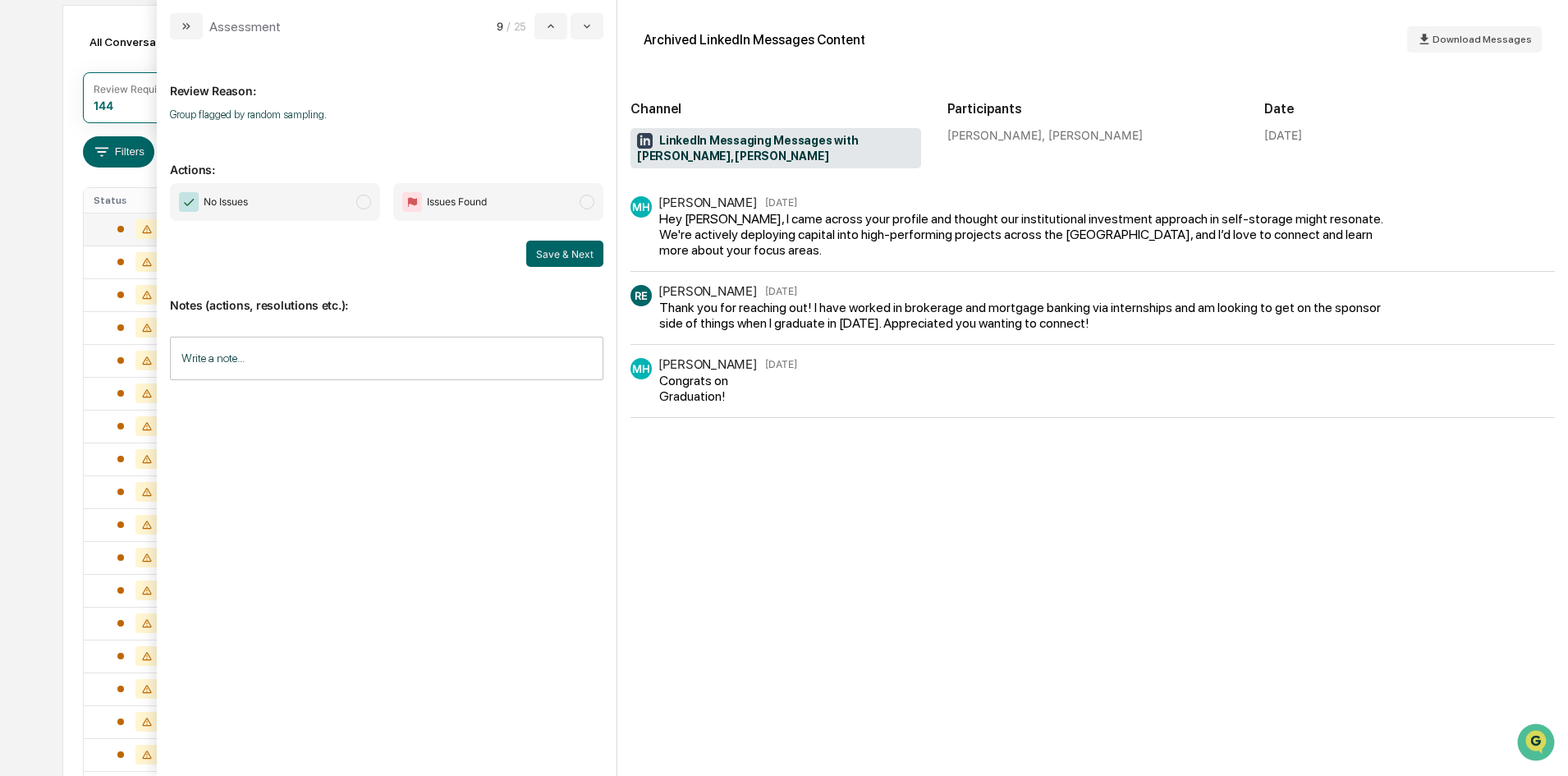
click at [306, 203] on span "No Issues" at bounding box center [275, 202] width 210 height 38
click at [556, 253] on button "Save & Next" at bounding box center [564, 253] width 77 height 26
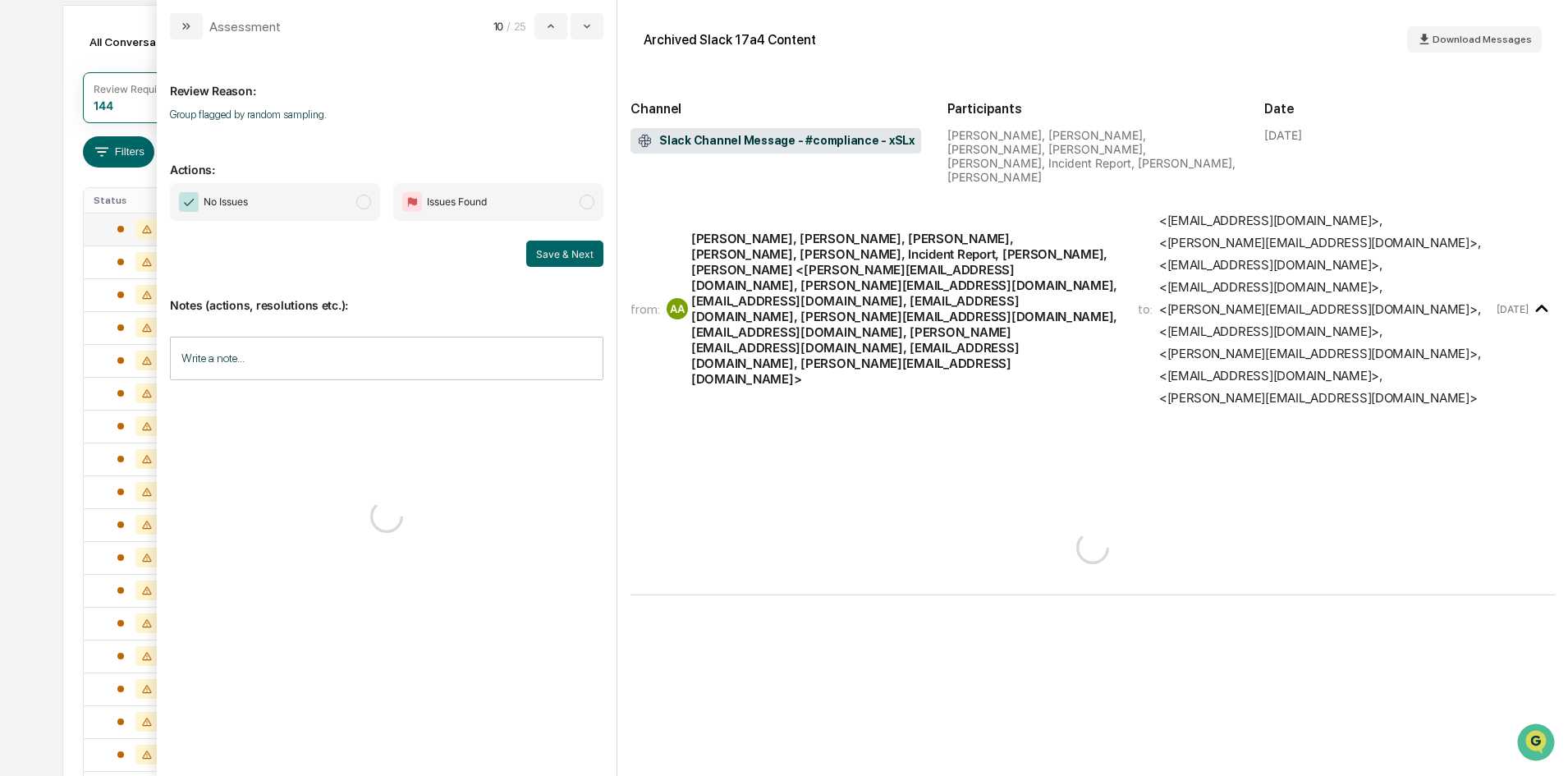
click at [266, 202] on span "No Issues" at bounding box center [275, 202] width 210 height 38
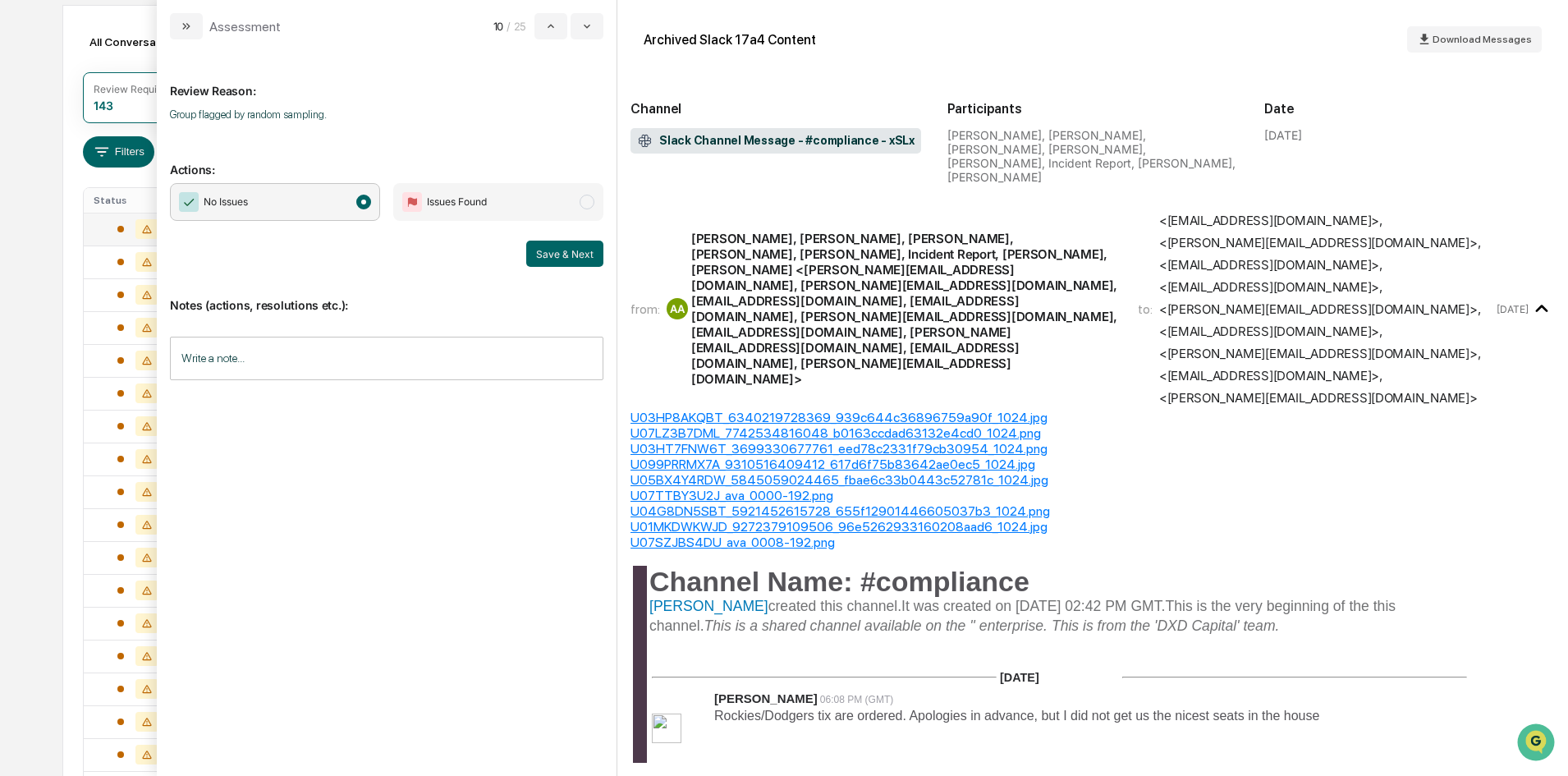
drag, startPoint x: 546, startPoint y: 245, endPoint x: 375, endPoint y: 212, distance: 174.2
click at [547, 245] on button "Save & Next" at bounding box center [564, 253] width 77 height 26
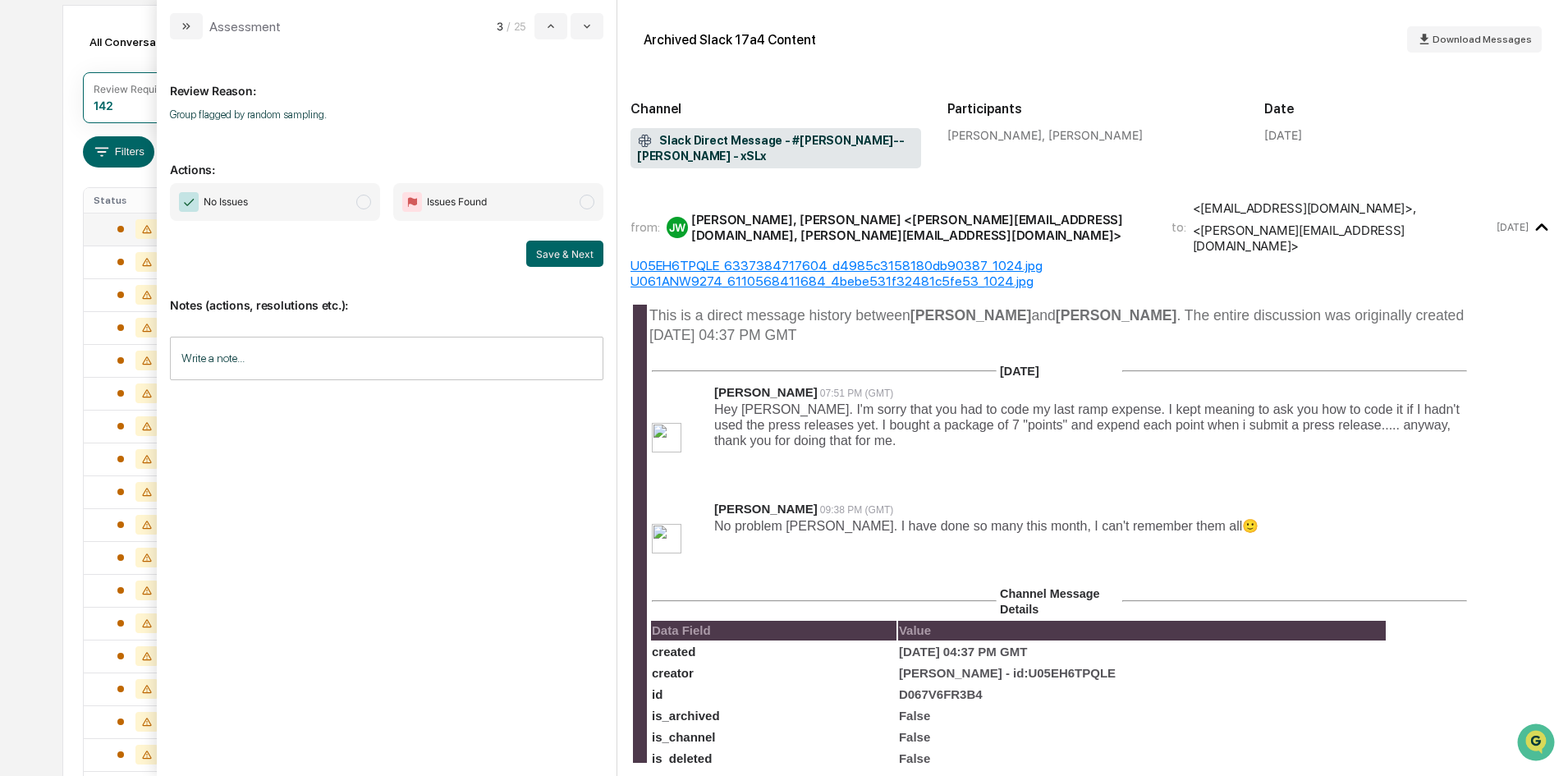
click at [297, 208] on span "No Issues" at bounding box center [275, 202] width 210 height 38
click at [585, 261] on button "Save & Next" at bounding box center [564, 253] width 77 height 26
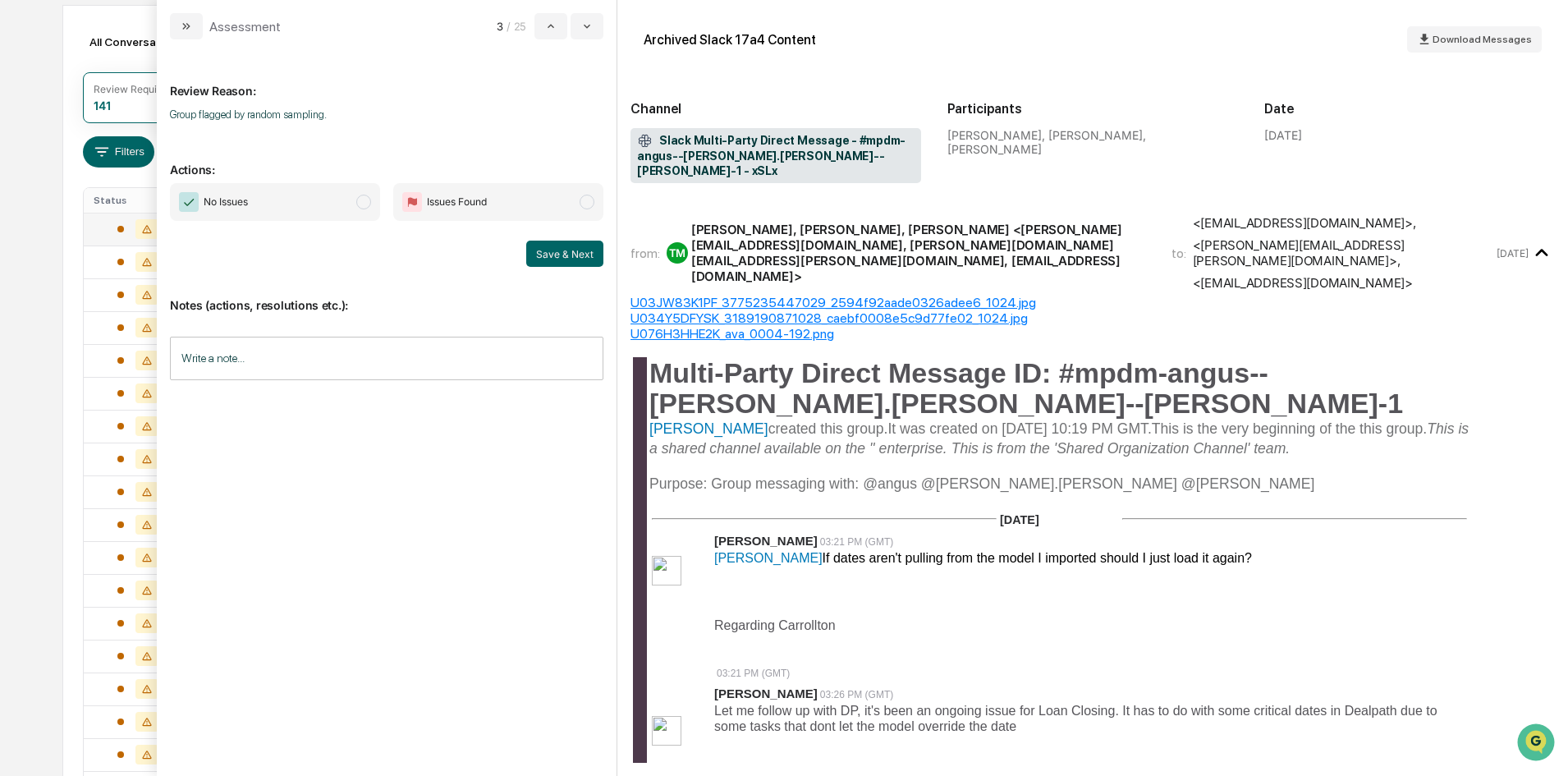
click at [346, 207] on span "No Issues" at bounding box center [275, 202] width 210 height 38
click at [576, 253] on button "Save & Next" at bounding box center [564, 253] width 77 height 26
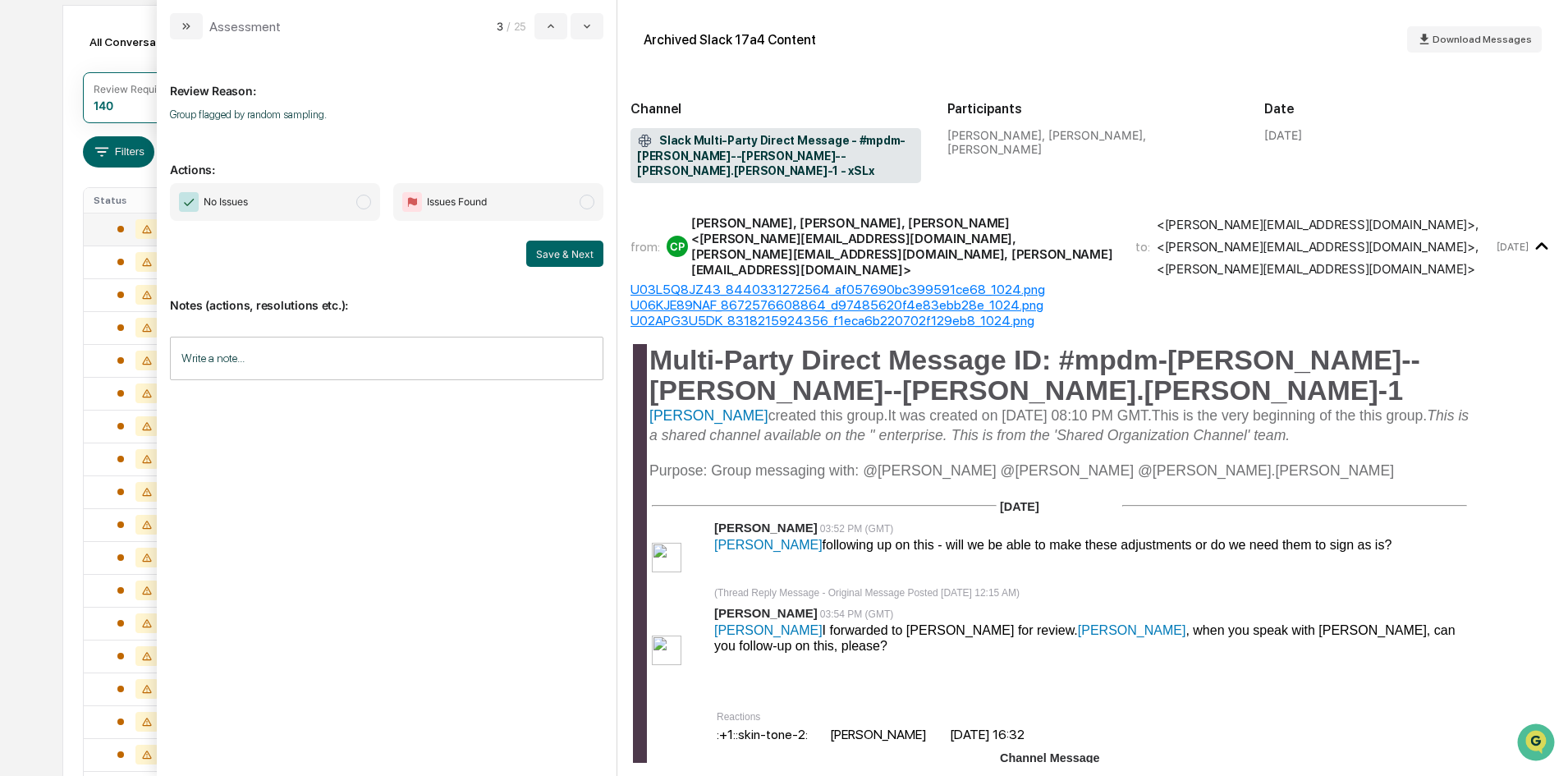
click at [229, 198] on span "No Issues" at bounding box center [226, 202] width 44 height 16
click at [591, 260] on button "Save & Next" at bounding box center [564, 253] width 77 height 26
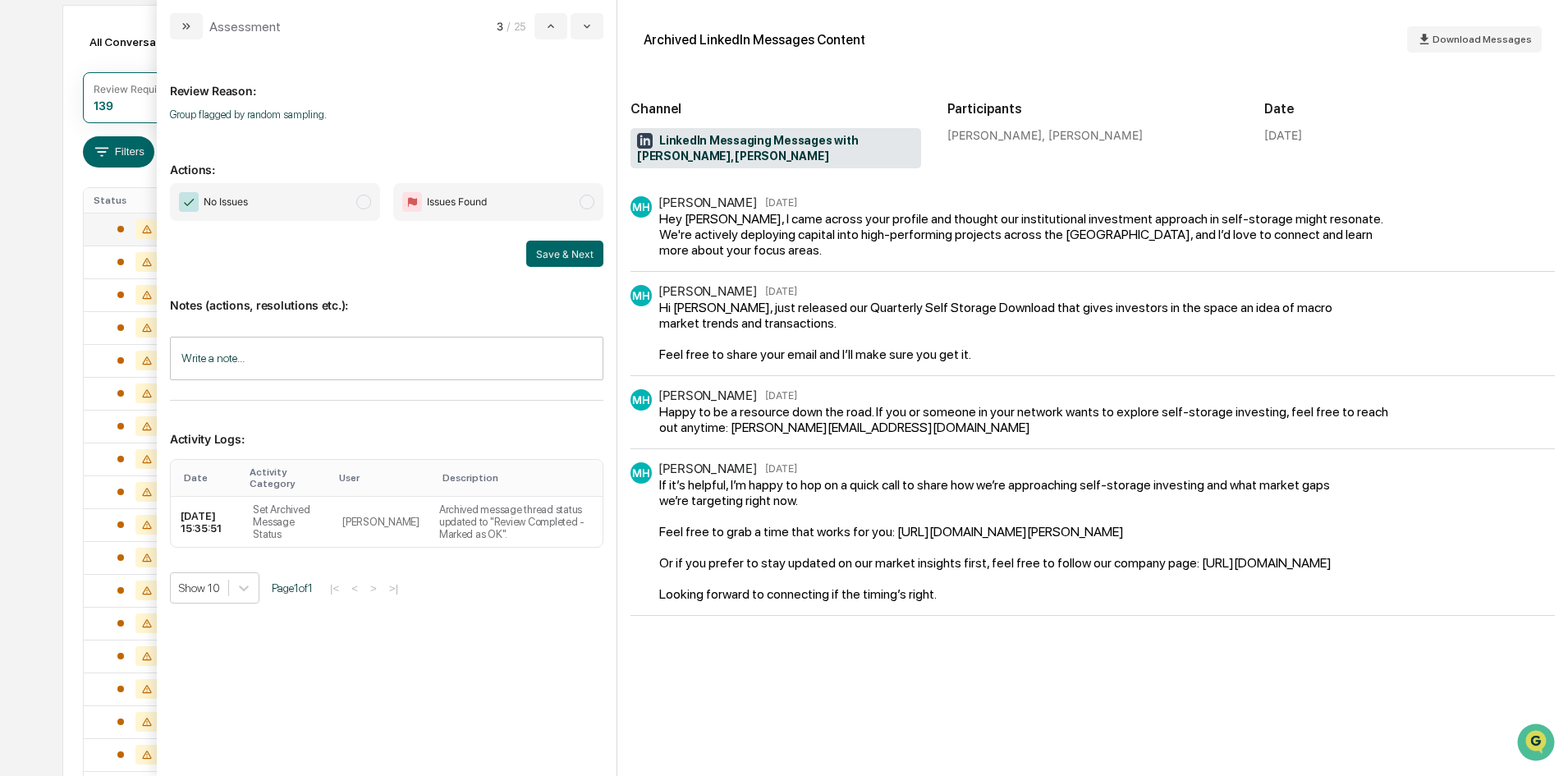
click at [326, 193] on span "No Issues" at bounding box center [275, 202] width 210 height 38
click at [599, 254] on button "Save & Next" at bounding box center [564, 253] width 77 height 26
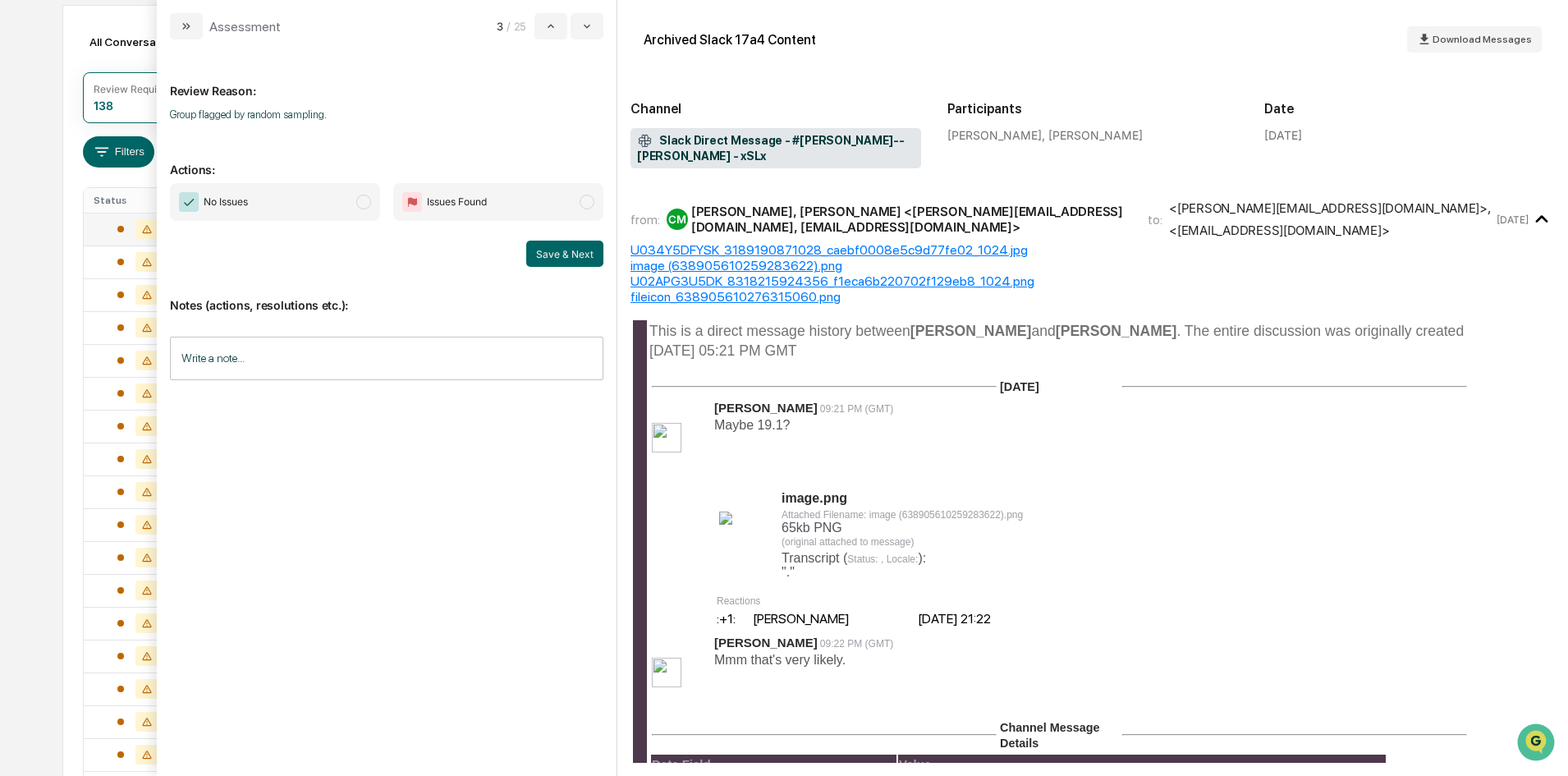
click at [306, 196] on span "No Issues" at bounding box center [275, 202] width 210 height 38
click at [574, 254] on button "Save & Next" at bounding box center [564, 253] width 77 height 26
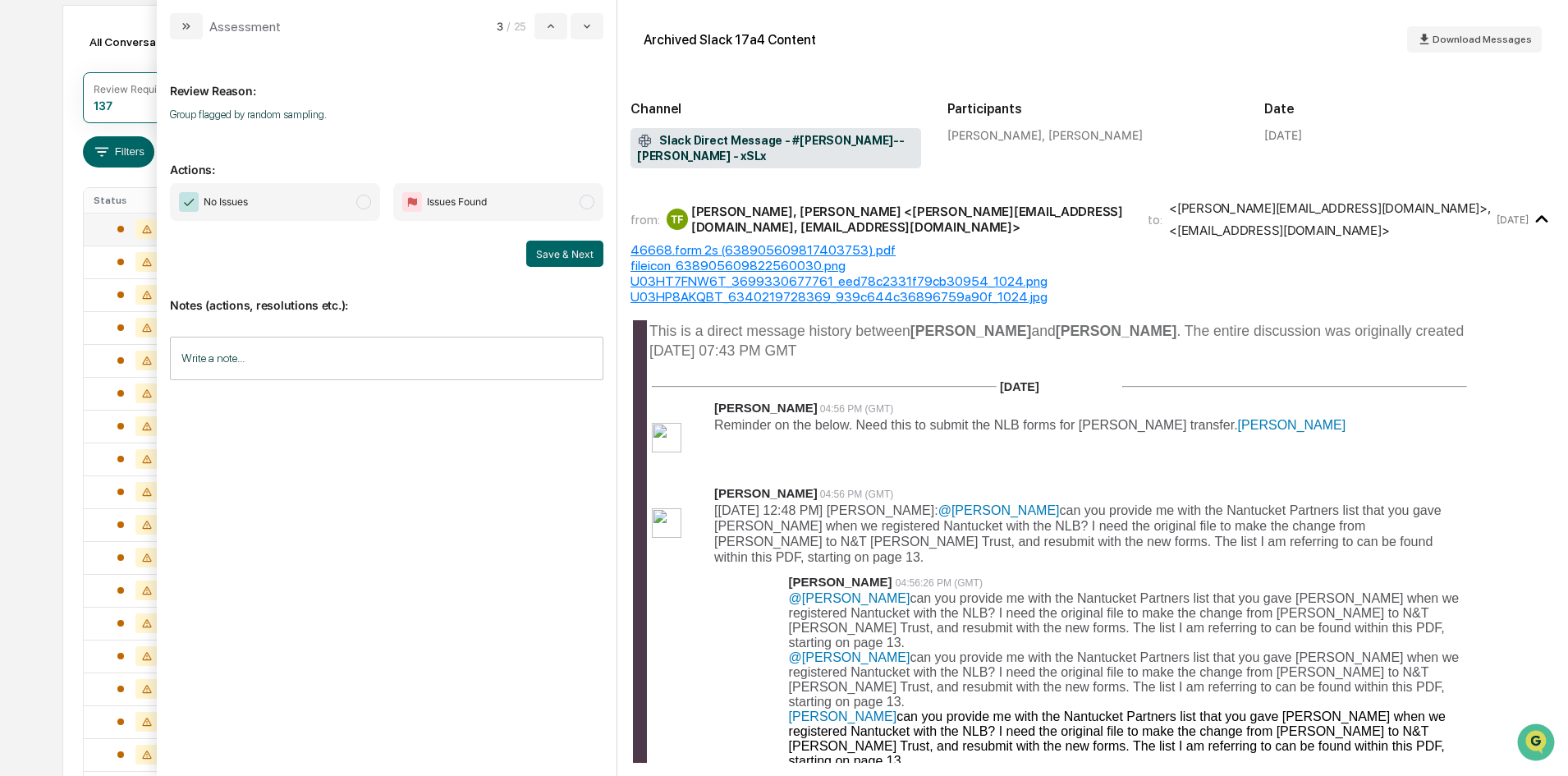
click at [291, 205] on span "No Issues" at bounding box center [275, 202] width 210 height 38
click at [547, 256] on button "Save & Next" at bounding box center [564, 253] width 77 height 26
